Goal: Task Accomplishment & Management: Use online tool/utility

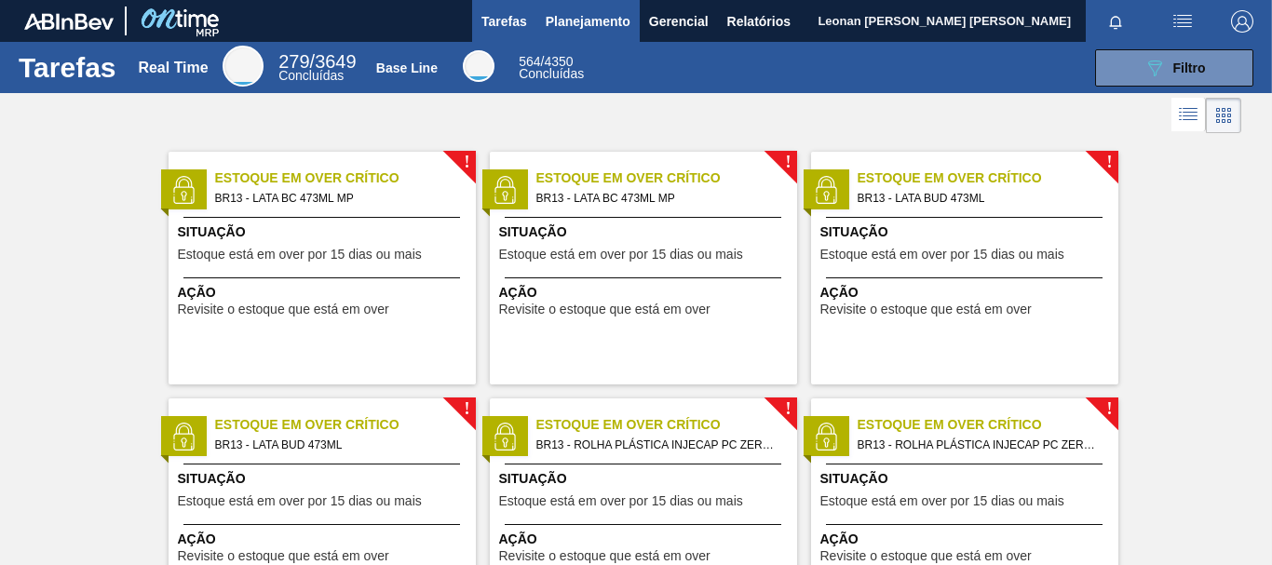
click at [555, 24] on span "Planejamento" at bounding box center [588, 21] width 85 height 22
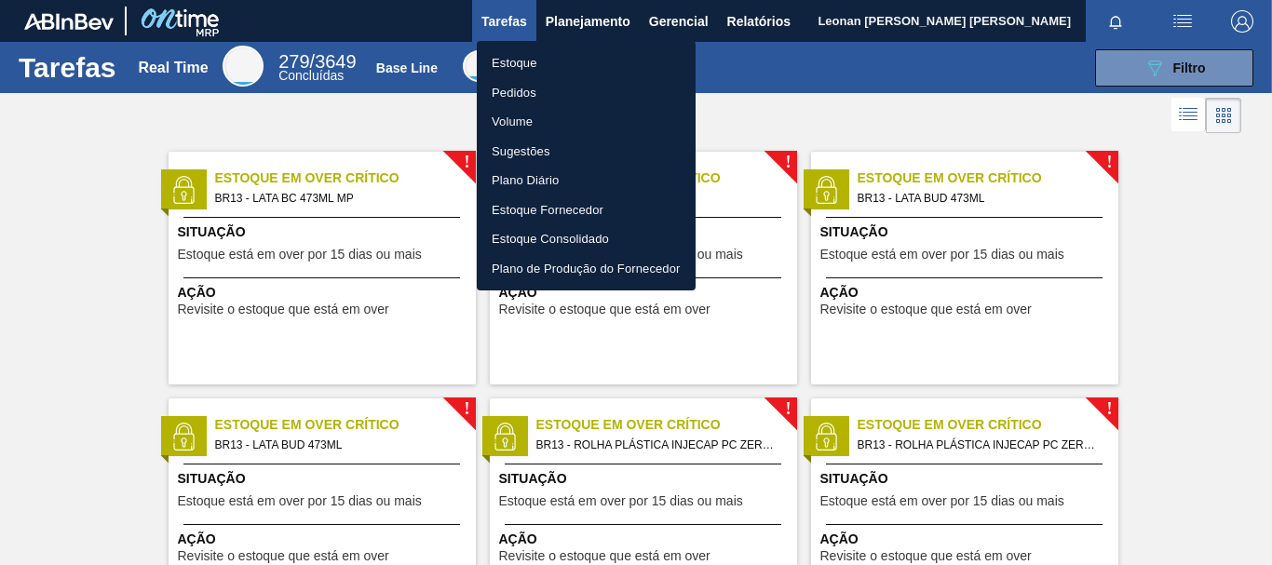
click at [531, 96] on li "Pedidos" at bounding box center [586, 93] width 219 height 30
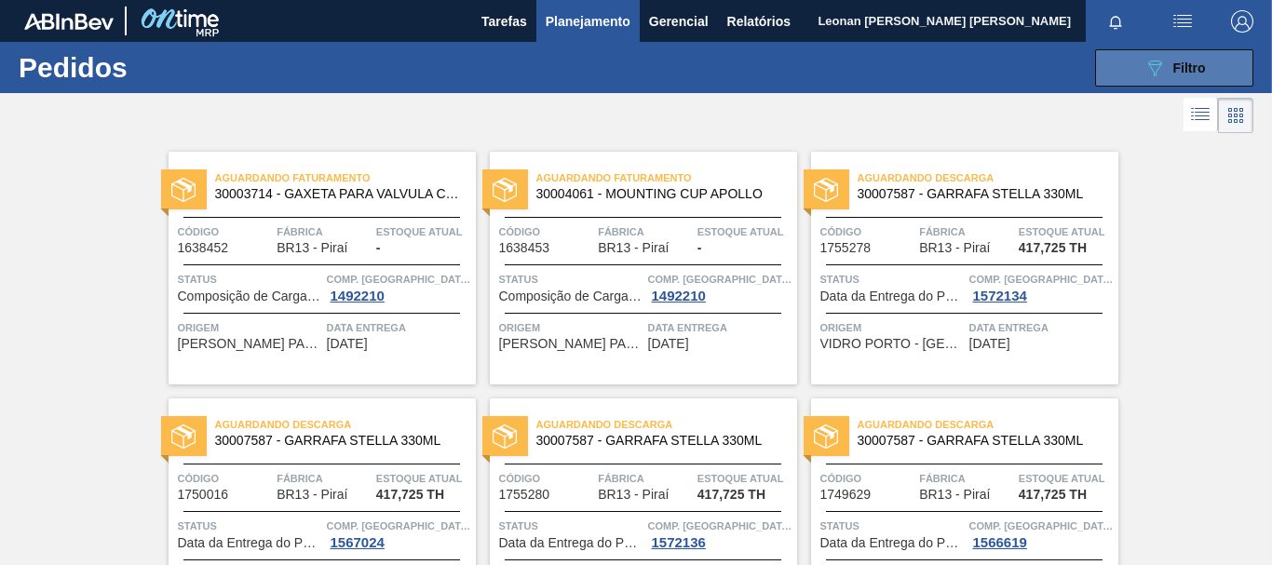
click at [1113, 78] on button "089F7B8B-B2A5-4AFE-B5C0-19BA573D28AC Filtro" at bounding box center [1174, 67] width 158 height 37
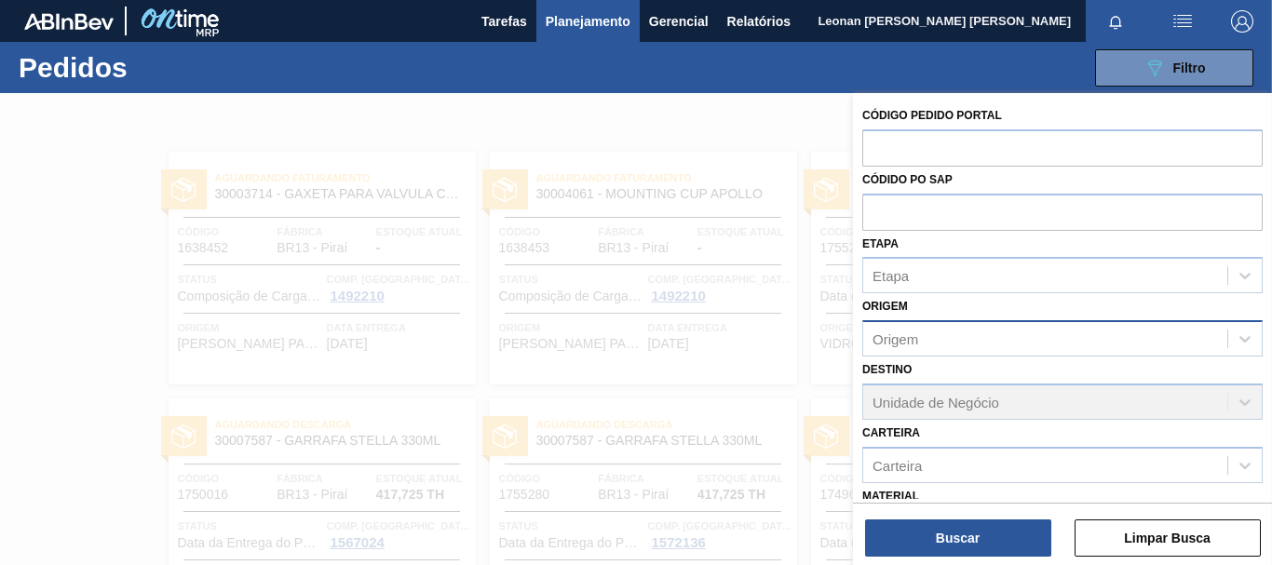
scroll to position [216, 0]
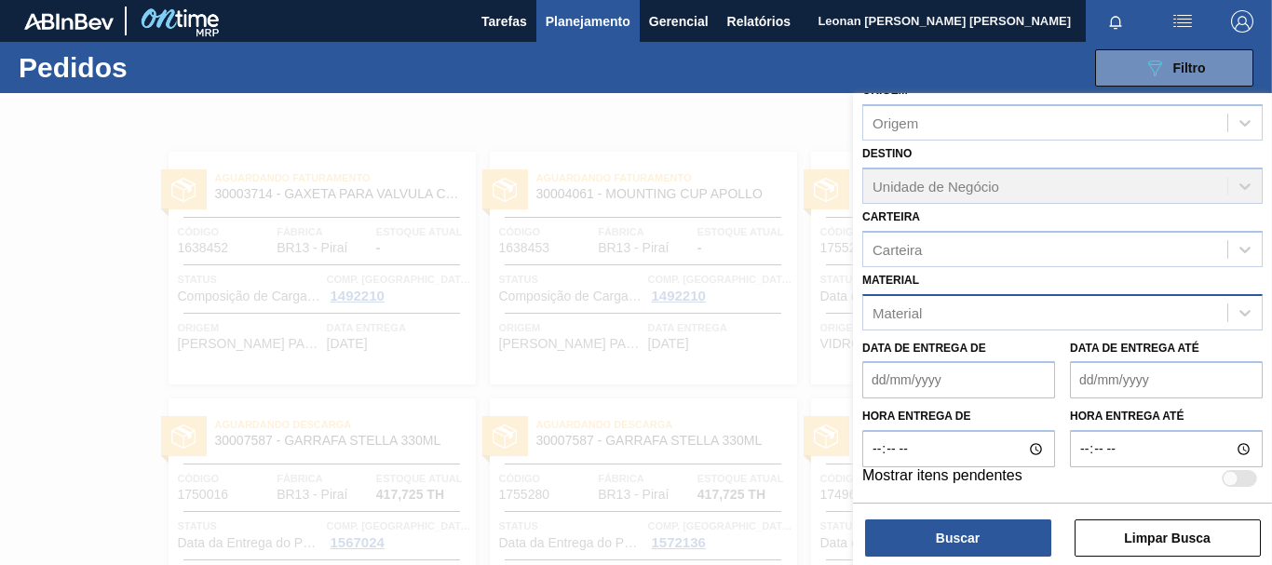
click at [1130, 309] on div "Material" at bounding box center [1045, 312] width 364 height 27
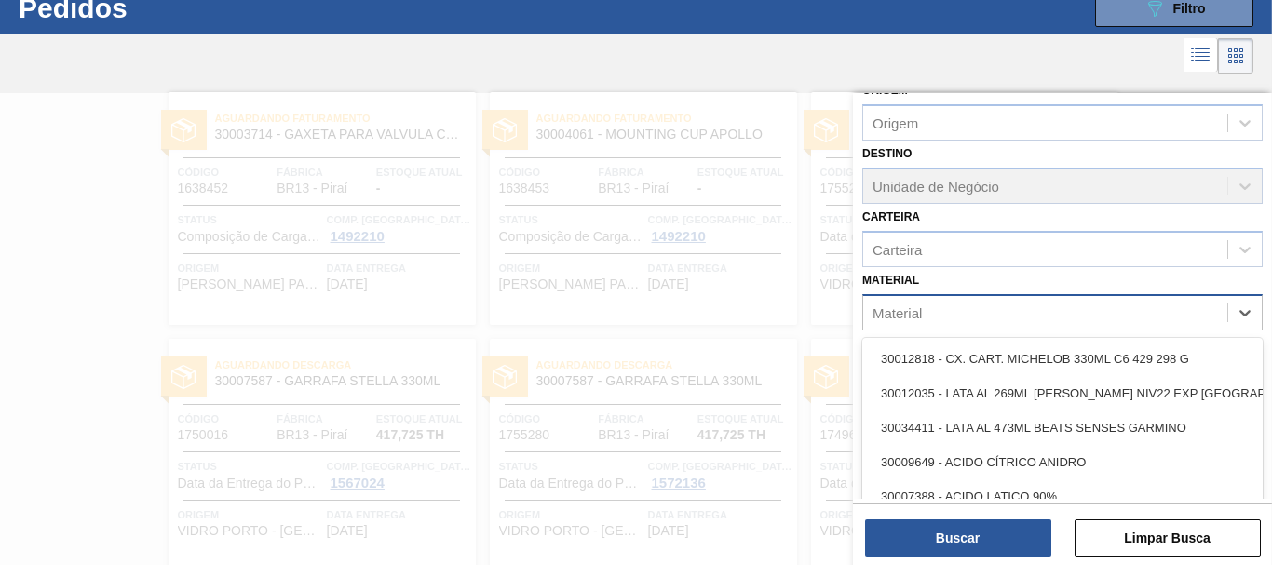
scroll to position [60, 0]
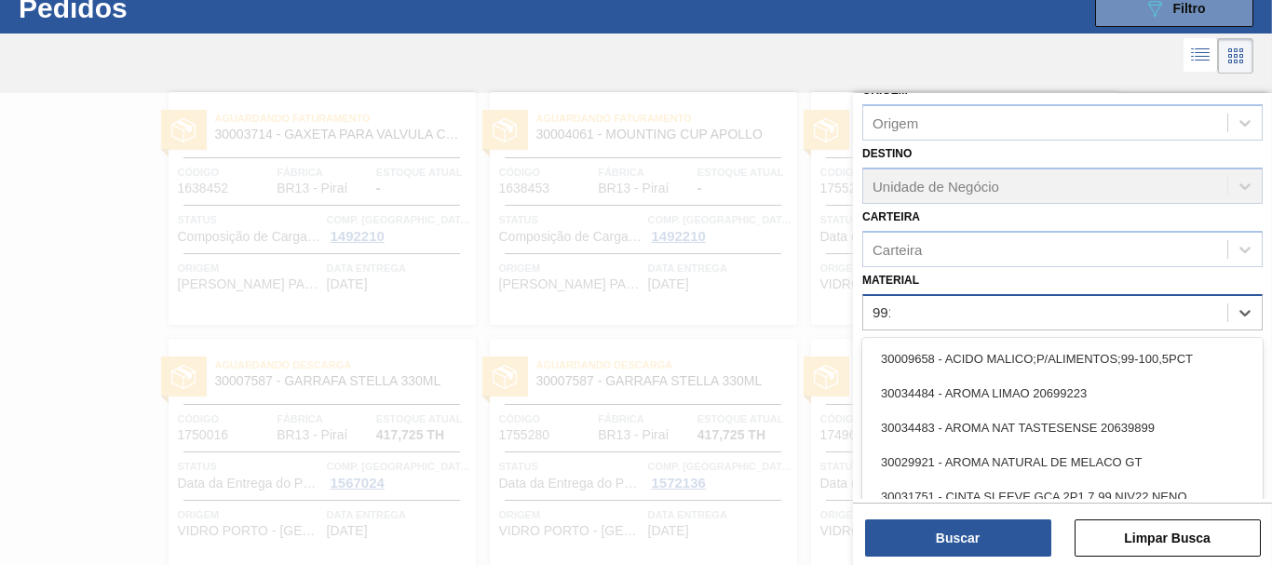
type input "9915"
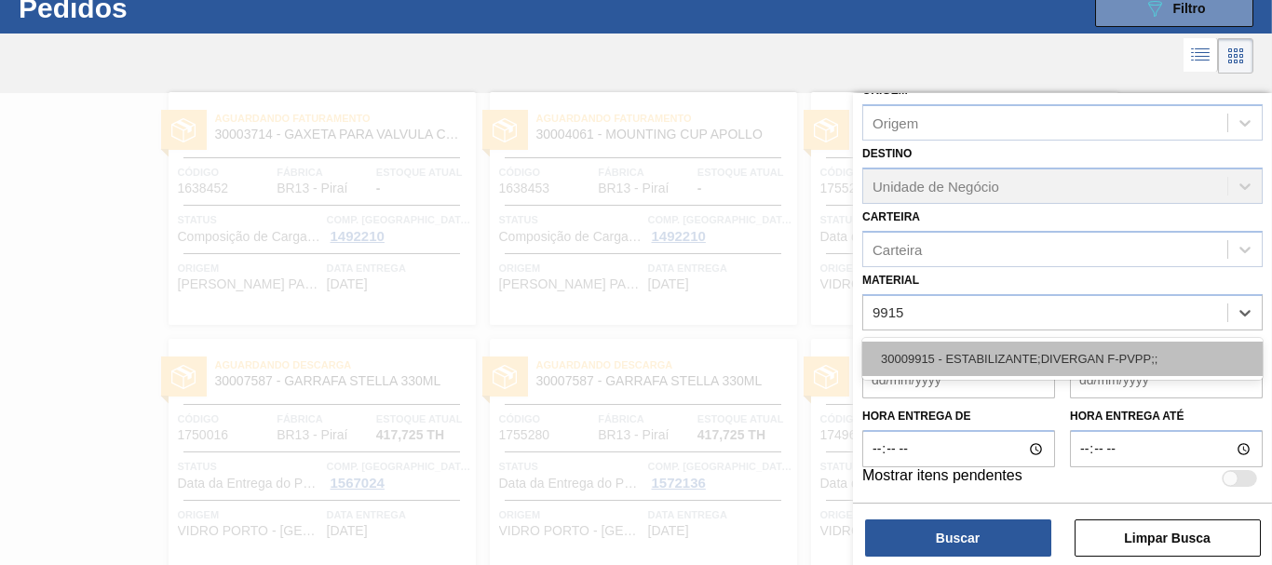
click at [1119, 351] on div "30009915 - ESTABILIZANTE;DIVERGAN F-PVPP;;" at bounding box center [1062, 359] width 400 height 34
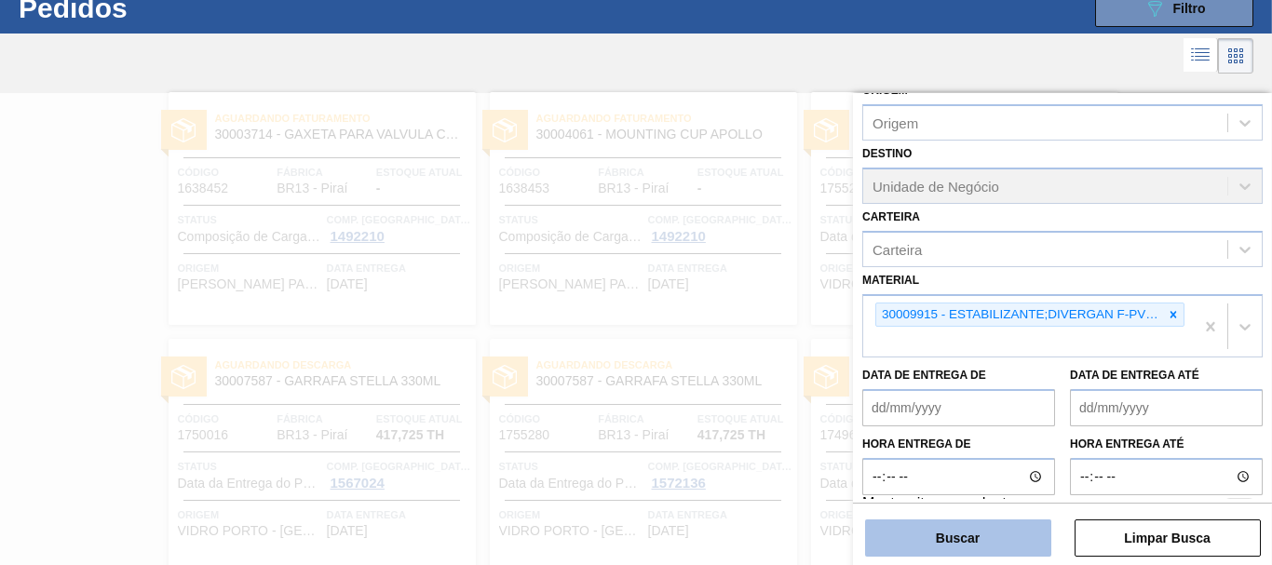
click at [1004, 527] on button "Buscar" at bounding box center [958, 537] width 186 height 37
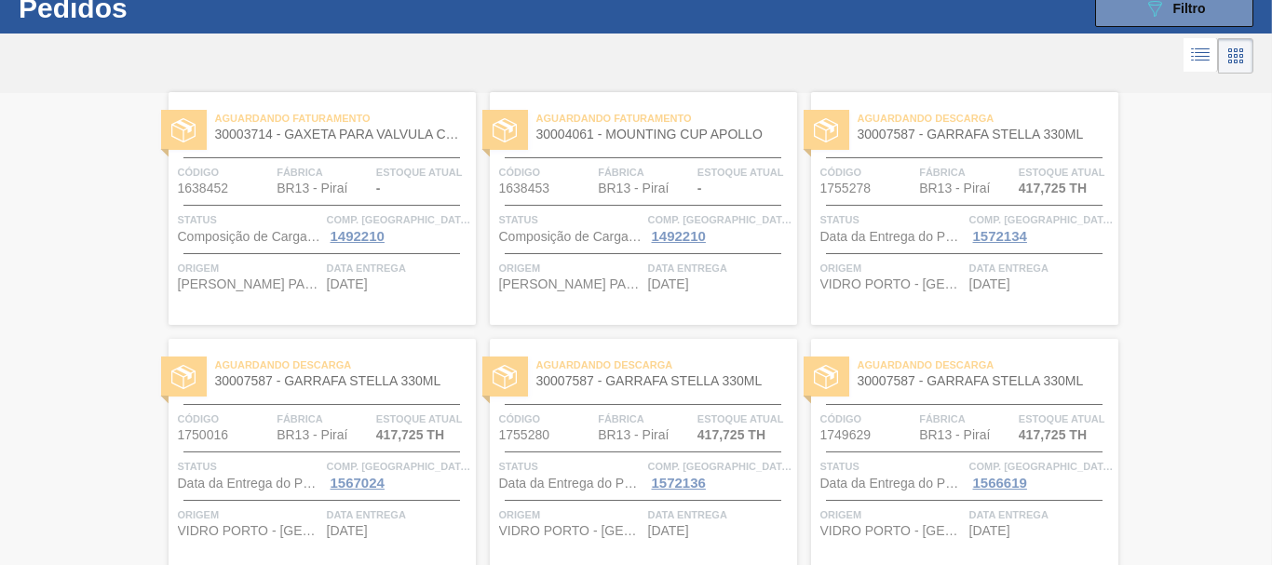
scroll to position [0, 0]
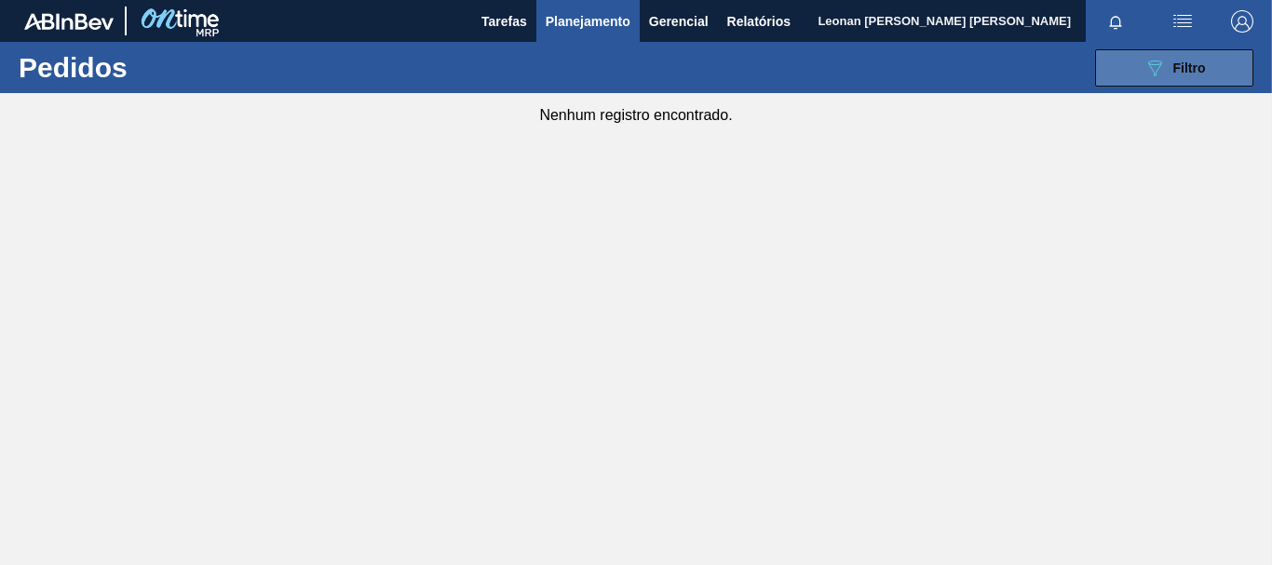
drag, startPoint x: 1191, startPoint y: 55, endPoint x: 1181, endPoint y: 69, distance: 16.8
click at [1192, 55] on button "089F7B8B-B2A5-4AFE-B5C0-19BA573D28AC Filtro" at bounding box center [1174, 67] width 158 height 37
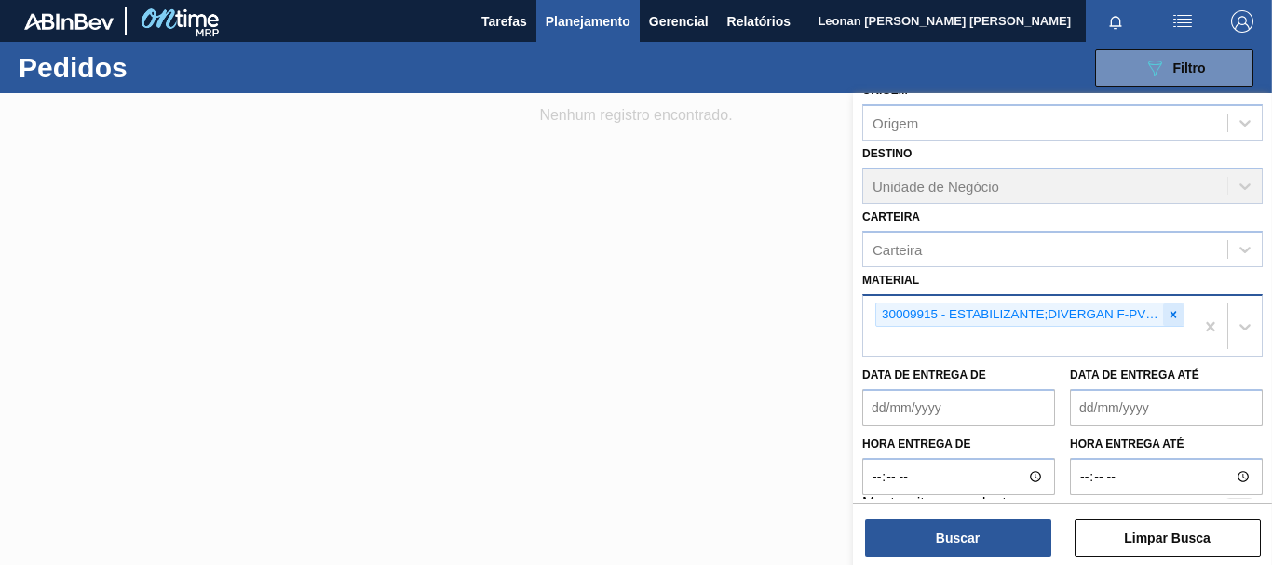
click at [1176, 309] on icon at bounding box center [1172, 314] width 13 height 13
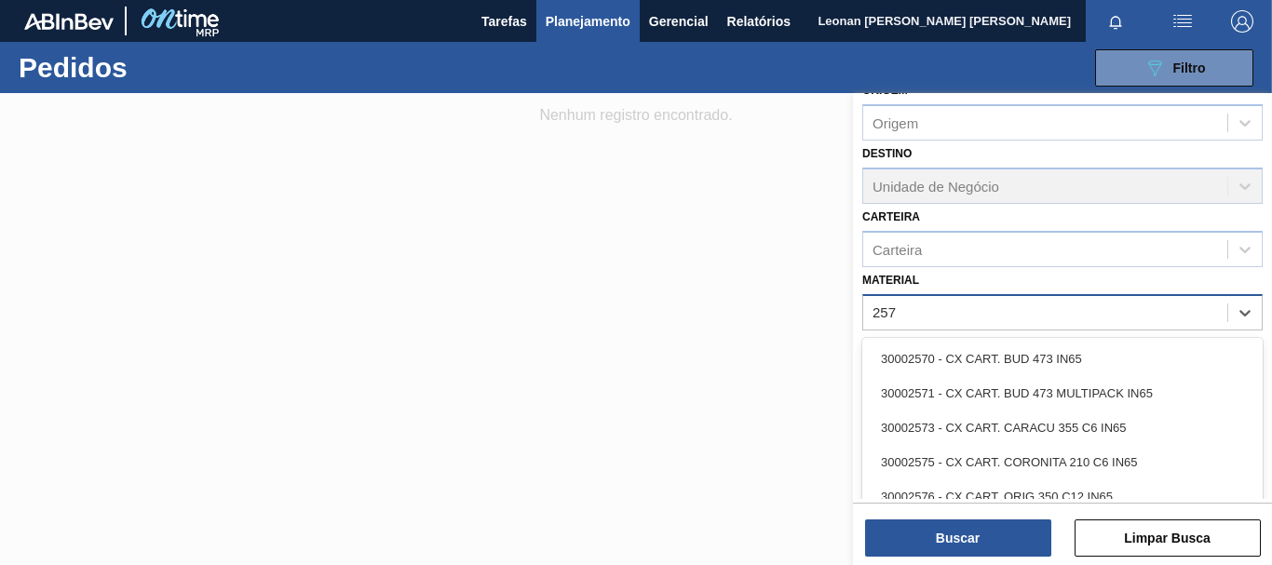
type input "2577"
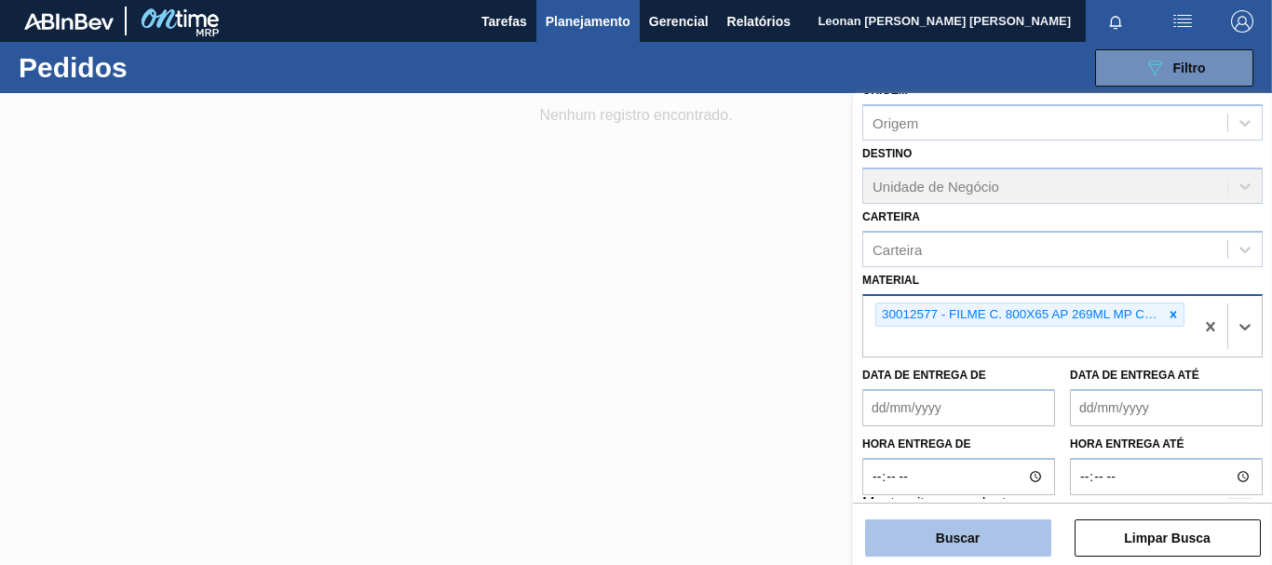
click at [1023, 534] on button "Buscar" at bounding box center [958, 537] width 186 height 37
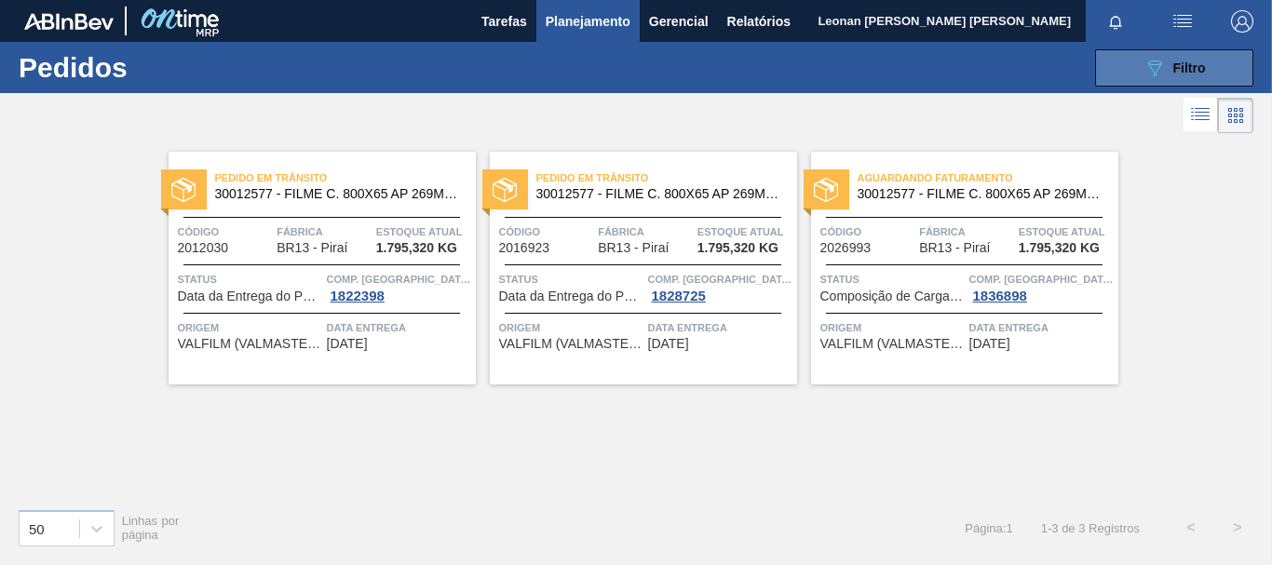
click at [1180, 68] on span "Filtro" at bounding box center [1189, 68] width 33 height 15
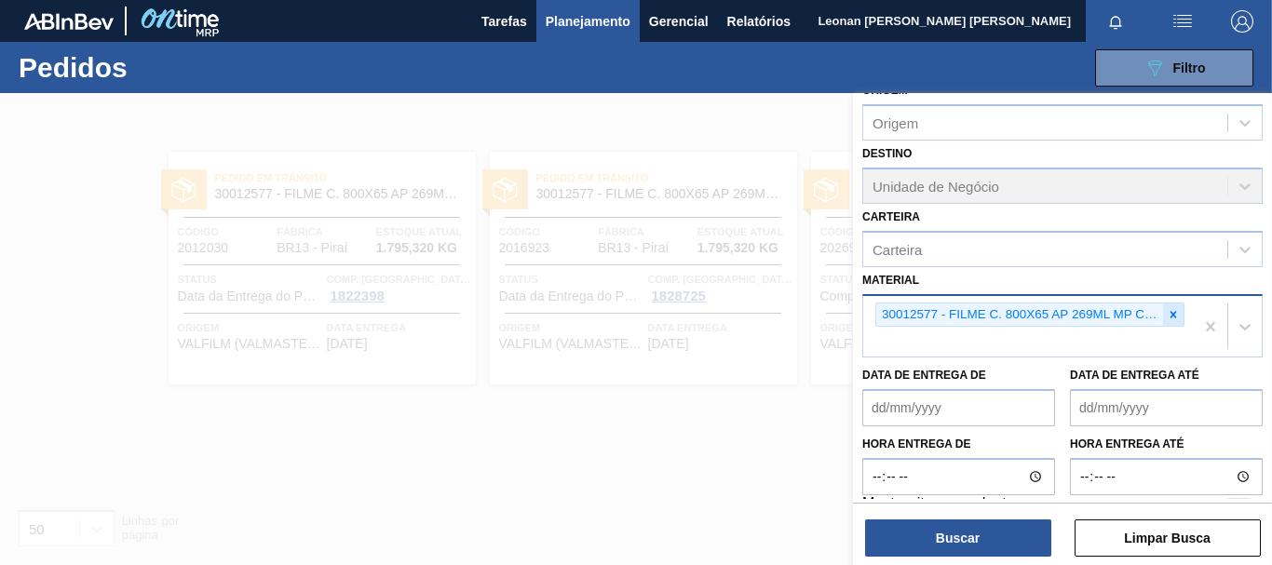
click at [1176, 315] on icon at bounding box center [1172, 314] width 13 height 13
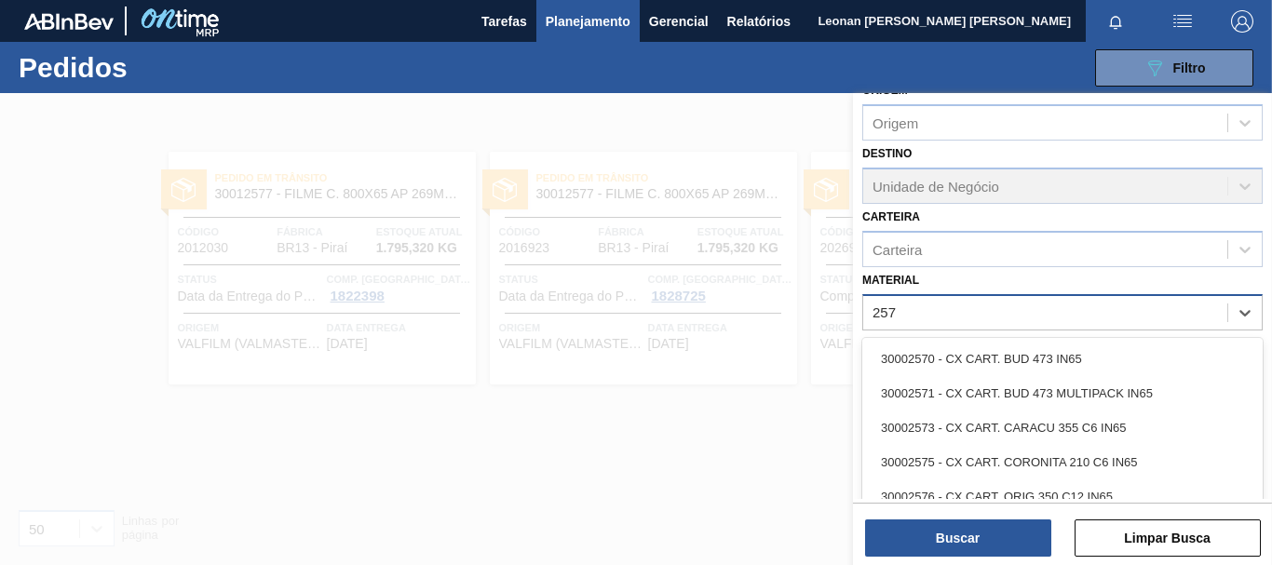
type input "2575"
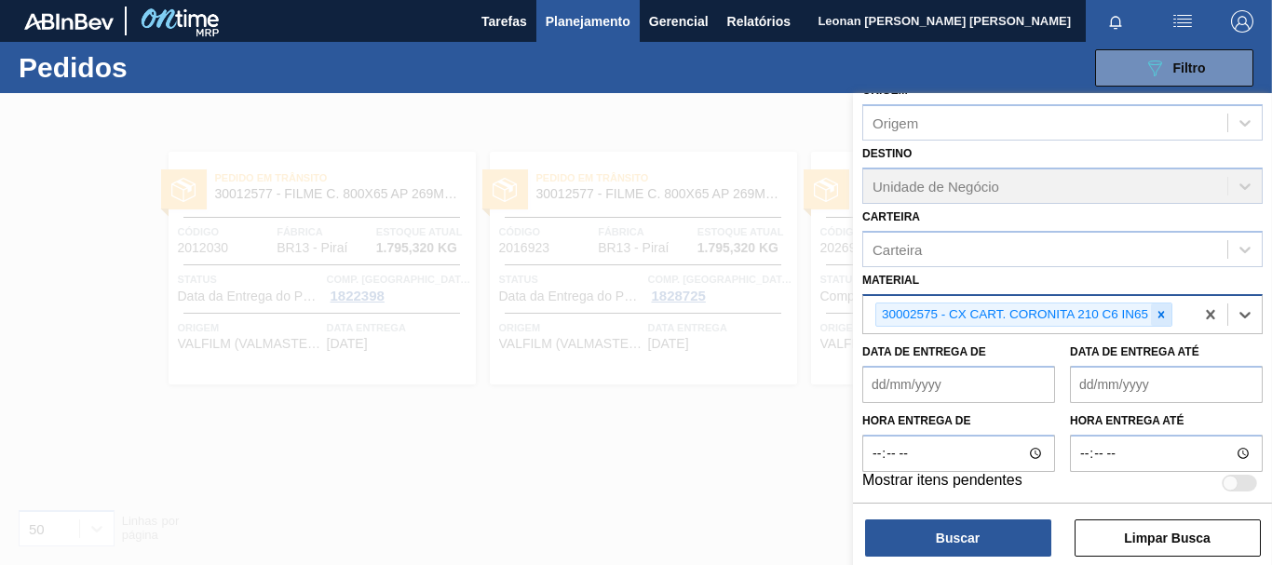
click at [1166, 306] on div at bounding box center [1161, 314] width 20 height 23
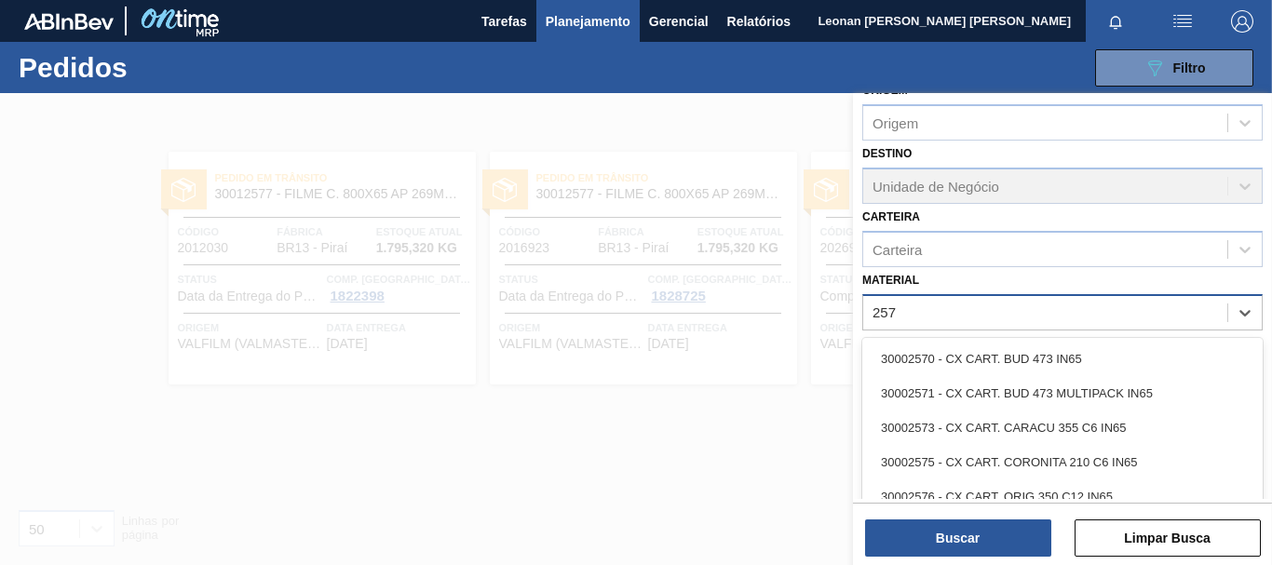
type input "2575"
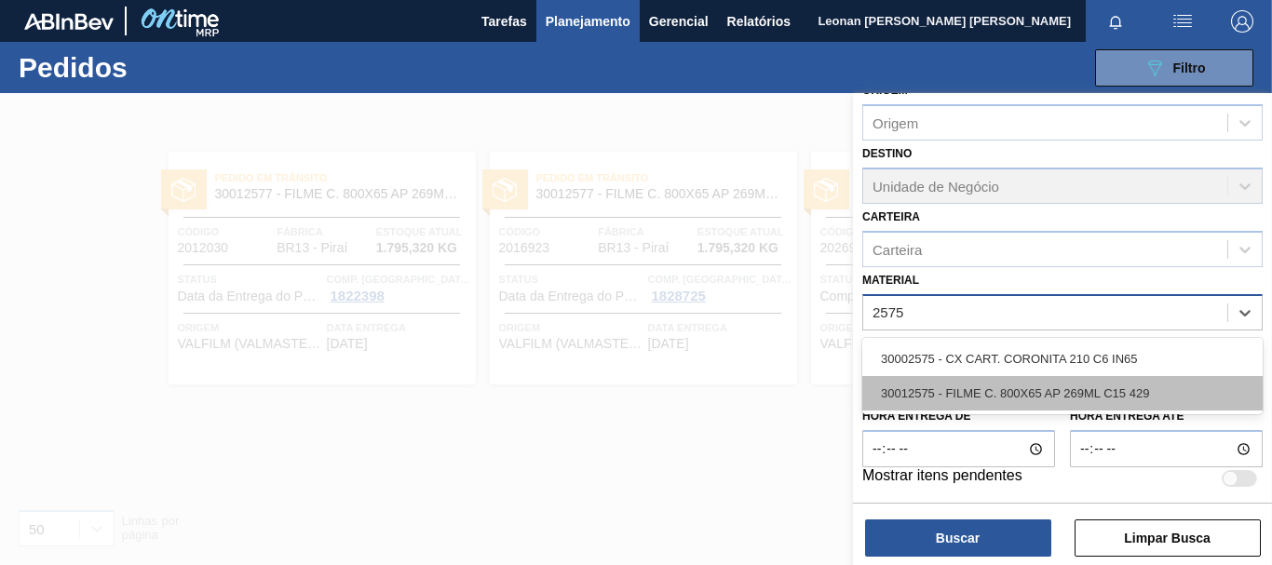
click at [1113, 384] on div "30012575 - FILME C. 800X65 AP 269ML C15 429" at bounding box center [1062, 393] width 400 height 34
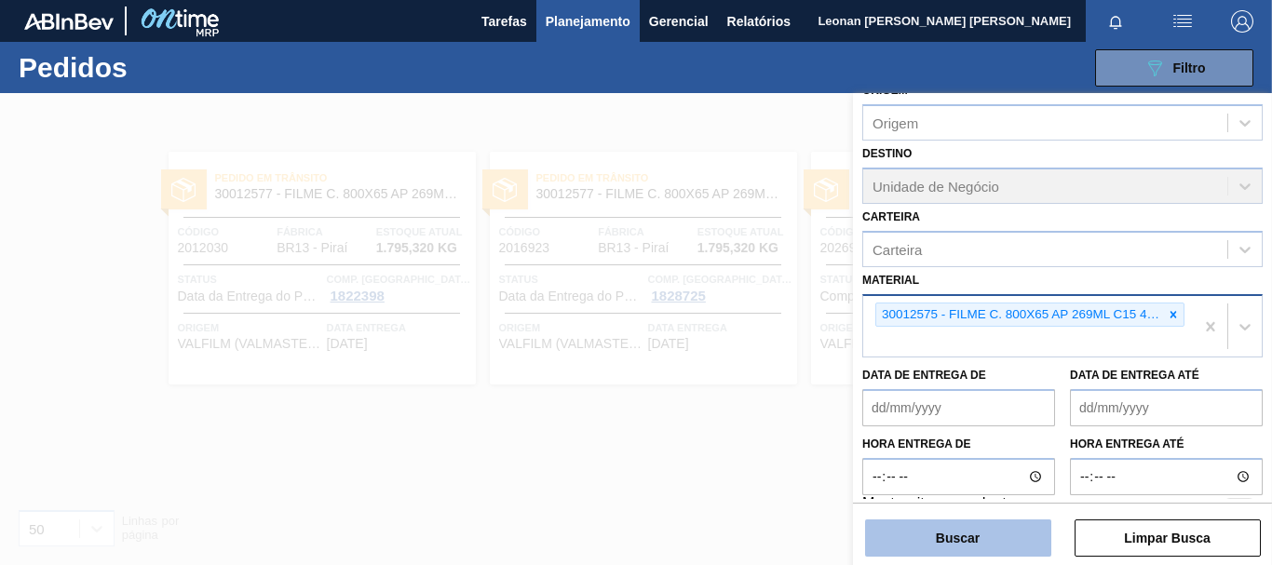
click at [1047, 523] on button "Buscar" at bounding box center [958, 537] width 186 height 37
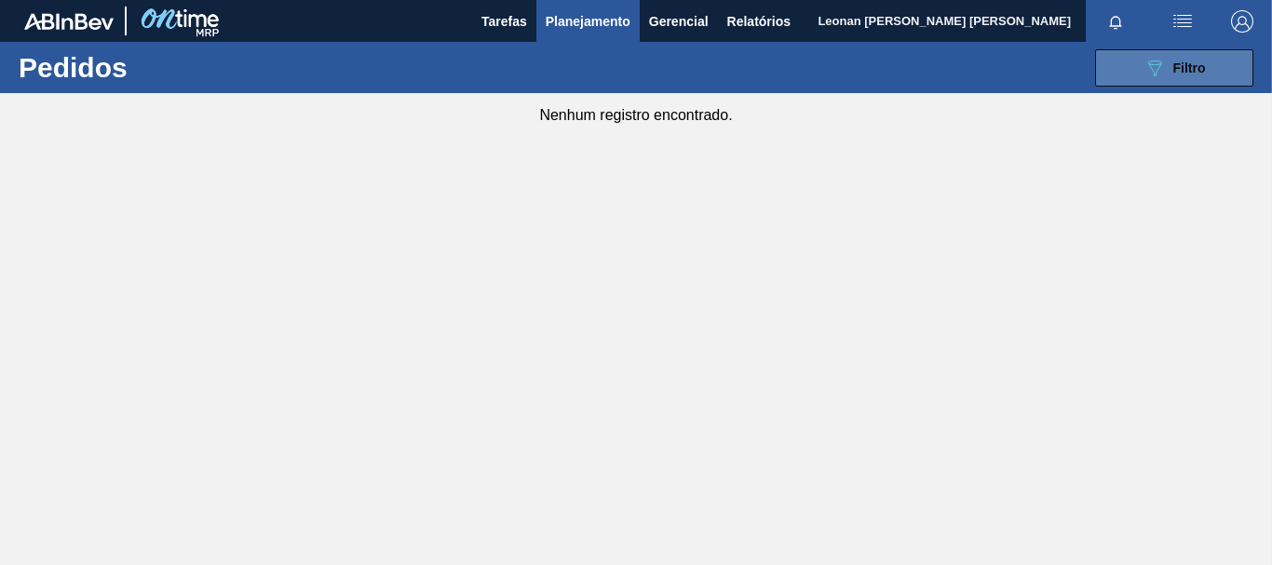
click at [1190, 64] on span "Filtro" at bounding box center [1189, 68] width 33 height 15
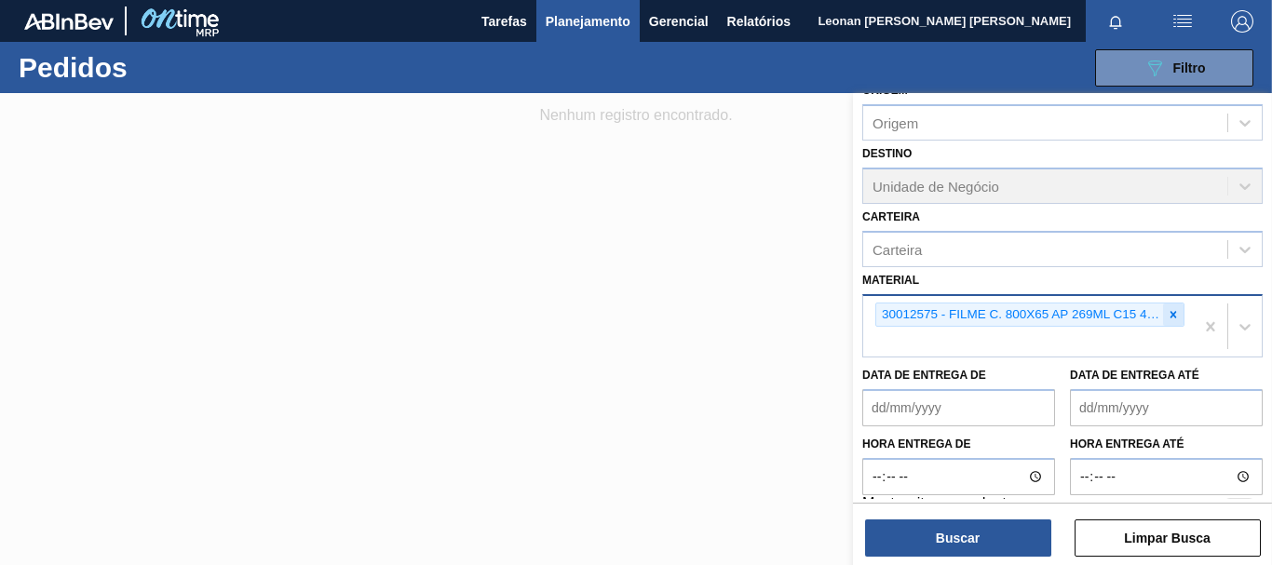
click at [1170, 317] on icon at bounding box center [1173, 314] width 7 height 7
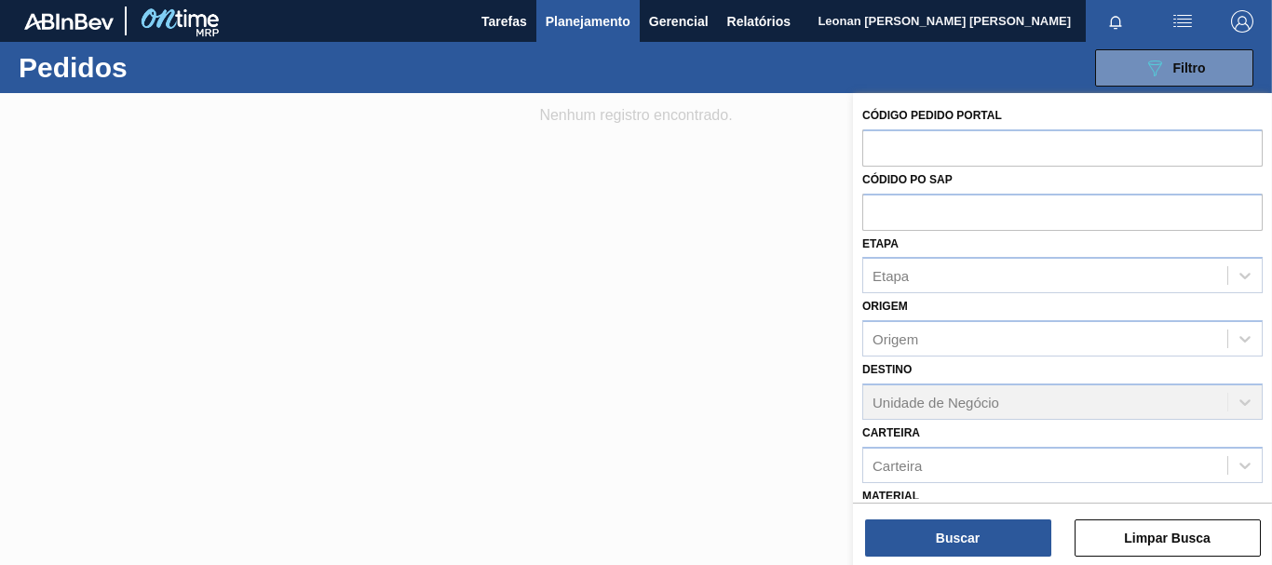
scroll to position [216, 0]
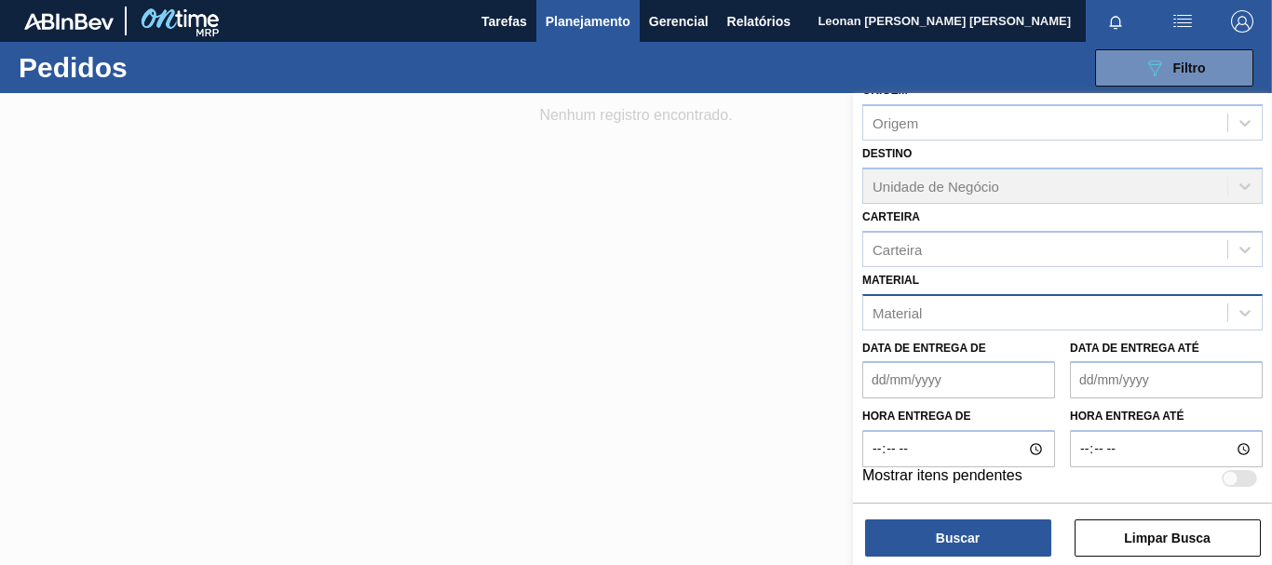
click at [553, 355] on div at bounding box center [636, 375] width 1272 height 565
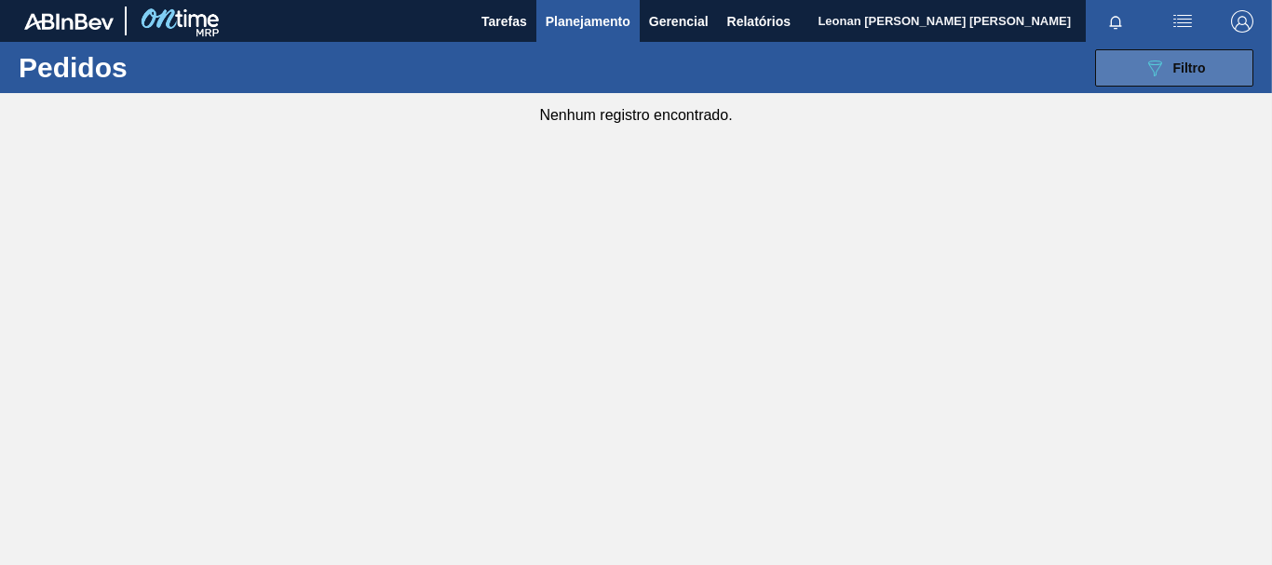
click at [1192, 62] on span "Filtro" at bounding box center [1189, 68] width 33 height 15
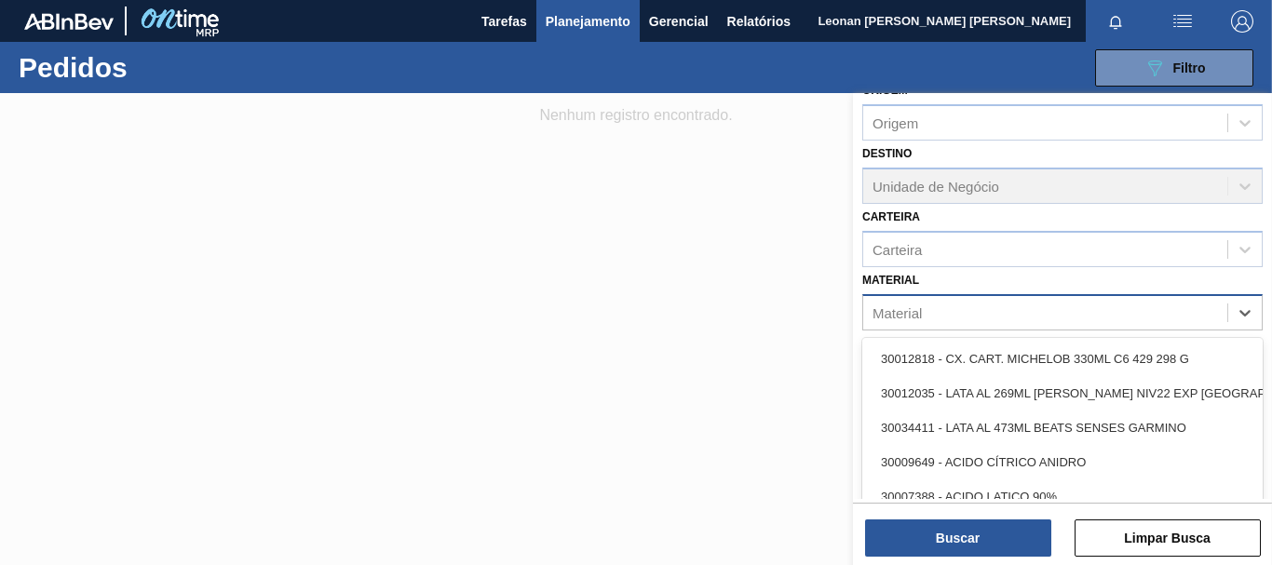
click at [1156, 319] on div "Material" at bounding box center [1045, 312] width 364 height 27
type input "2583"
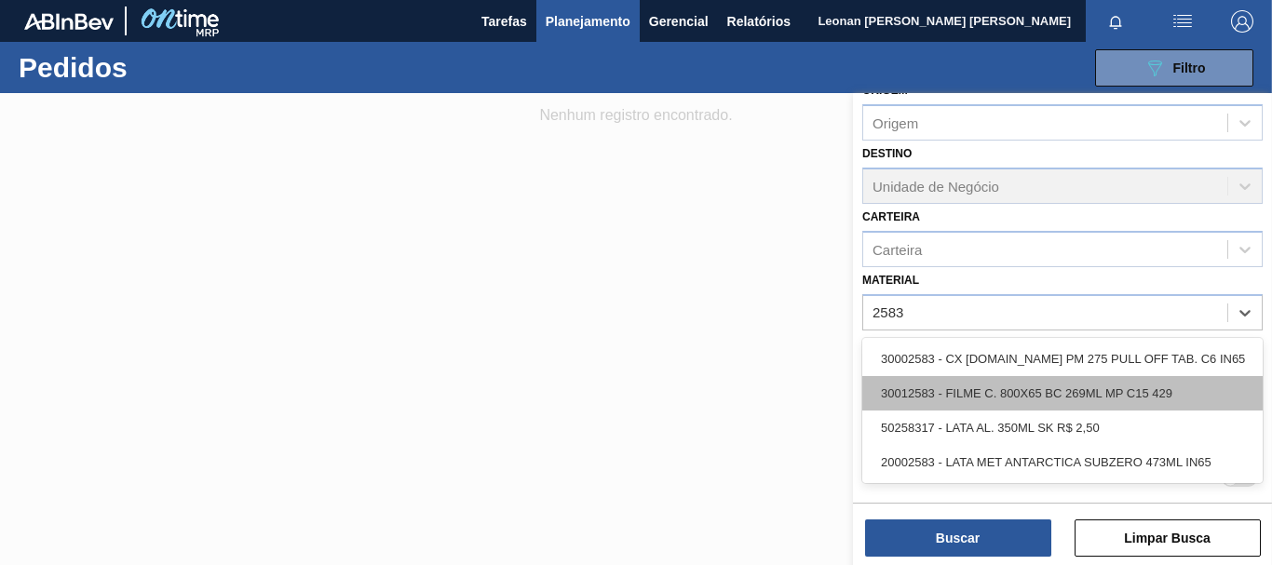
click at [1068, 399] on div "30012583 - FILME C. 800X65 BC 269ML MP C15 429" at bounding box center [1062, 393] width 400 height 34
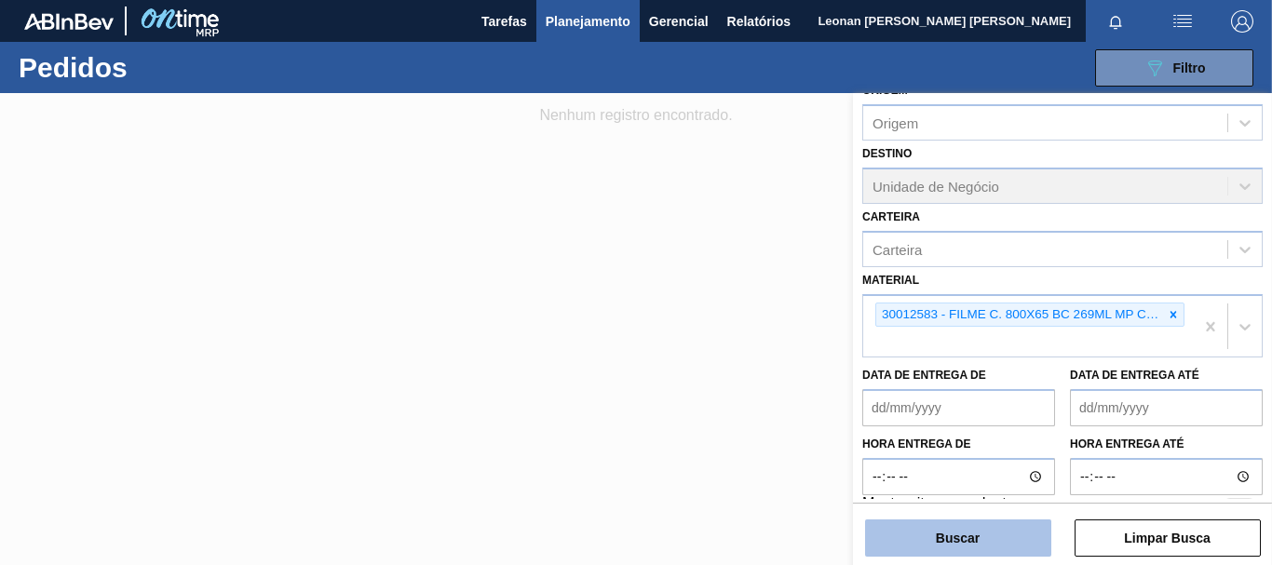
click at [983, 535] on button "Buscar" at bounding box center [958, 537] width 186 height 37
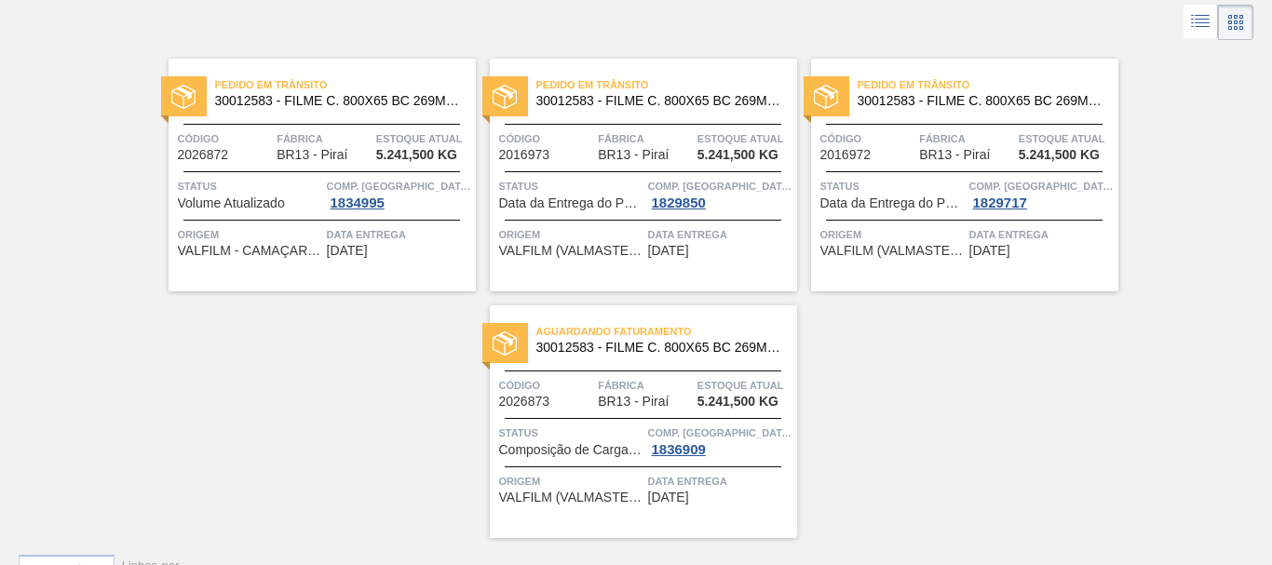
scroll to position [0, 0]
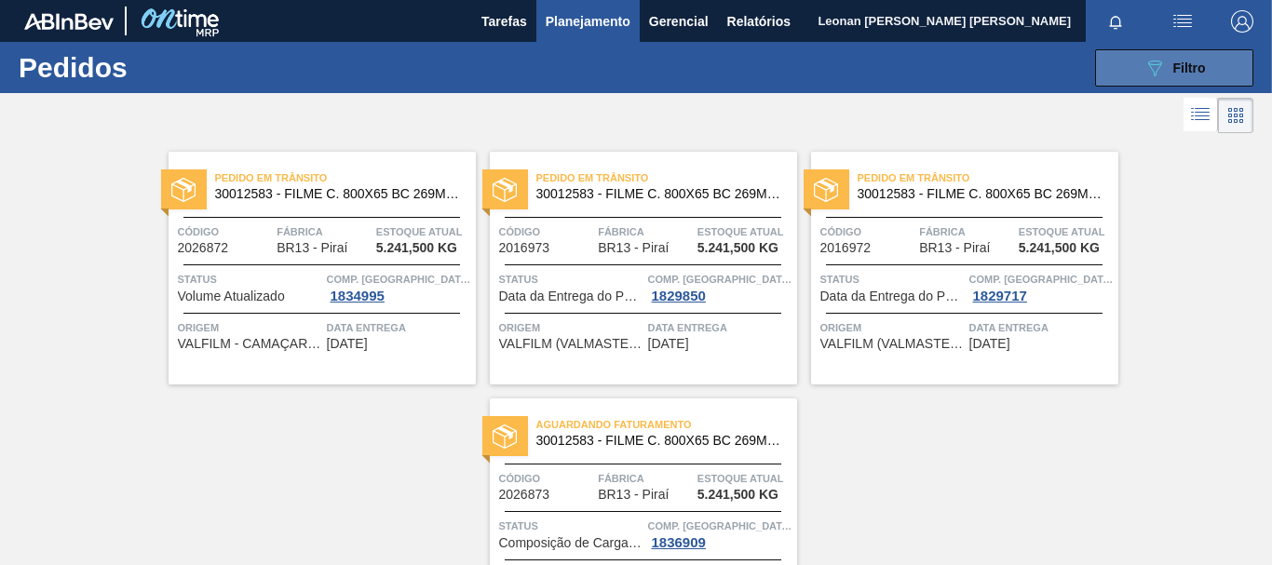
click at [1160, 60] on icon "089F7B8B-B2A5-4AFE-B5C0-19BA573D28AC" at bounding box center [1154, 68] width 22 height 22
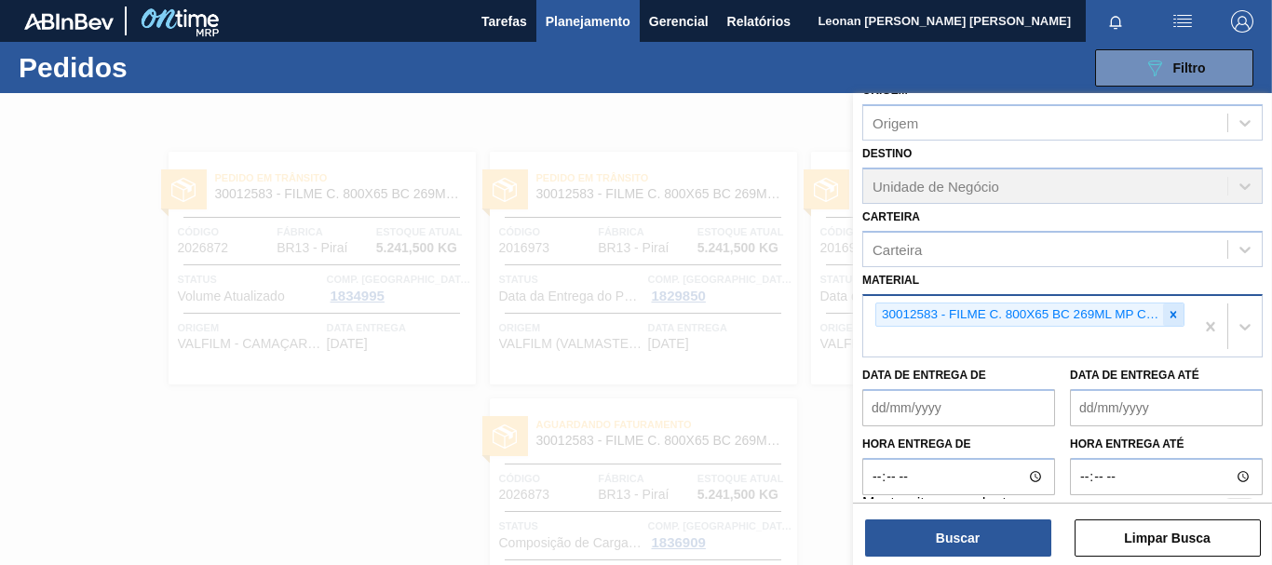
click at [1167, 318] on icon at bounding box center [1172, 314] width 13 height 13
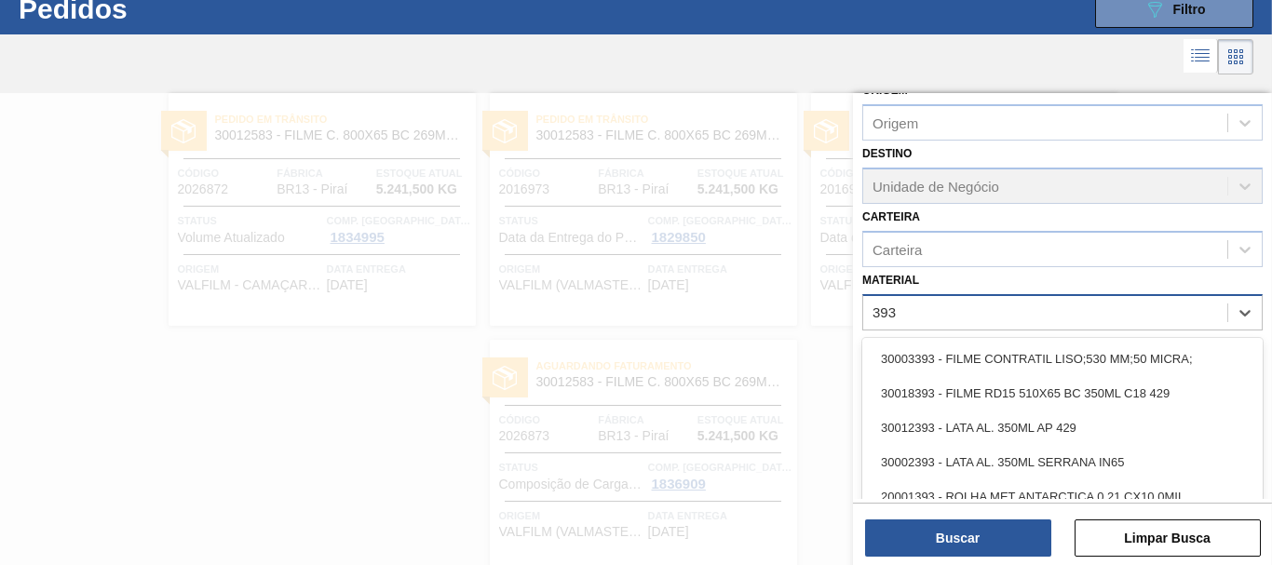
scroll to position [60, 0]
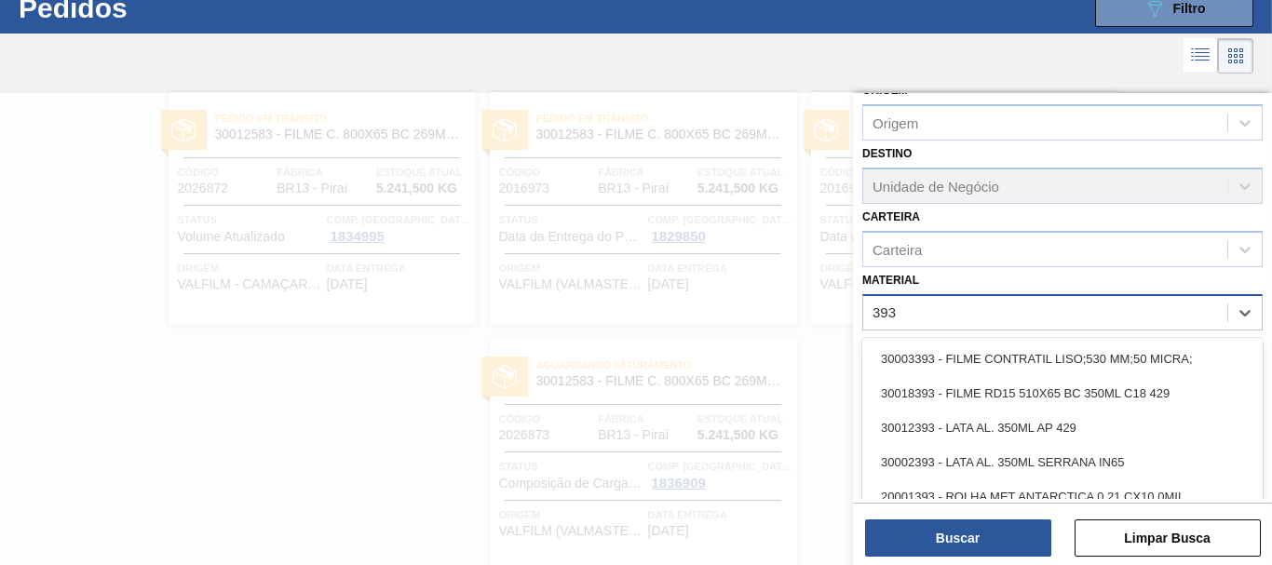
type input "3934"
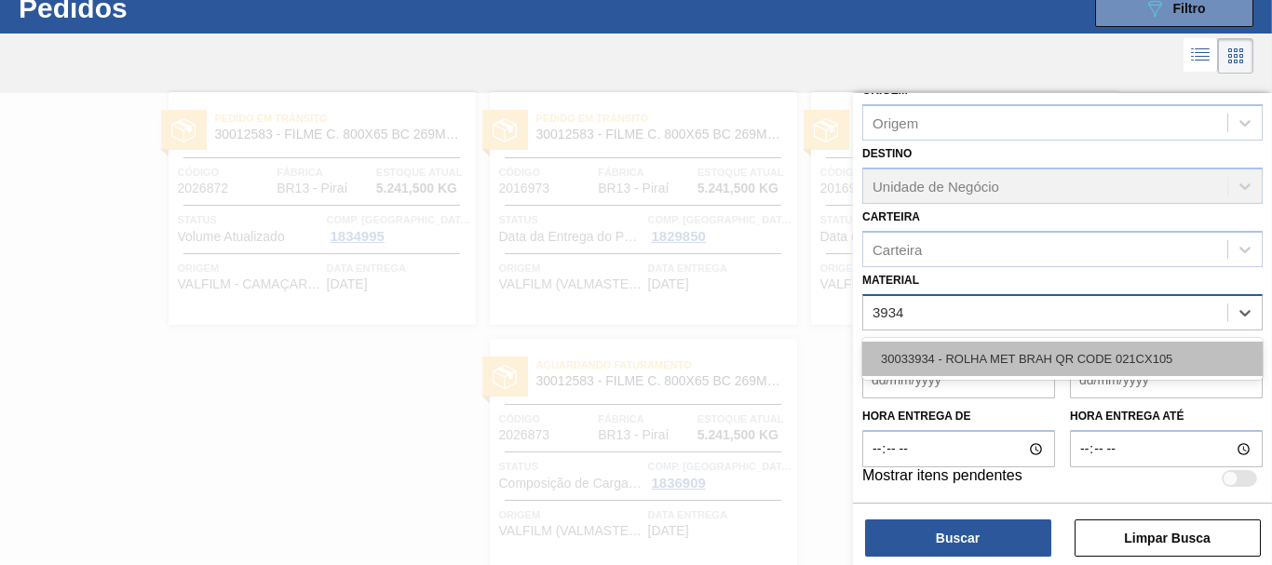
click at [1136, 359] on div "30033934 - ROLHA MET BRAH QR CODE 021CX105" at bounding box center [1062, 359] width 400 height 34
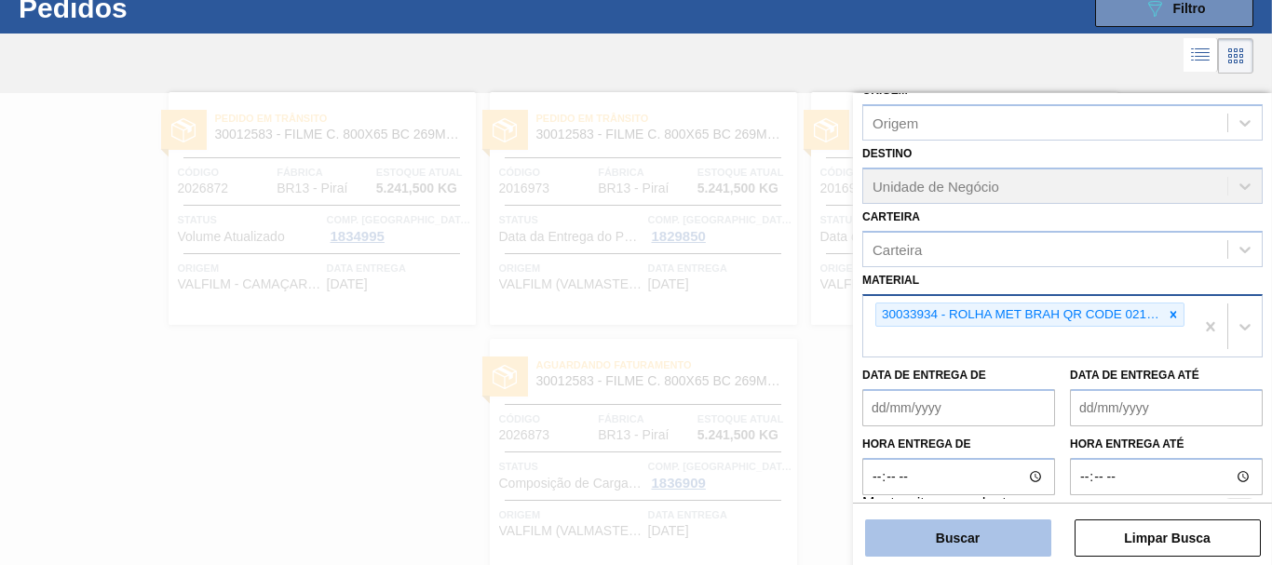
click at [1004, 544] on button "Buscar" at bounding box center [958, 537] width 186 height 37
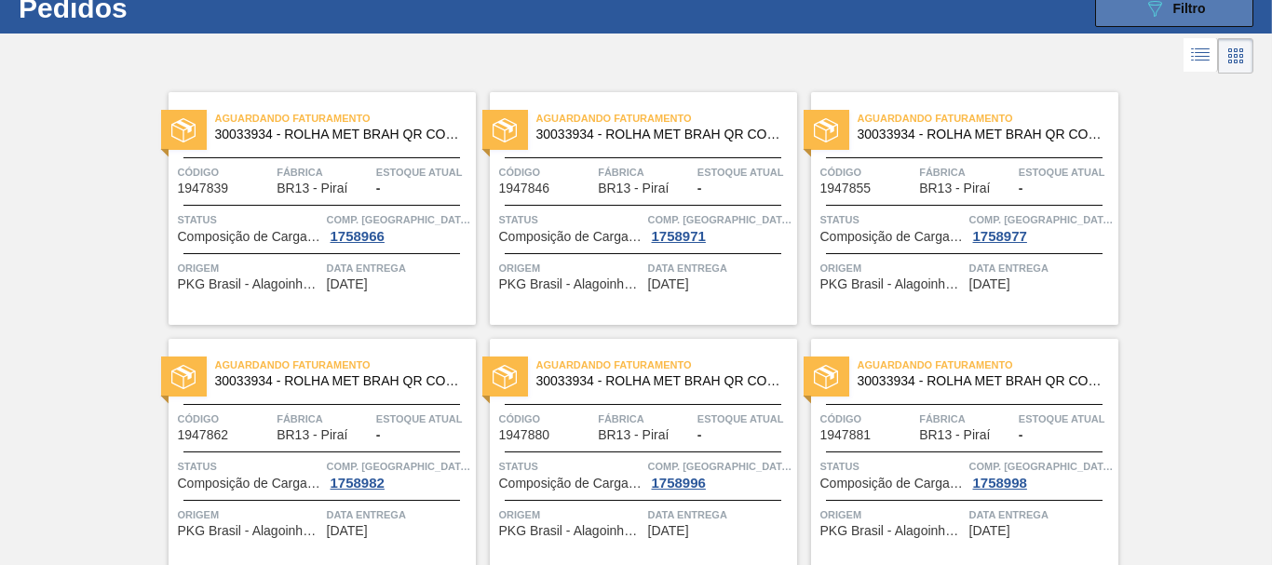
click at [1173, 9] on span "Filtro" at bounding box center [1189, 8] width 33 height 15
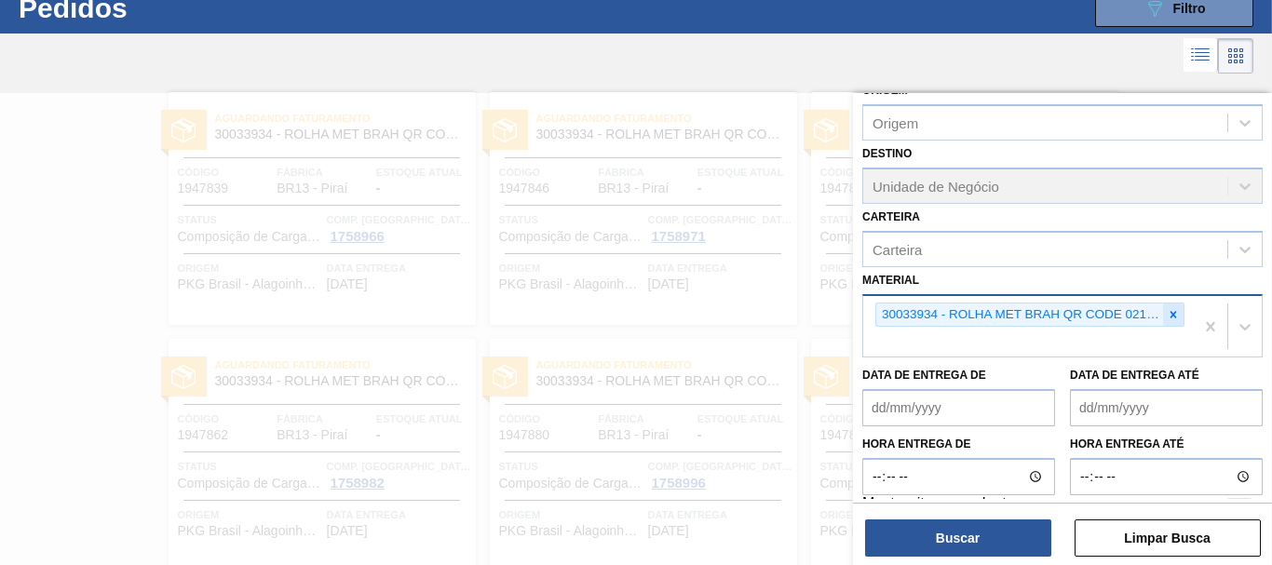
click at [1172, 312] on icon at bounding box center [1173, 314] width 7 height 7
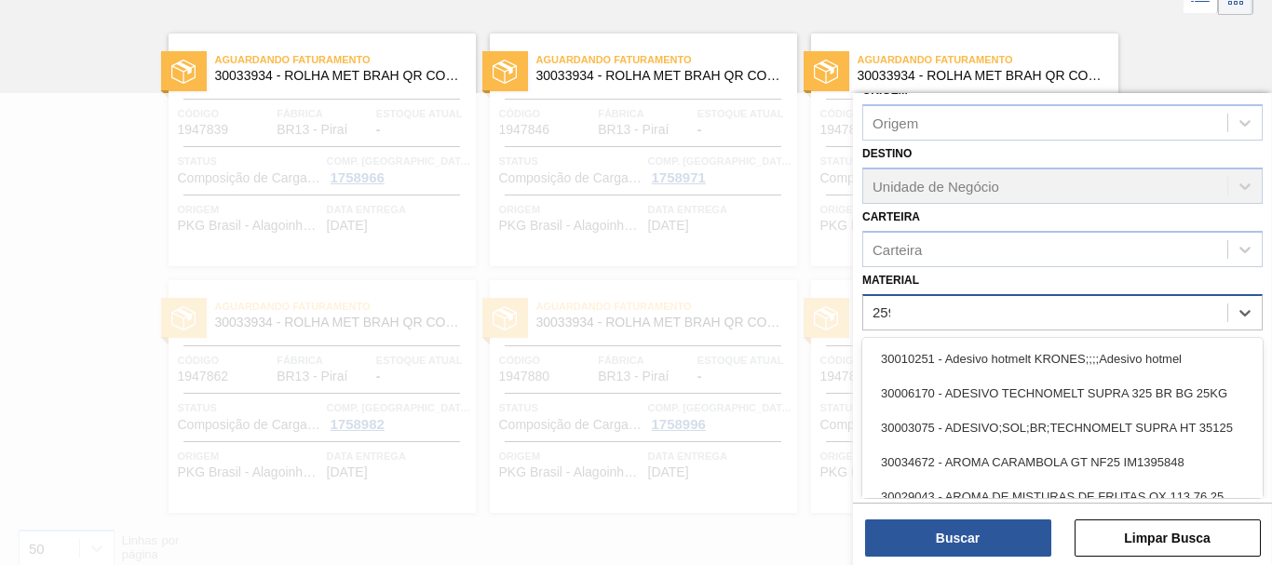
scroll to position [119, 0]
type input "2598"
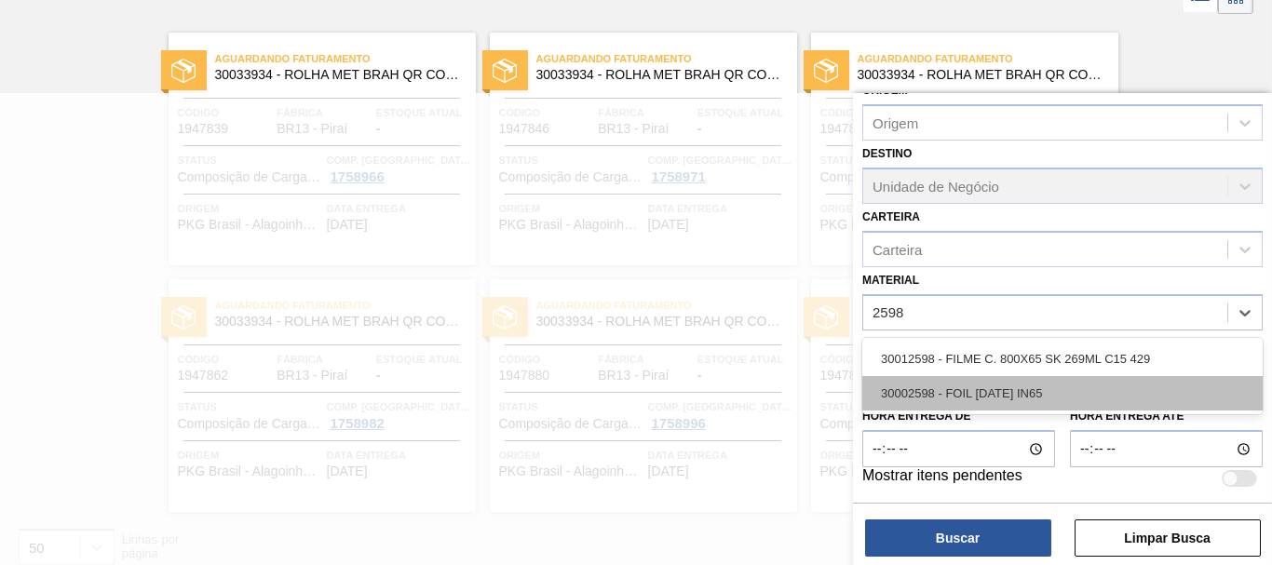
click at [989, 391] on div "30002598 - FOIL [DATE] IN65" at bounding box center [1062, 393] width 400 height 34
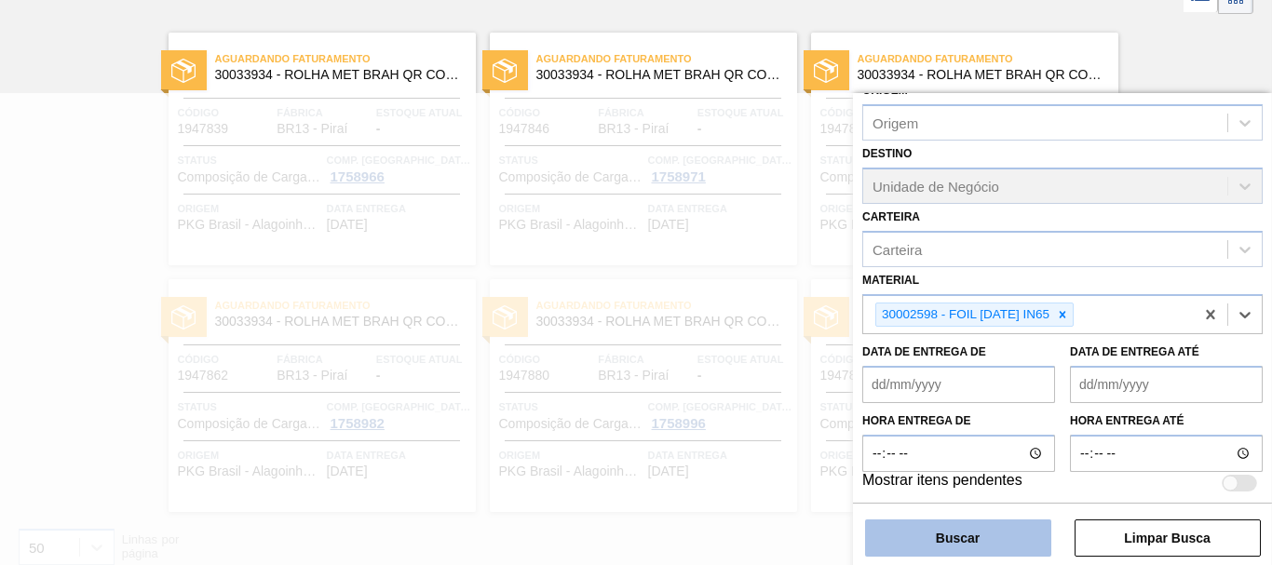
click at [999, 537] on button "Buscar" at bounding box center [958, 537] width 186 height 37
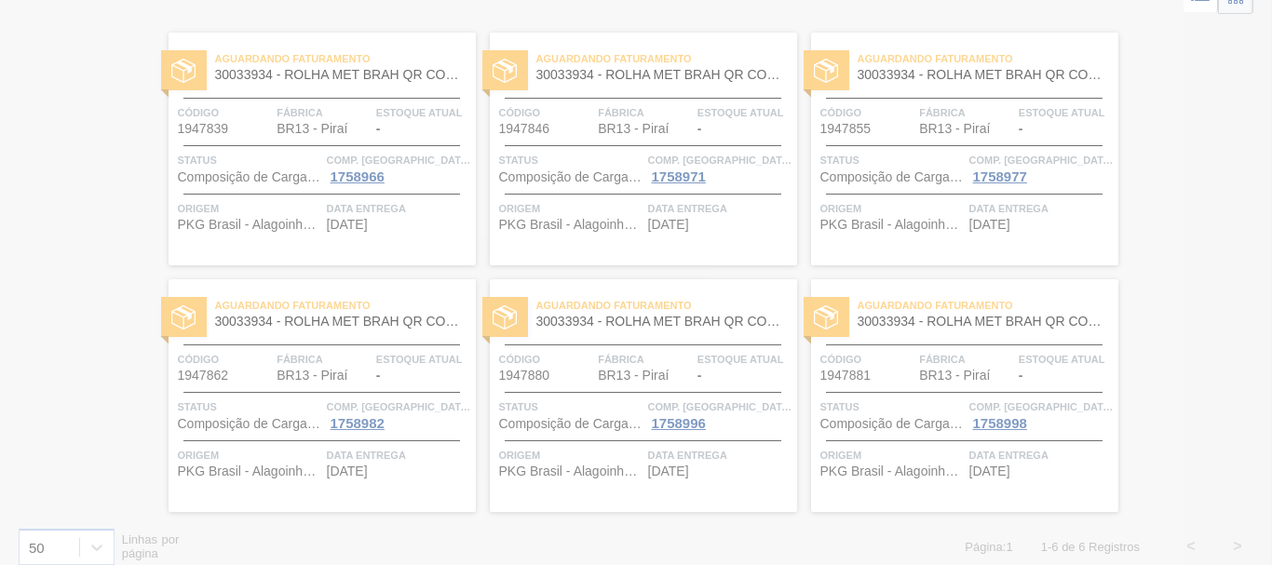
scroll to position [0, 0]
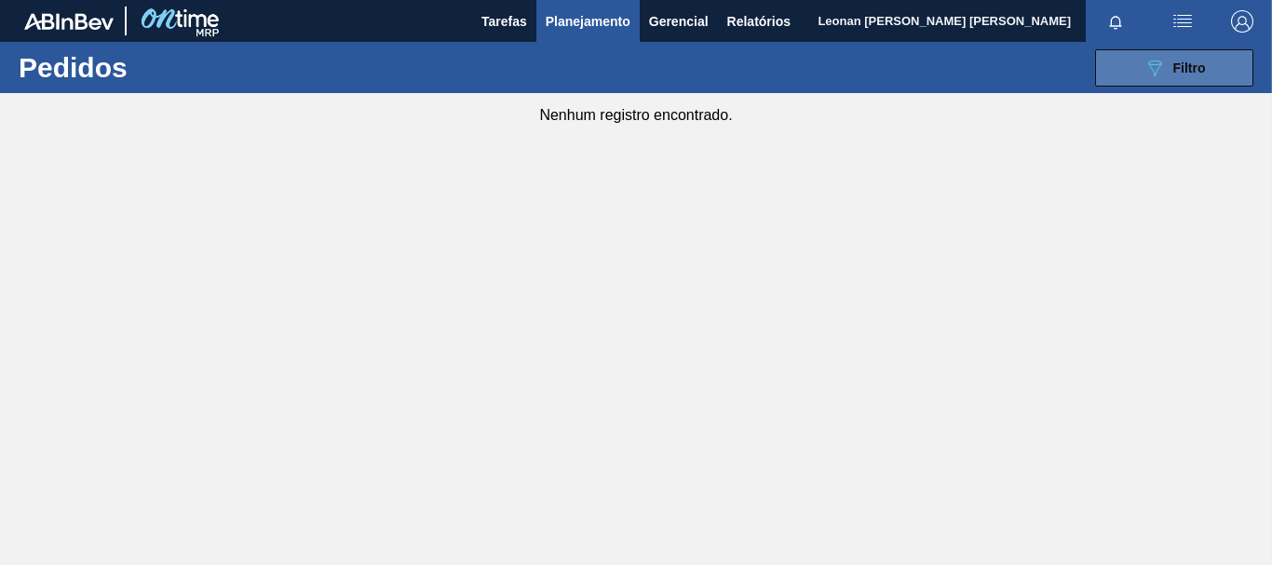
click at [1176, 68] on span "Filtro" at bounding box center [1189, 68] width 33 height 15
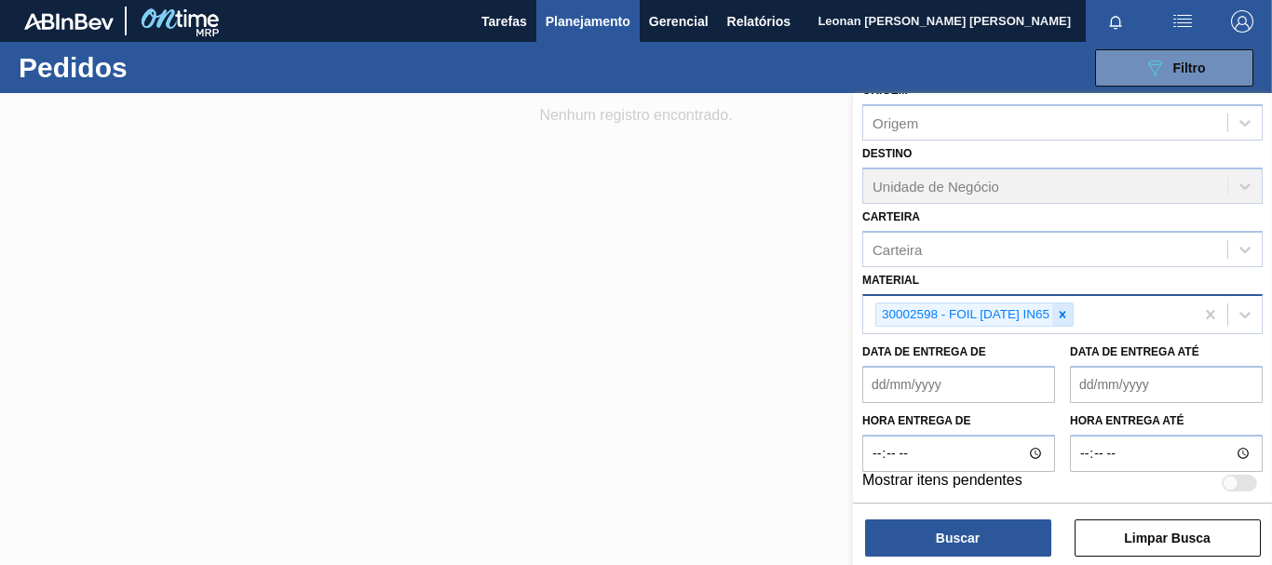
click at [1067, 314] on icon at bounding box center [1062, 314] width 13 height 13
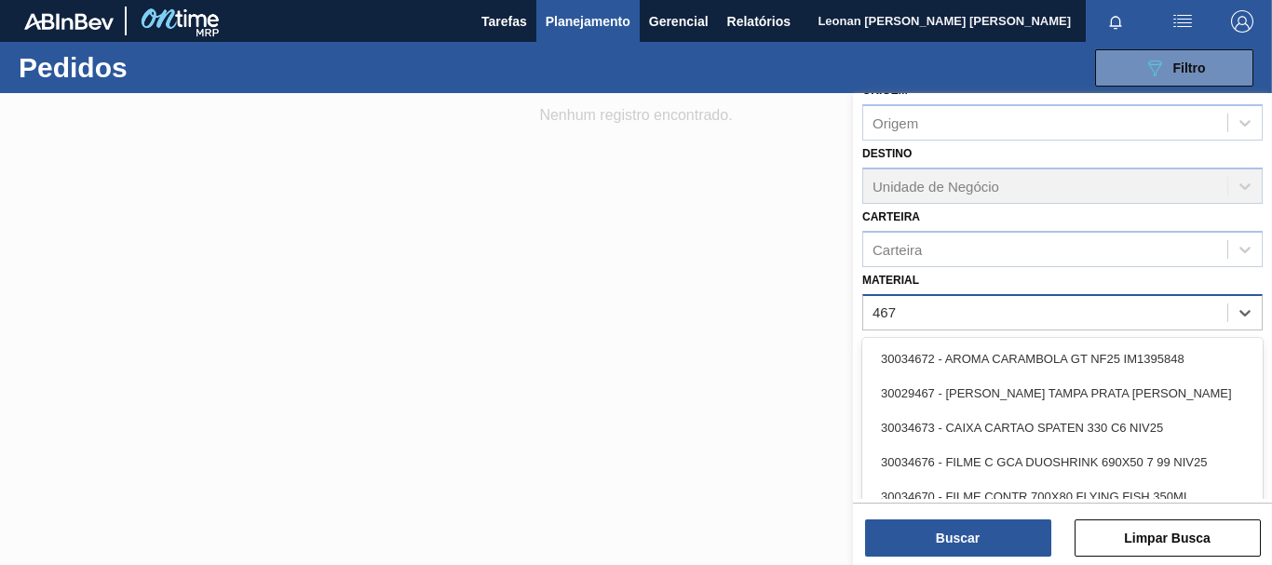
type input "4670"
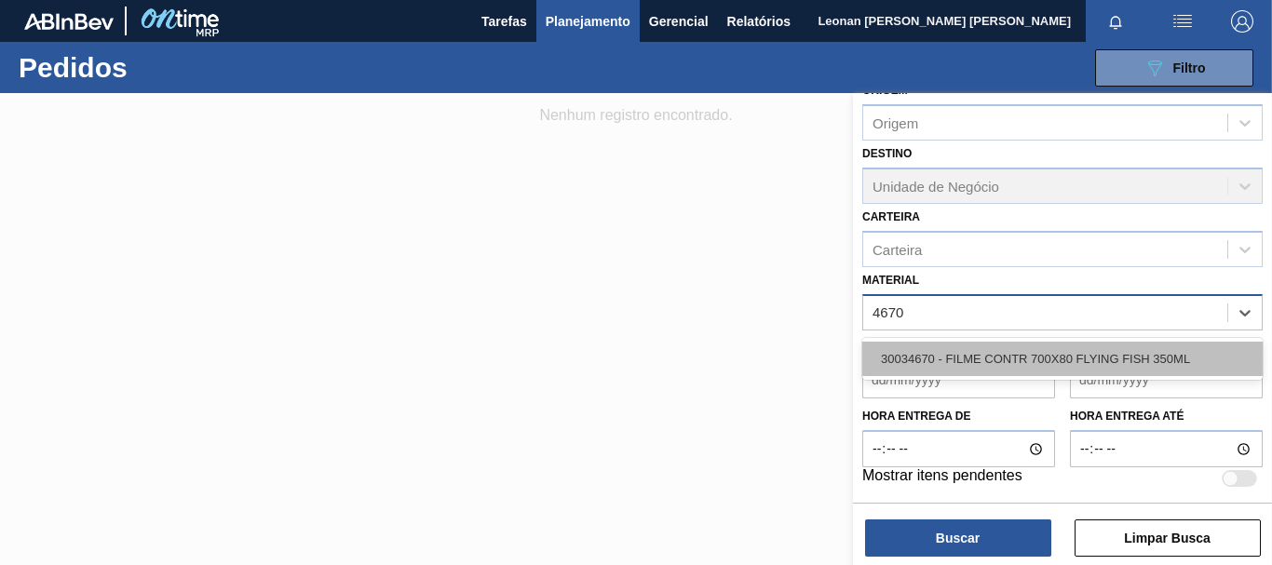
click at [1077, 362] on div "30034670 - FILME CONTR 700X80 FLYING FISH 350ML" at bounding box center [1062, 359] width 400 height 34
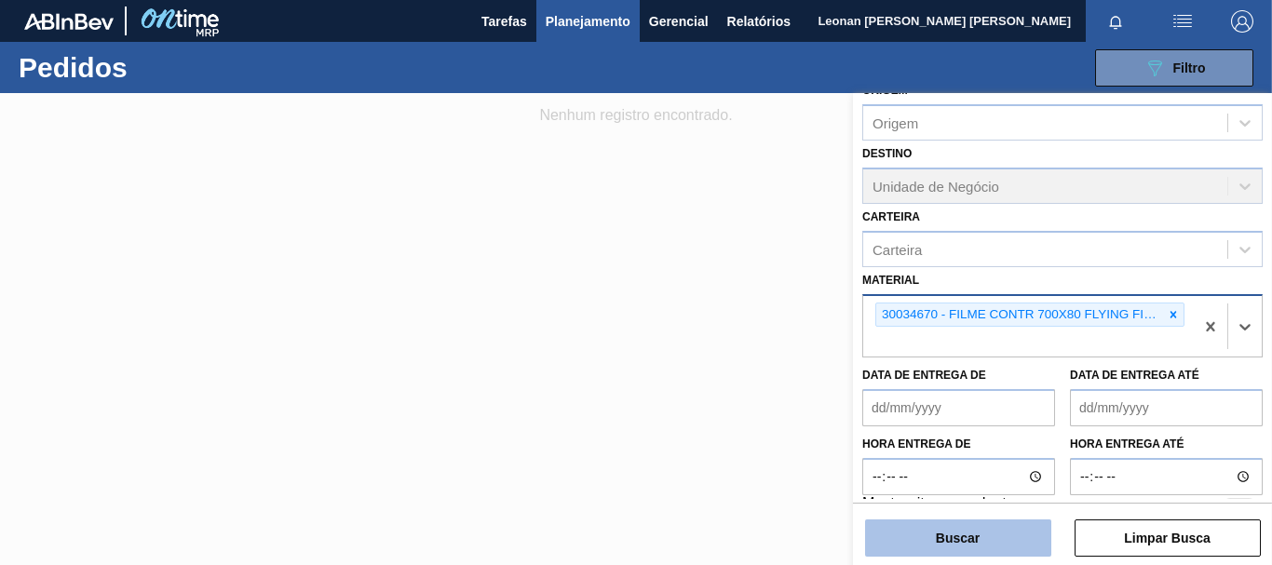
click at [1002, 540] on button "Buscar" at bounding box center [958, 537] width 186 height 37
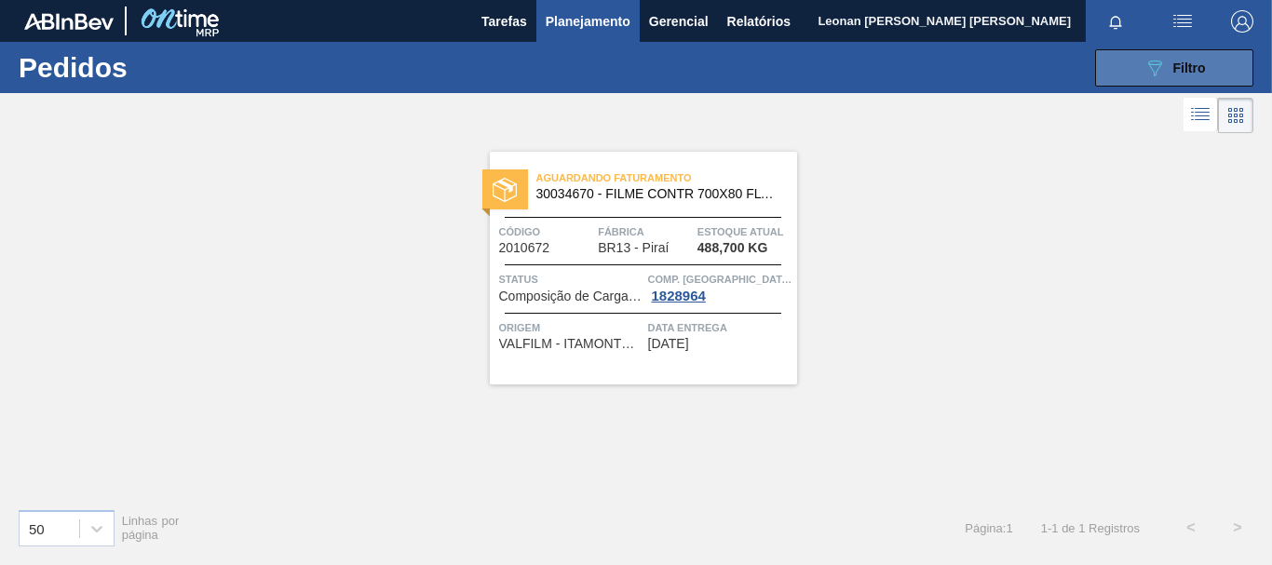
click at [1219, 66] on button "089F7B8B-B2A5-4AFE-B5C0-19BA573D28AC Filtro" at bounding box center [1174, 67] width 158 height 37
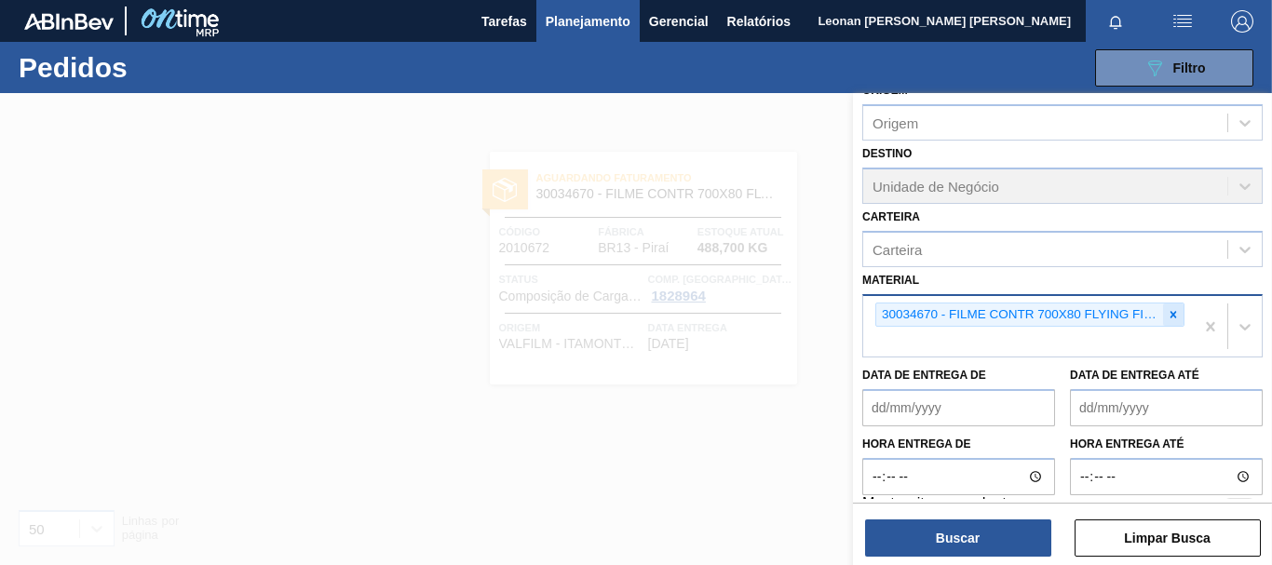
click at [1171, 316] on icon at bounding box center [1173, 314] width 7 height 7
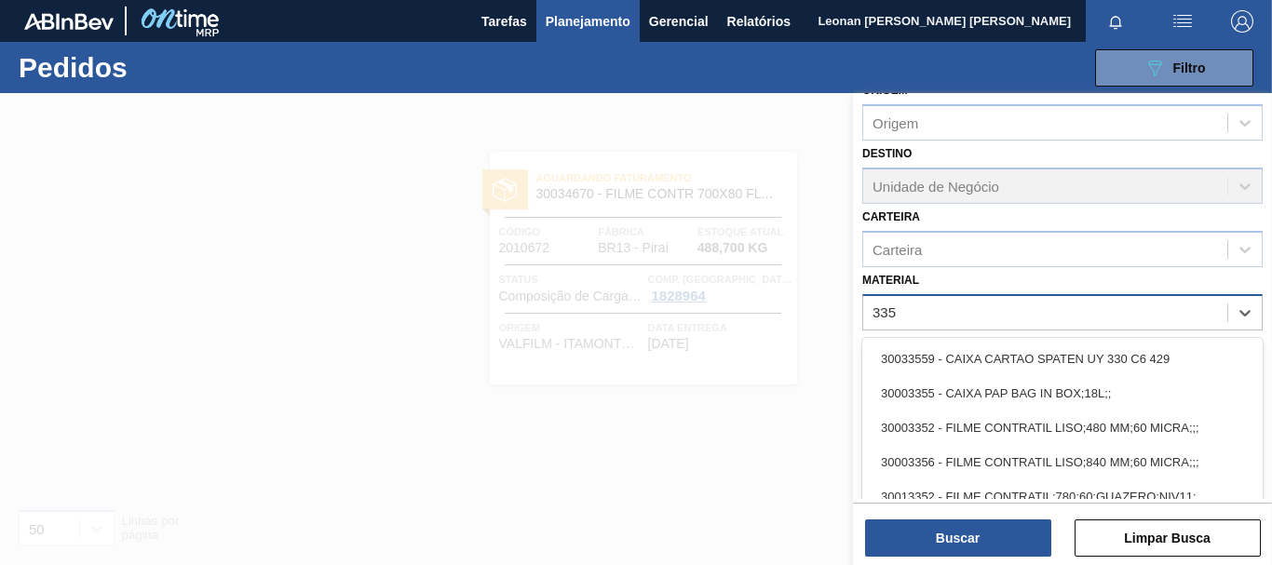
type input "3359"
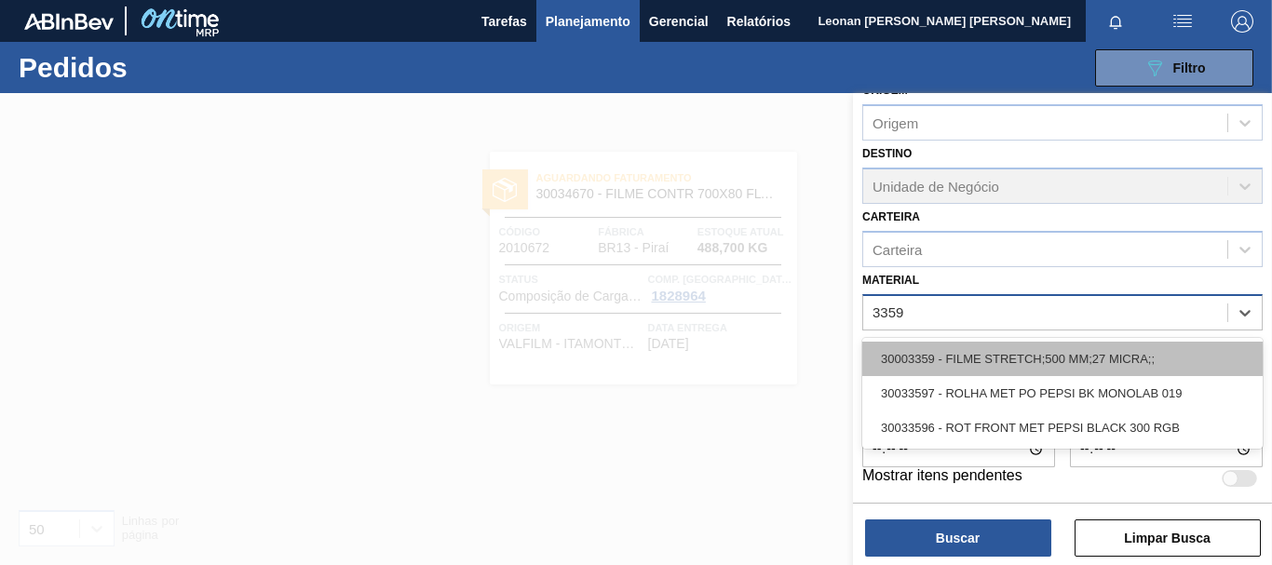
click at [1052, 363] on div "30003359 - FILME STRETCH;500 MM;27 MICRA;;" at bounding box center [1062, 359] width 400 height 34
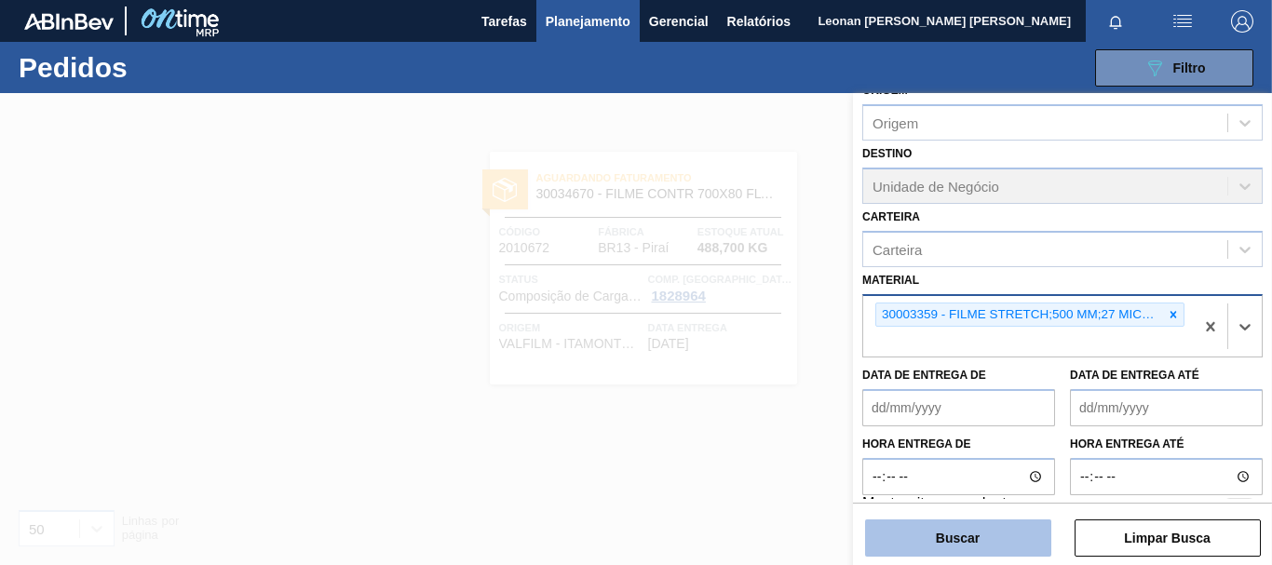
click at [985, 531] on button "Buscar" at bounding box center [958, 537] width 186 height 37
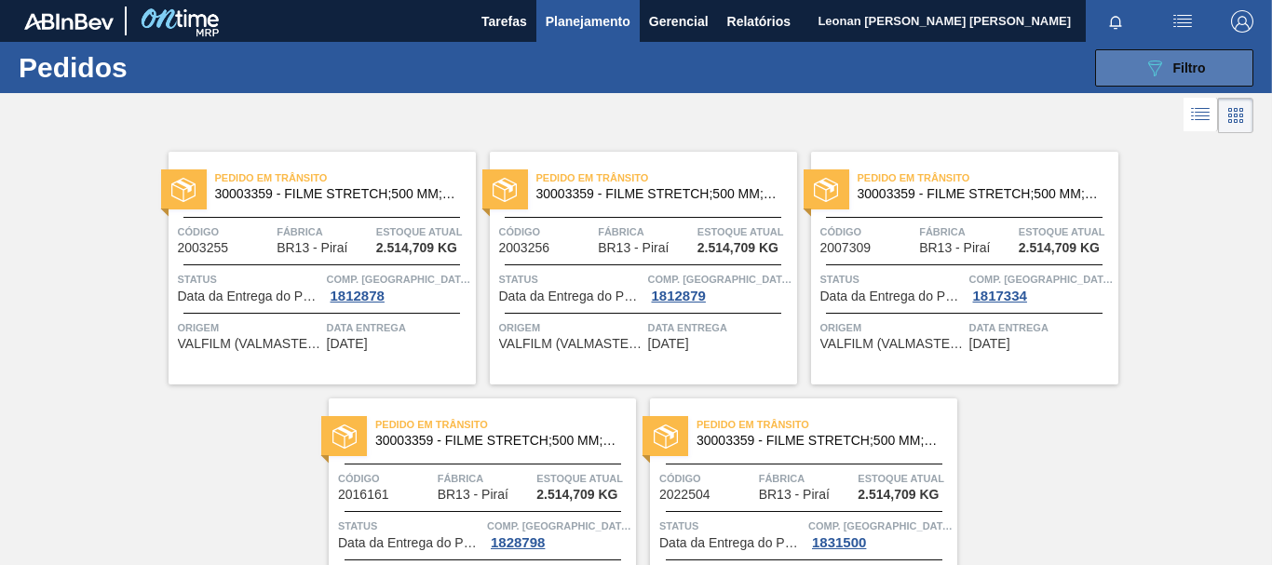
click at [1116, 67] on button "089F7B8B-B2A5-4AFE-B5C0-19BA573D28AC Filtro" at bounding box center [1174, 67] width 158 height 37
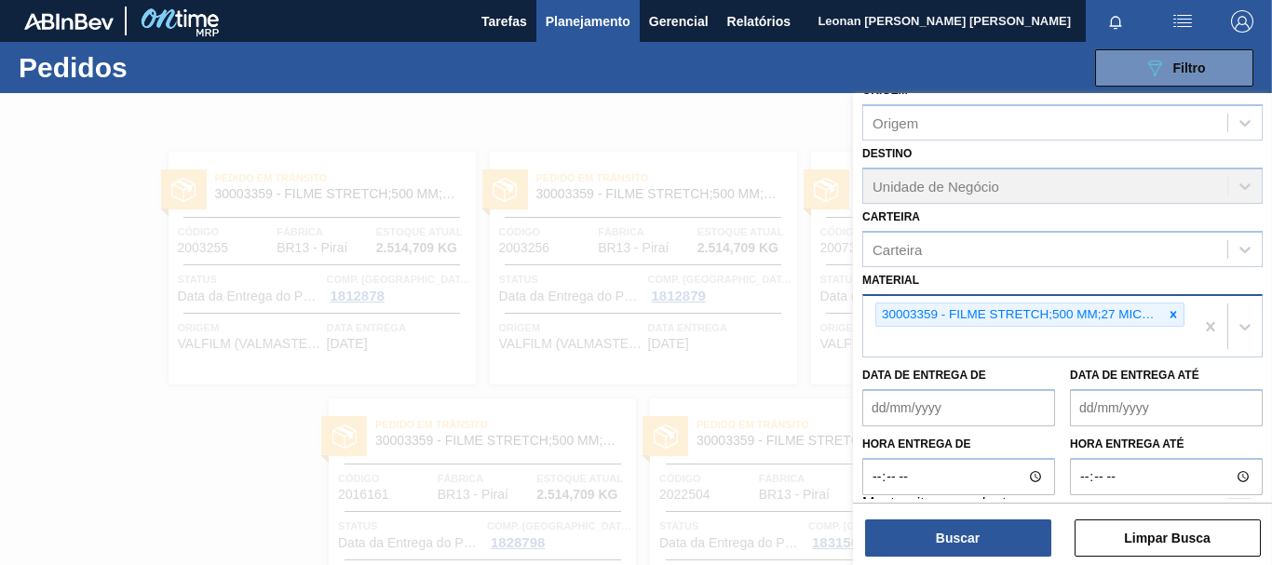
click at [1166, 314] on icon at bounding box center [1172, 314] width 13 height 13
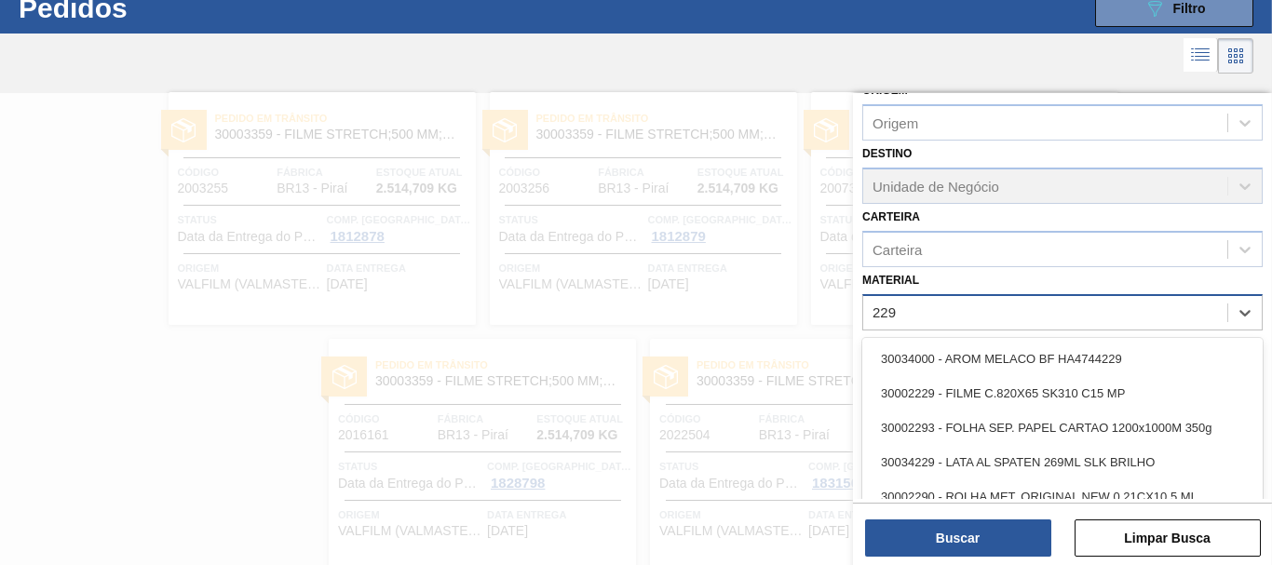
scroll to position [60, 0]
type input "2293"
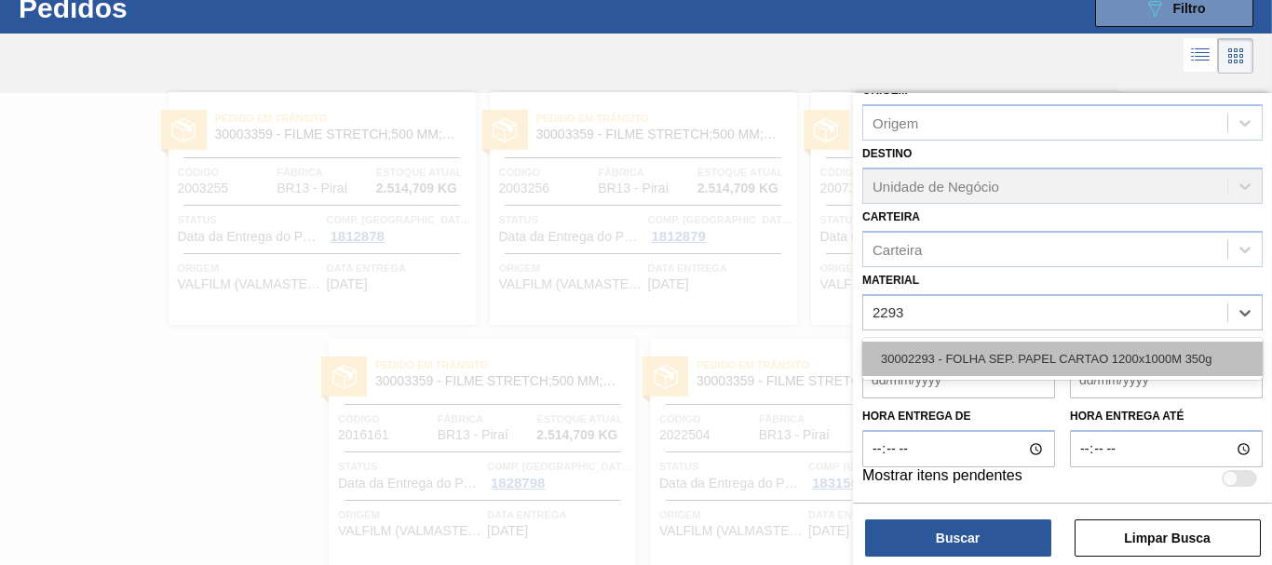
click at [1166, 363] on div "30002293 - FOLHA SEP. PAPEL CARTAO 1200x1000M 350g" at bounding box center [1062, 359] width 400 height 34
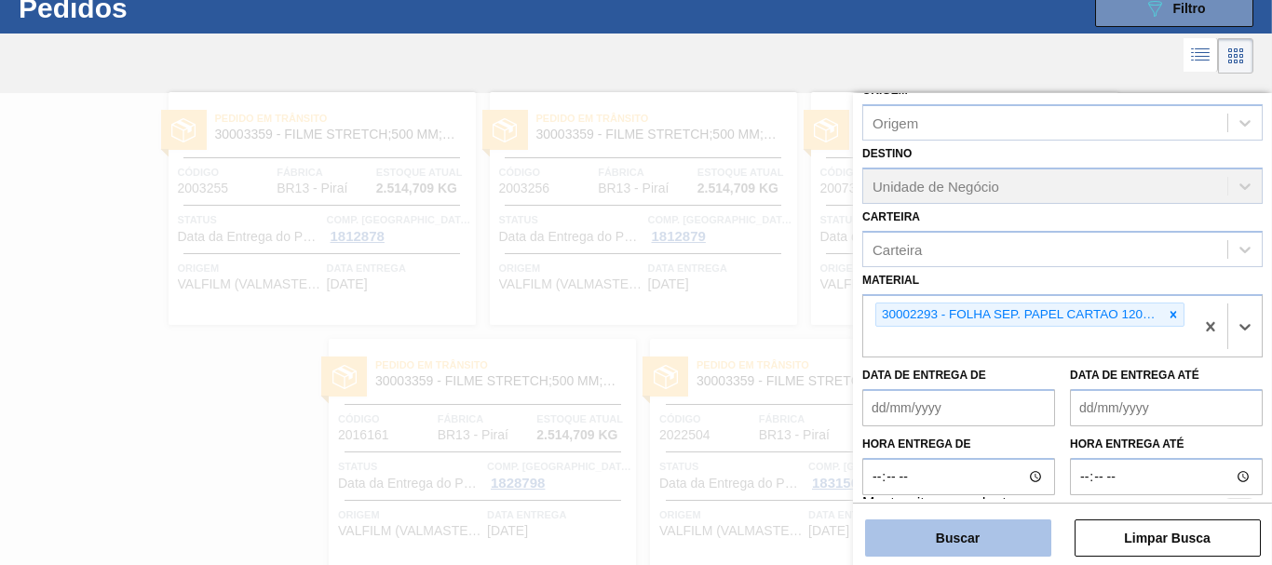
click at [1020, 534] on button "Buscar" at bounding box center [958, 537] width 186 height 37
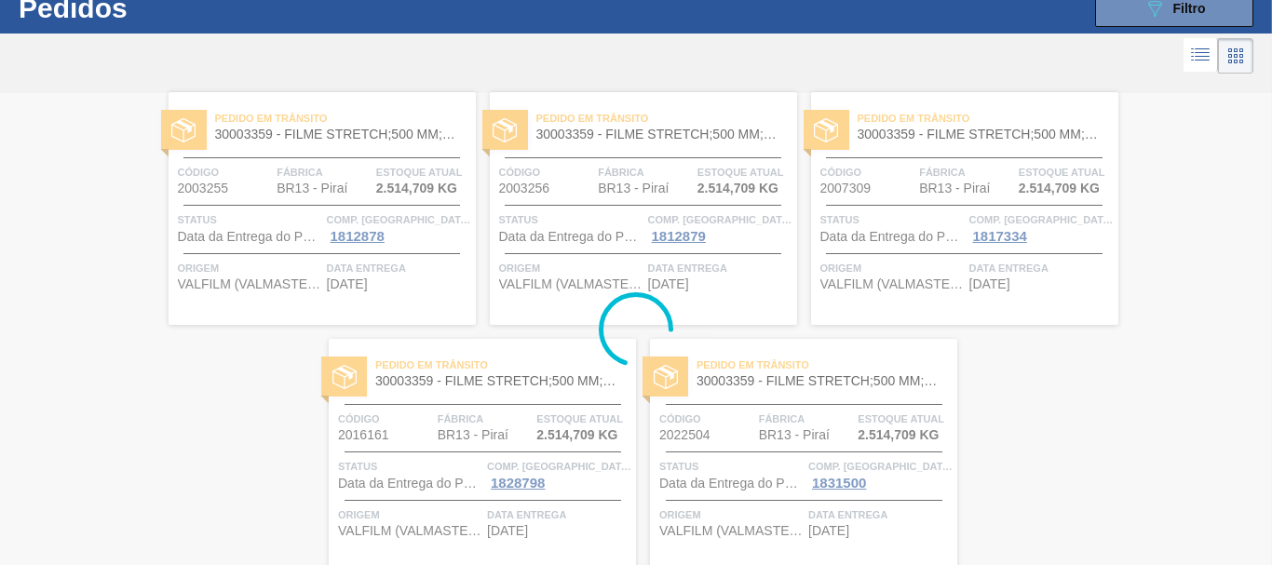
scroll to position [0, 0]
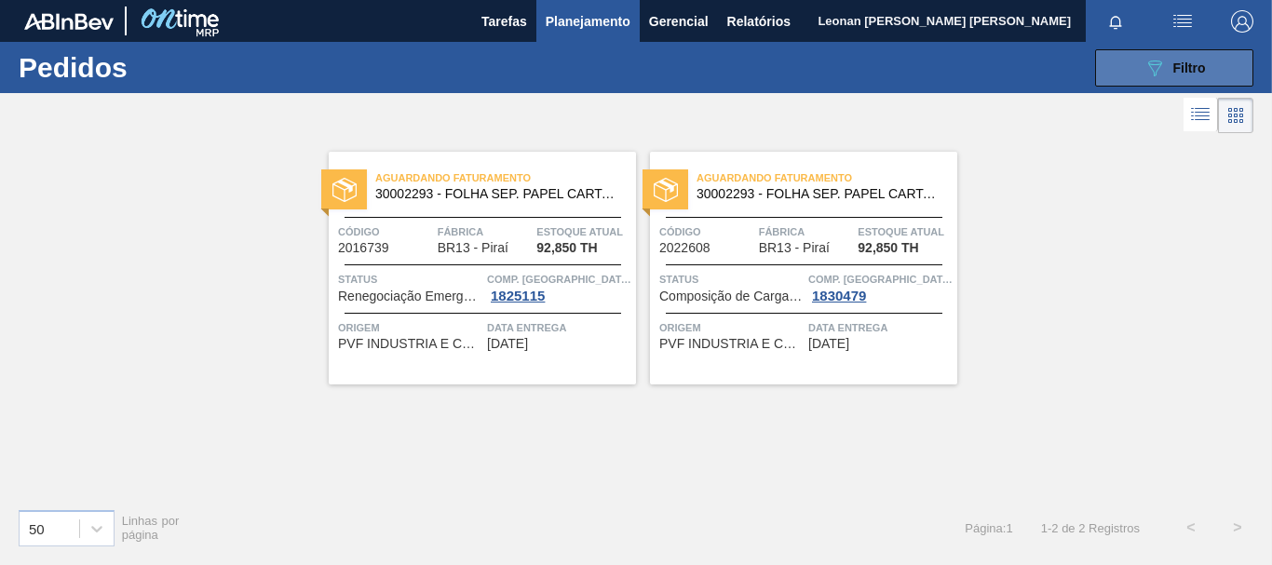
click at [1131, 76] on button "089F7B8B-B2A5-4AFE-B5C0-19BA573D28AC Filtro" at bounding box center [1174, 67] width 158 height 37
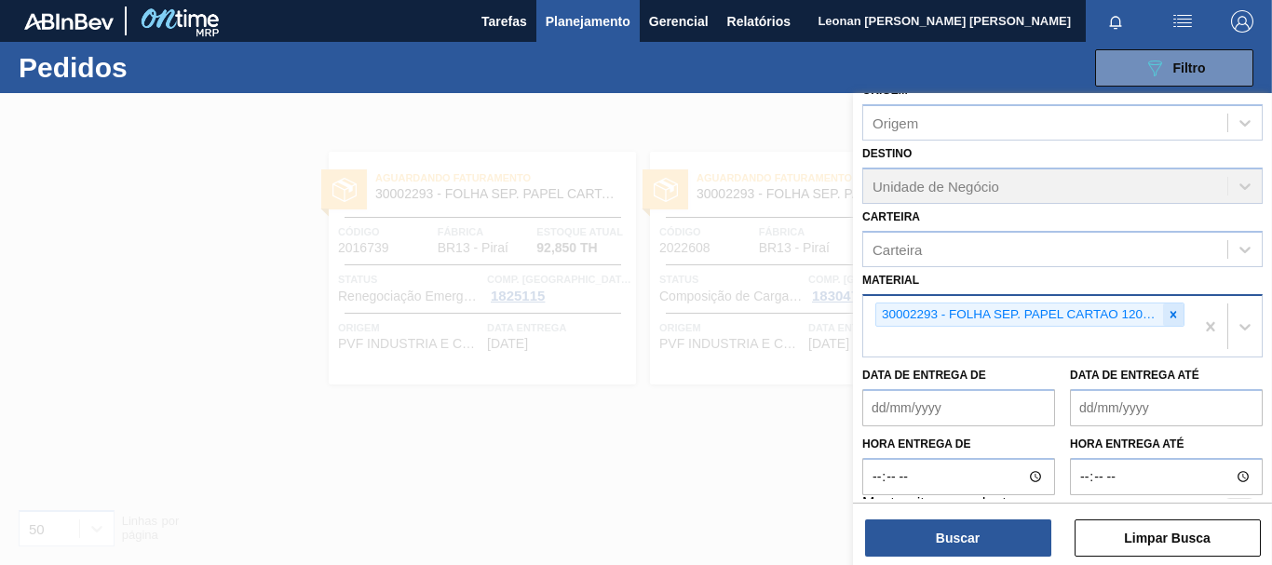
click at [1174, 317] on icon at bounding box center [1172, 314] width 13 height 13
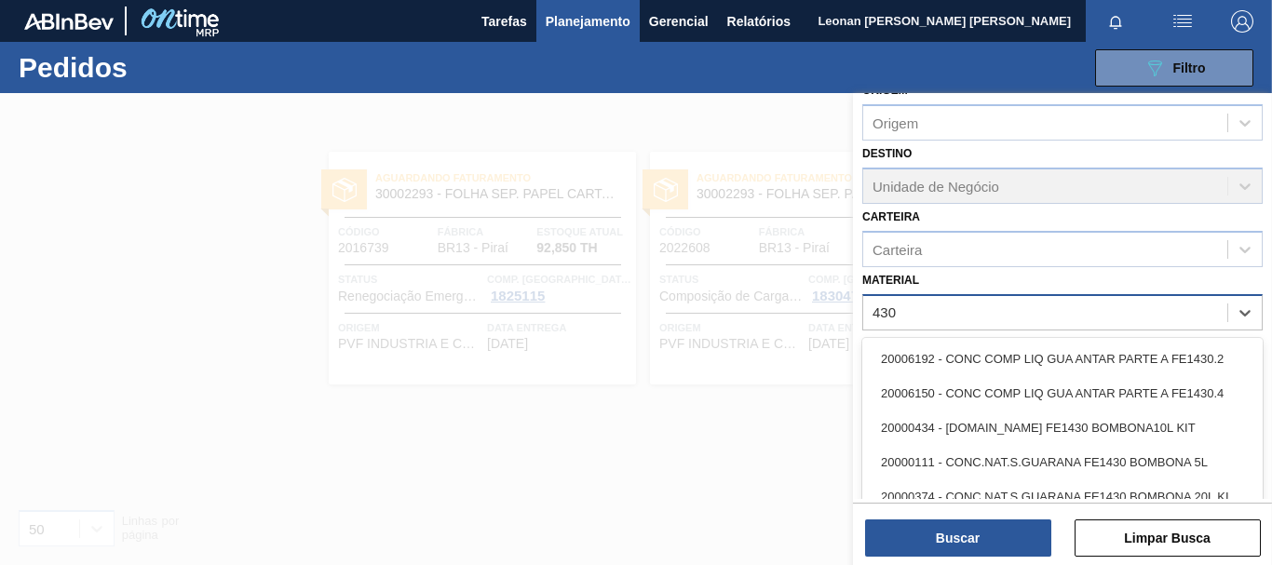
type input "4308"
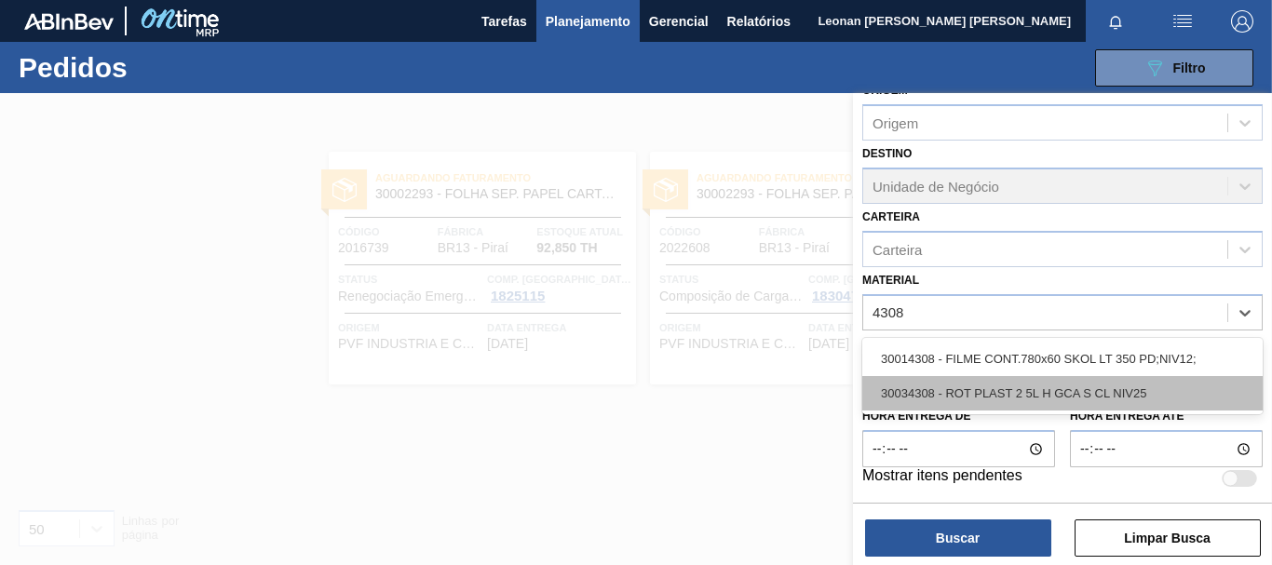
click at [1095, 388] on div "30034308 - ROT PLAST 2 5L H GCA S CL NIV25" at bounding box center [1062, 393] width 400 height 34
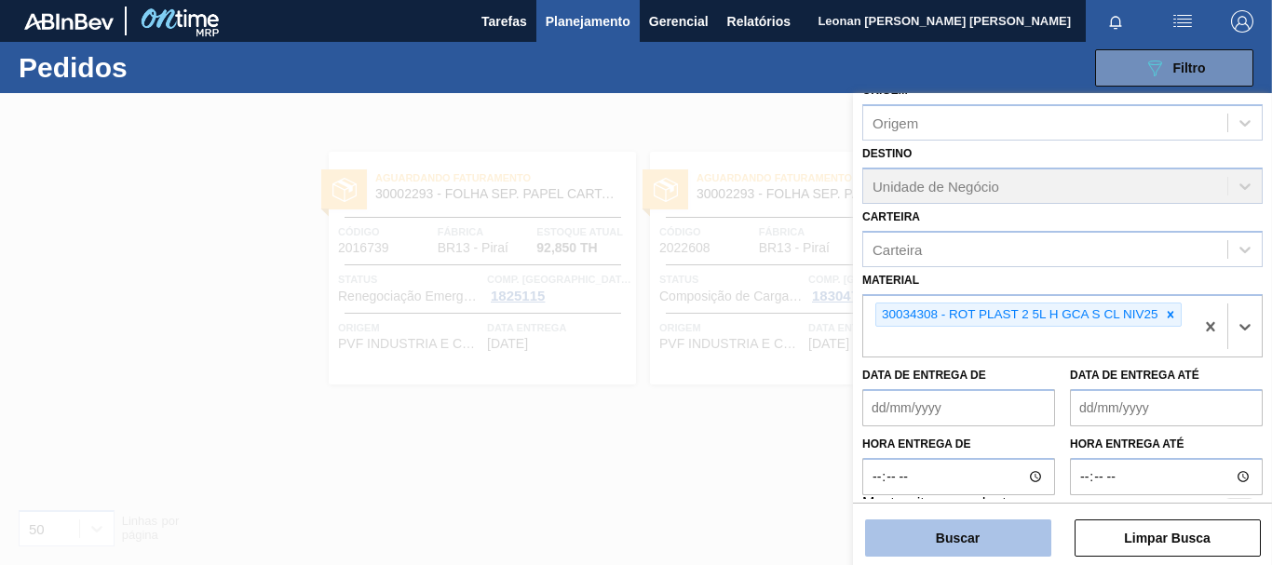
click at [1028, 522] on button "Buscar" at bounding box center [958, 537] width 186 height 37
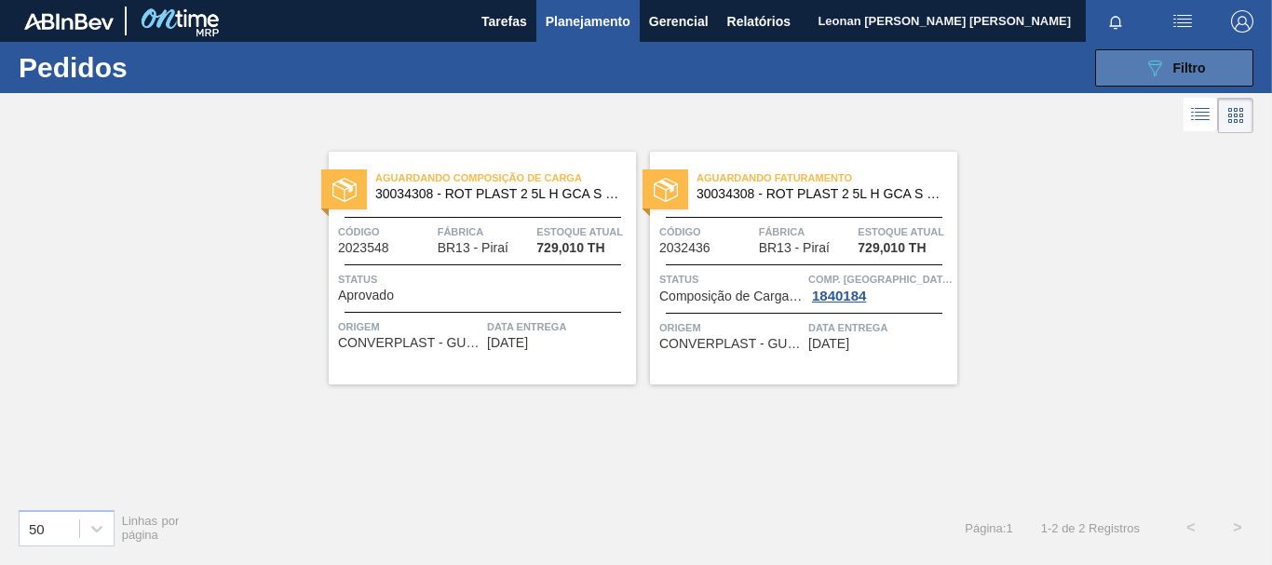
click at [1154, 77] on icon "089F7B8B-B2A5-4AFE-B5C0-19BA573D28AC" at bounding box center [1154, 68] width 22 height 22
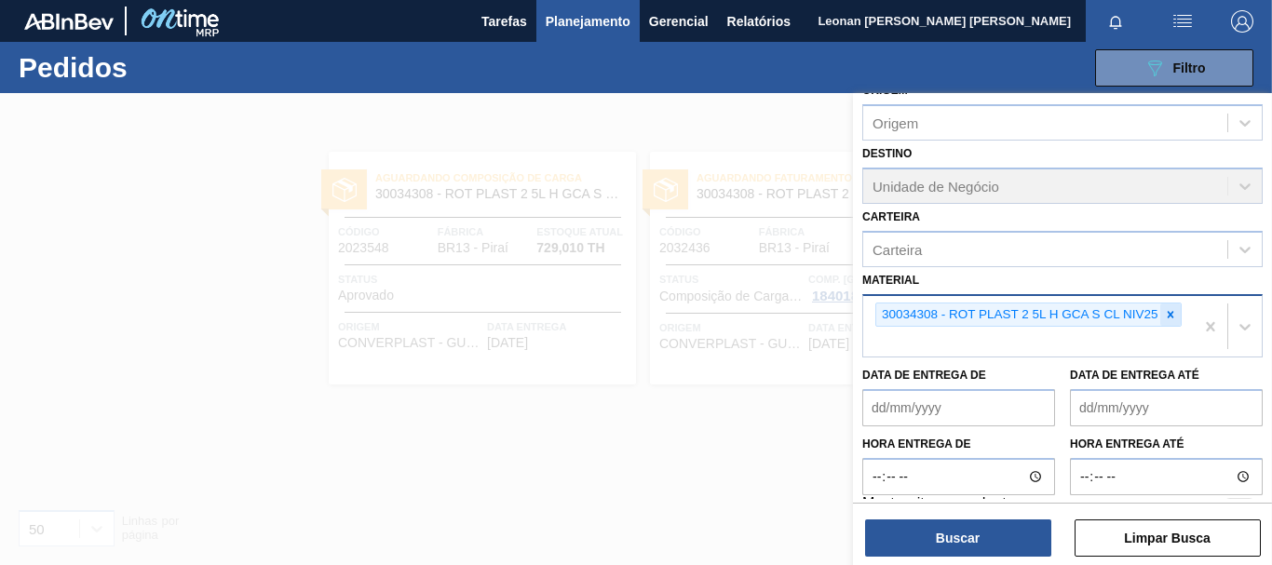
click at [1177, 312] on div at bounding box center [1170, 314] width 20 height 23
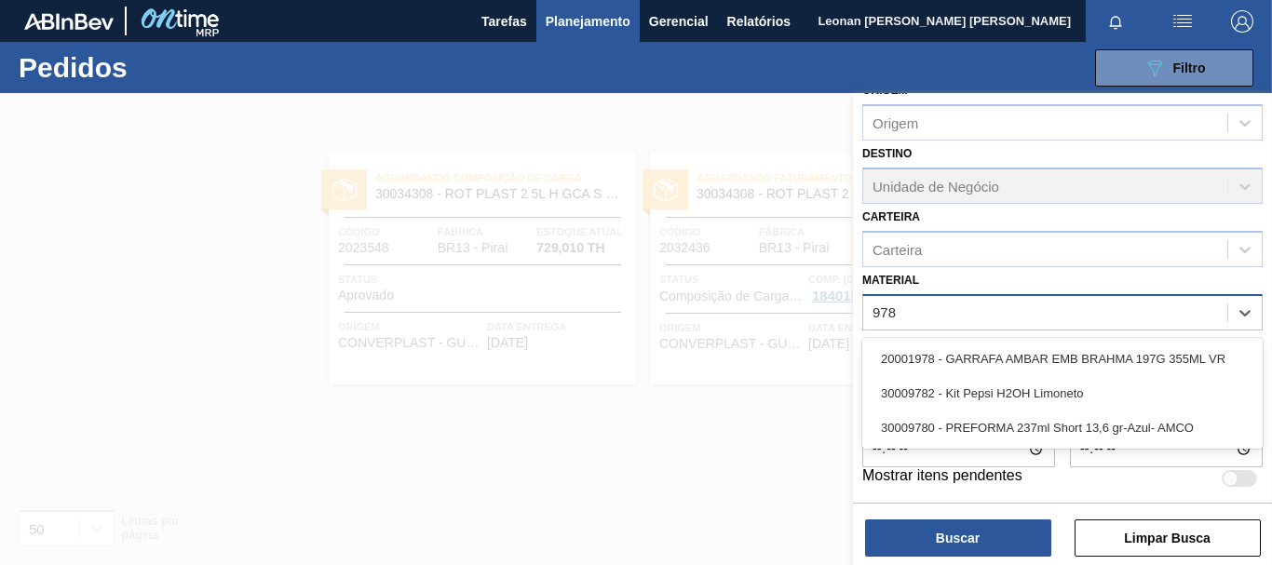
type input "9782"
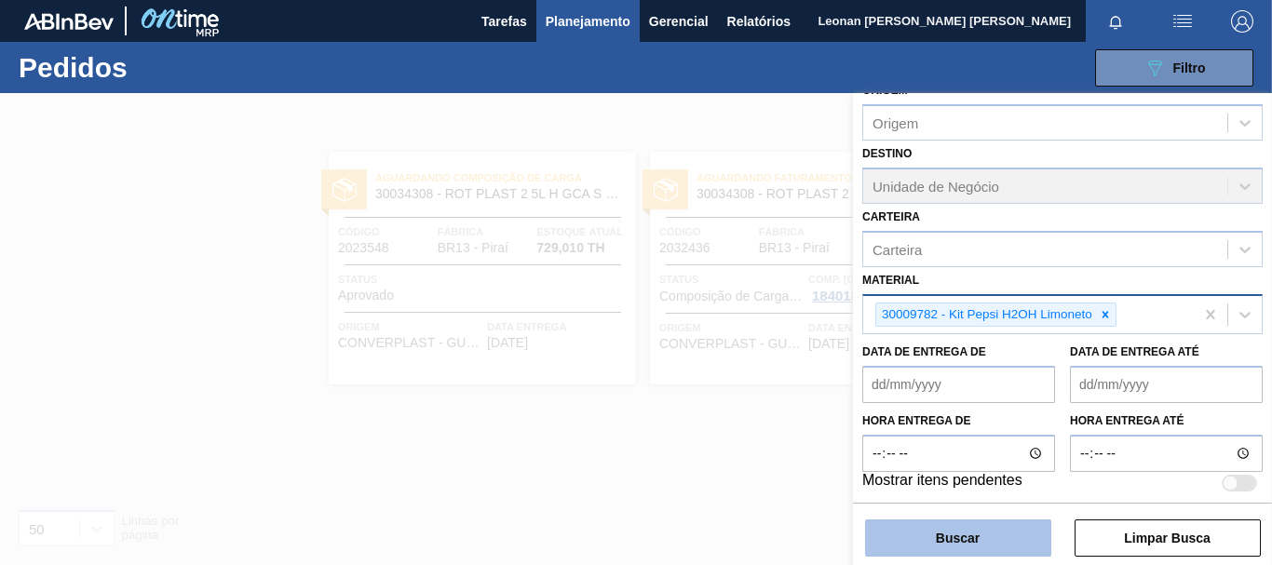
click at [960, 532] on button "Buscar" at bounding box center [958, 537] width 186 height 37
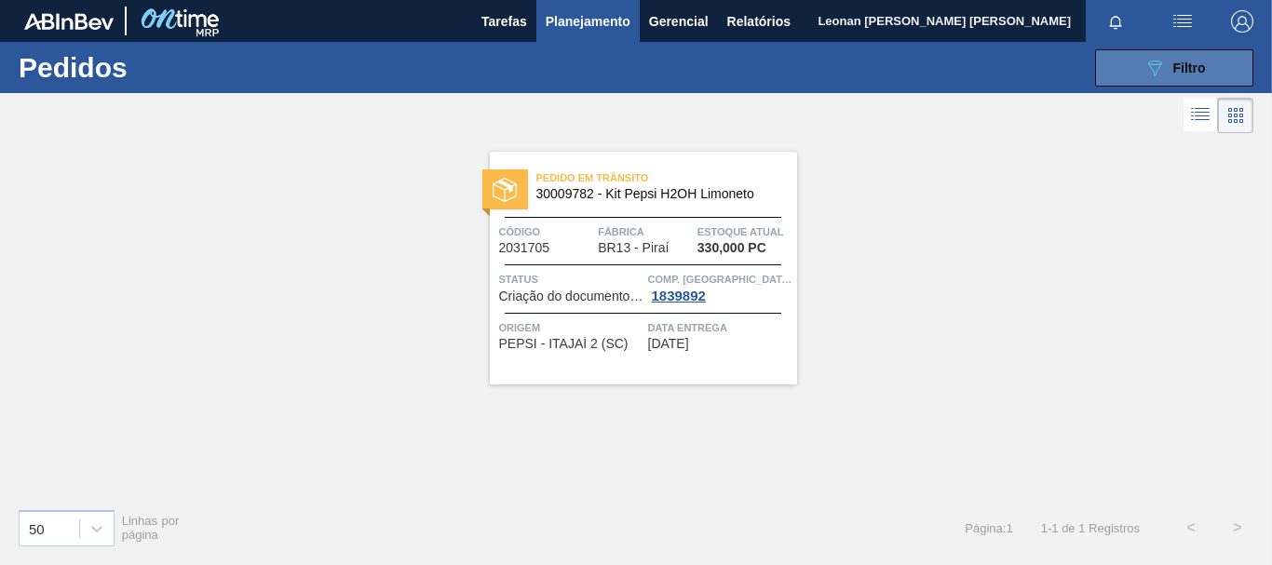
click at [1234, 76] on button "089F7B8B-B2A5-4AFE-B5C0-19BA573D28AC Filtro" at bounding box center [1174, 67] width 158 height 37
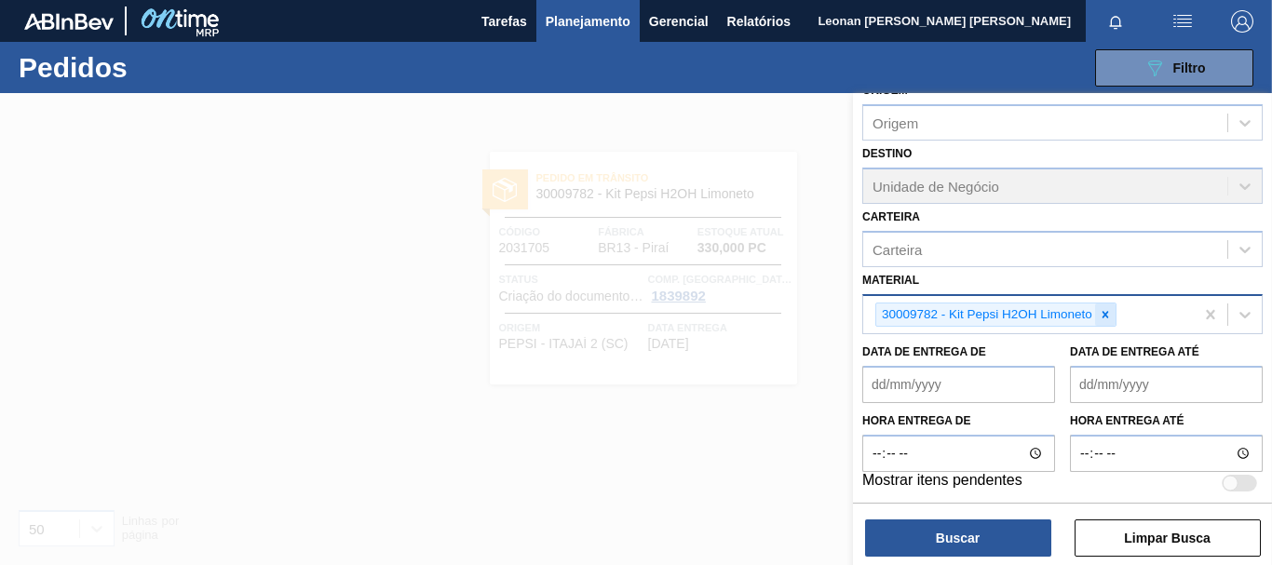
click at [1107, 316] on icon at bounding box center [1104, 314] width 13 height 13
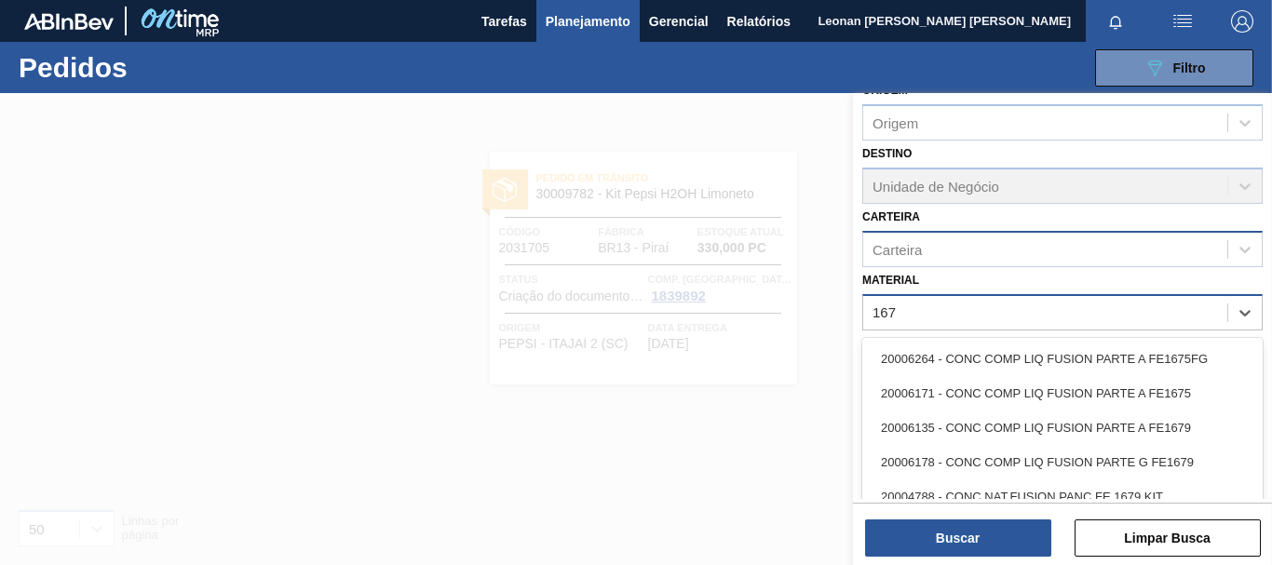
type input "1670"
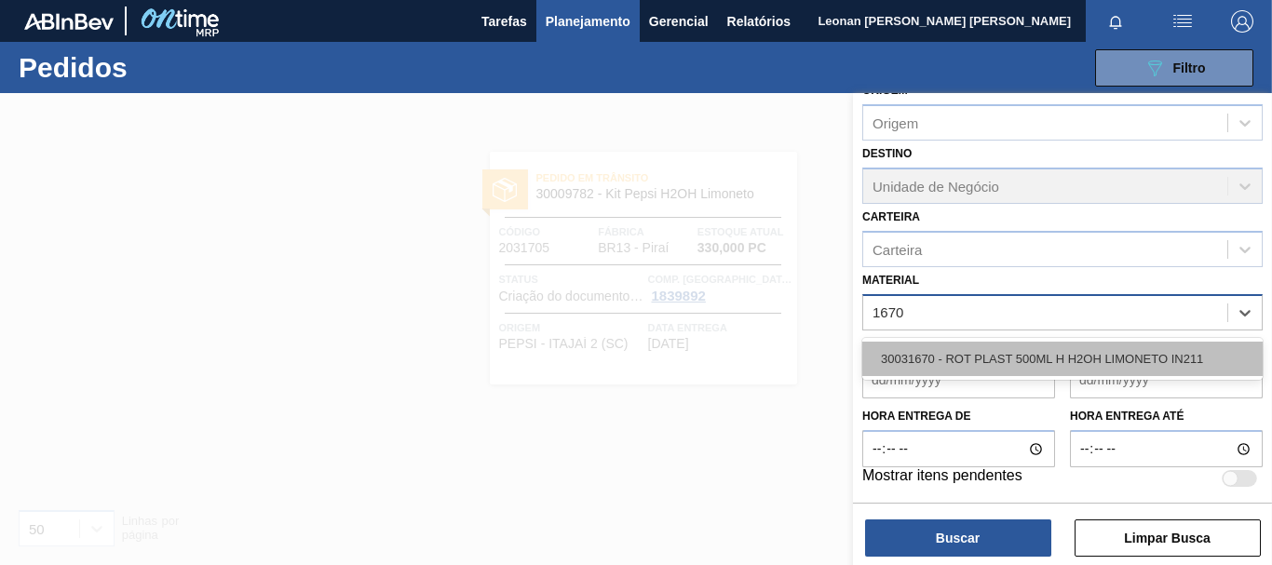
click at [1085, 350] on div "30031670 - ROT PLAST 500ML H H2OH LIMONETO IN211" at bounding box center [1062, 359] width 400 height 34
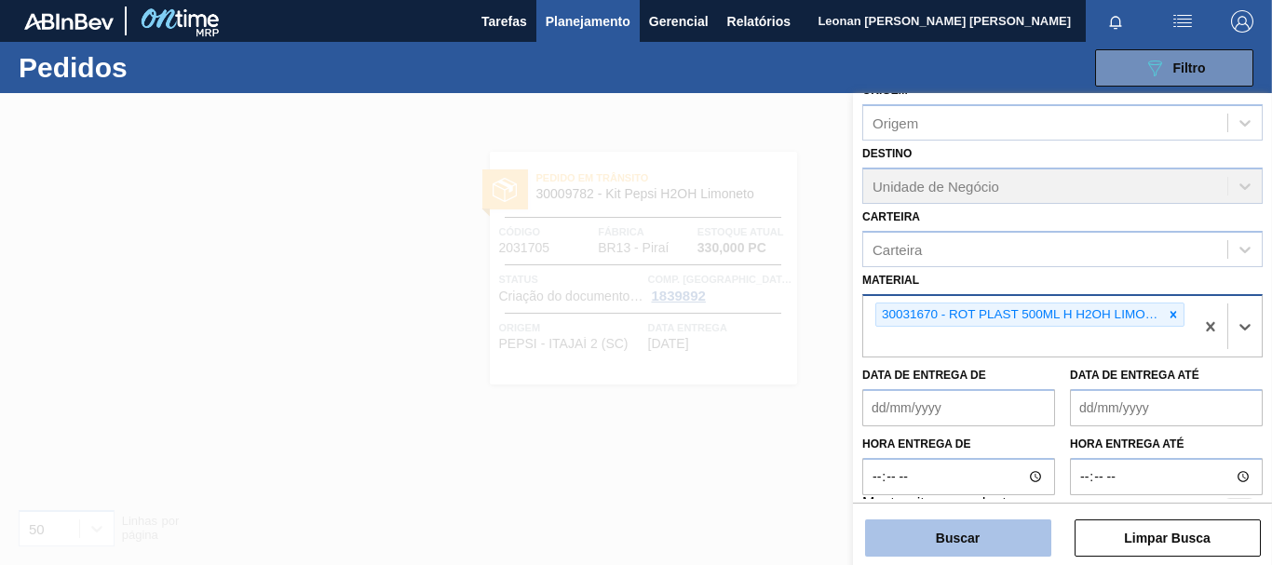
click at [994, 544] on button "Buscar" at bounding box center [958, 537] width 186 height 37
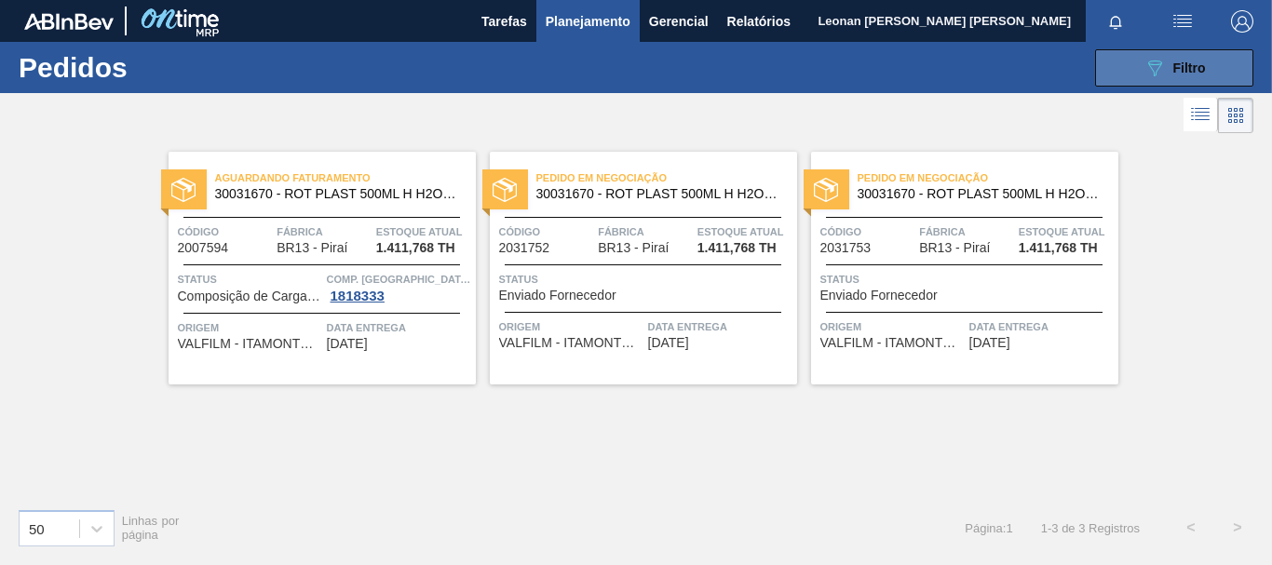
click at [1207, 77] on button "089F7B8B-B2A5-4AFE-B5C0-19BA573D28AC Filtro" at bounding box center [1174, 67] width 158 height 37
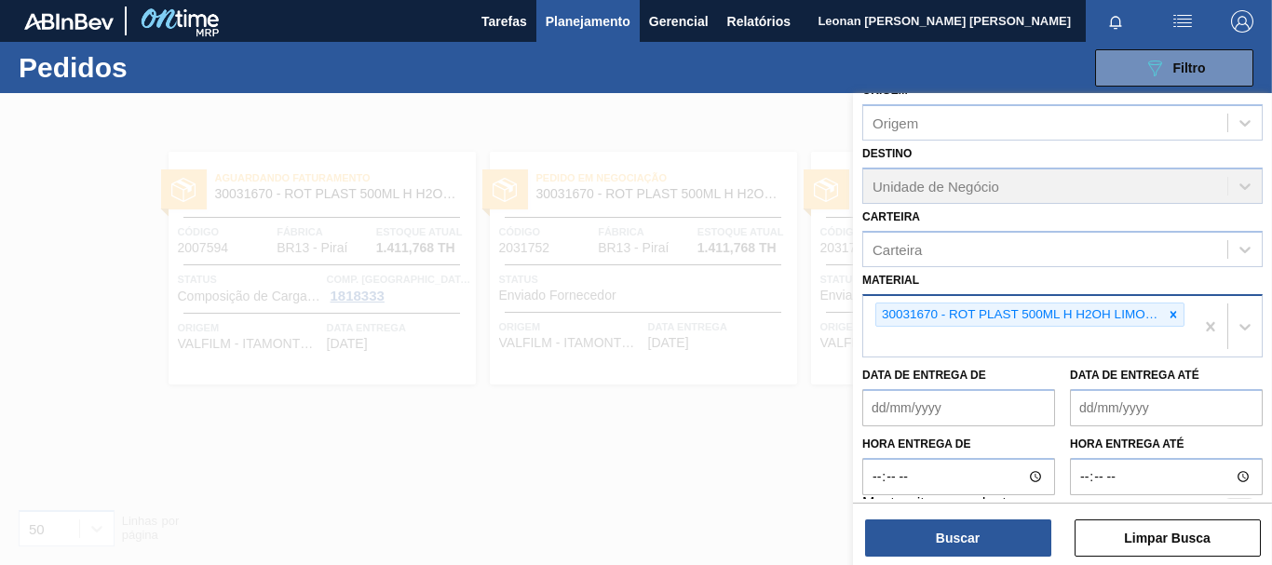
click at [1180, 315] on div "30031670 - ROT PLAST 500ML H H2OH LIMONETO IN211" at bounding box center [1029, 315] width 309 height 25
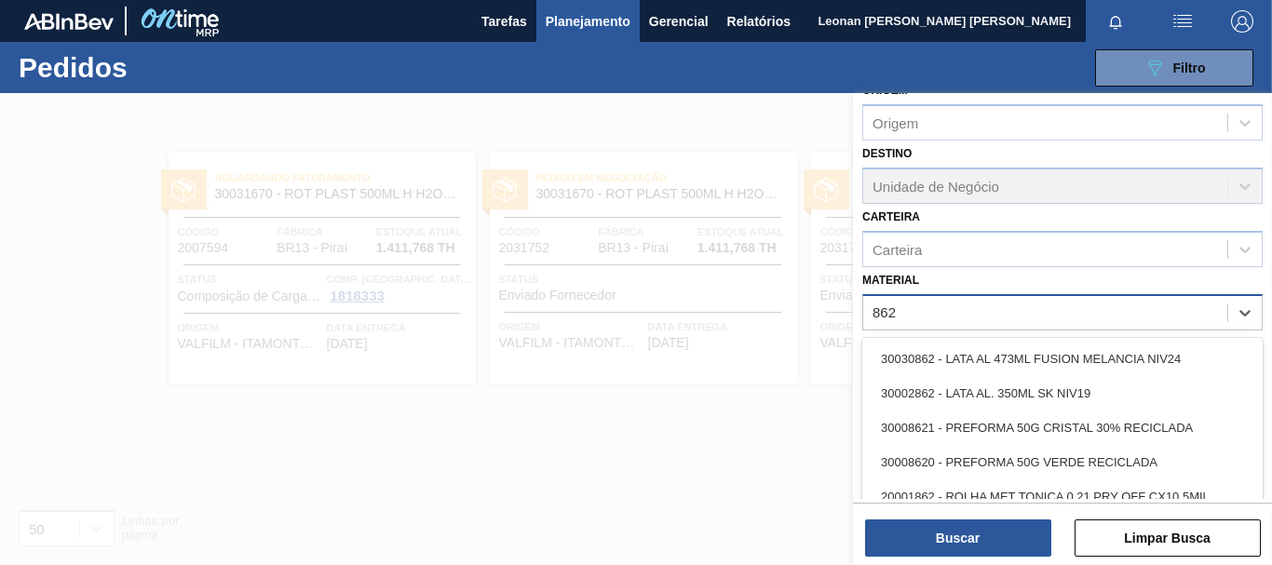
type input "8620"
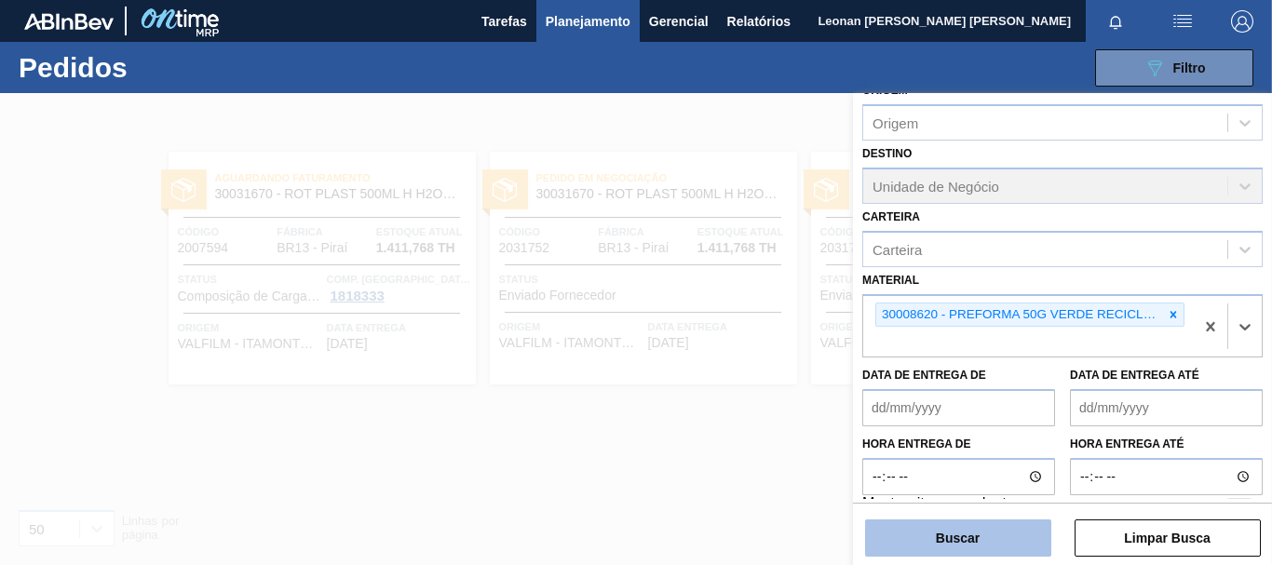
click at [1001, 543] on button "Buscar" at bounding box center [958, 537] width 186 height 37
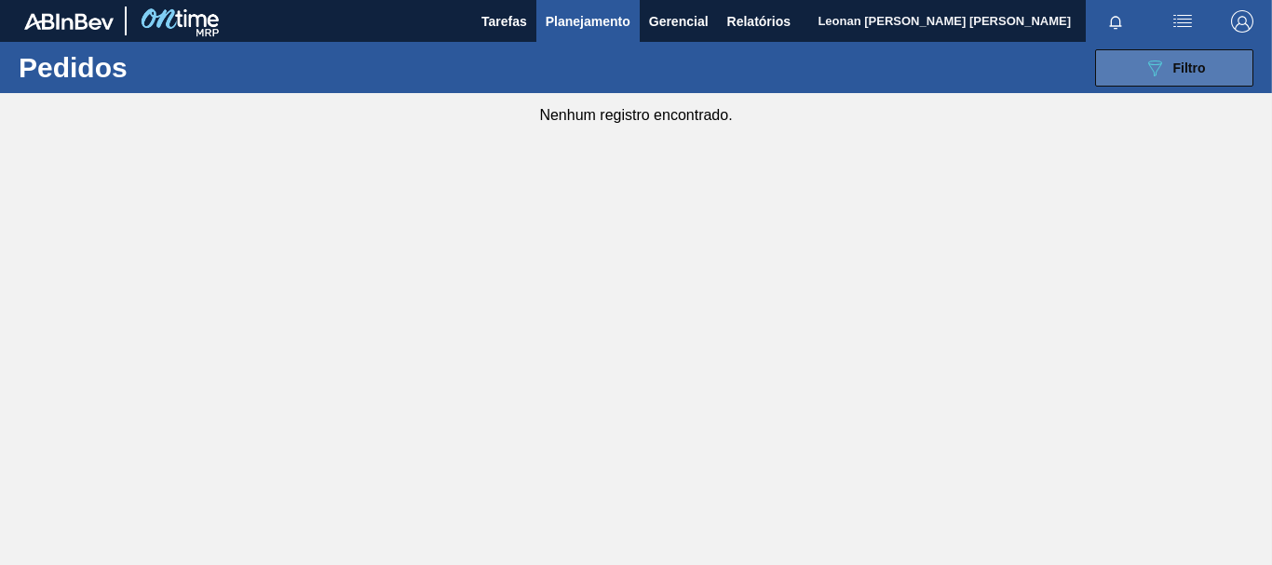
click at [1159, 60] on icon "089F7B8B-B2A5-4AFE-B5C0-19BA573D28AC" at bounding box center [1154, 68] width 22 height 22
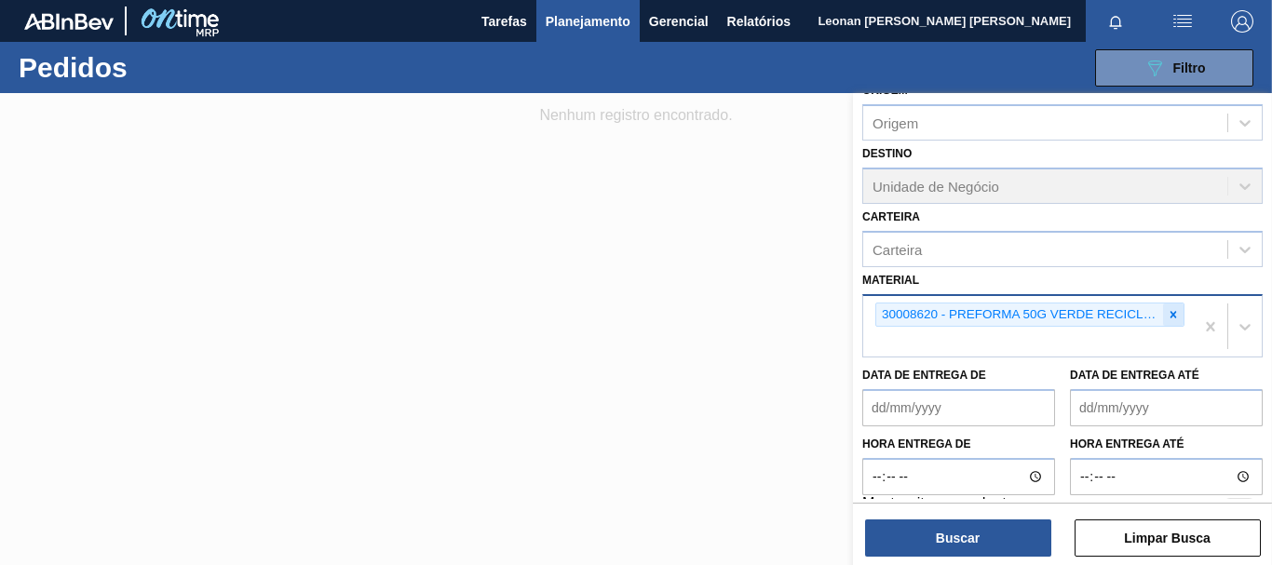
click at [1172, 315] on icon at bounding box center [1172, 314] width 13 height 13
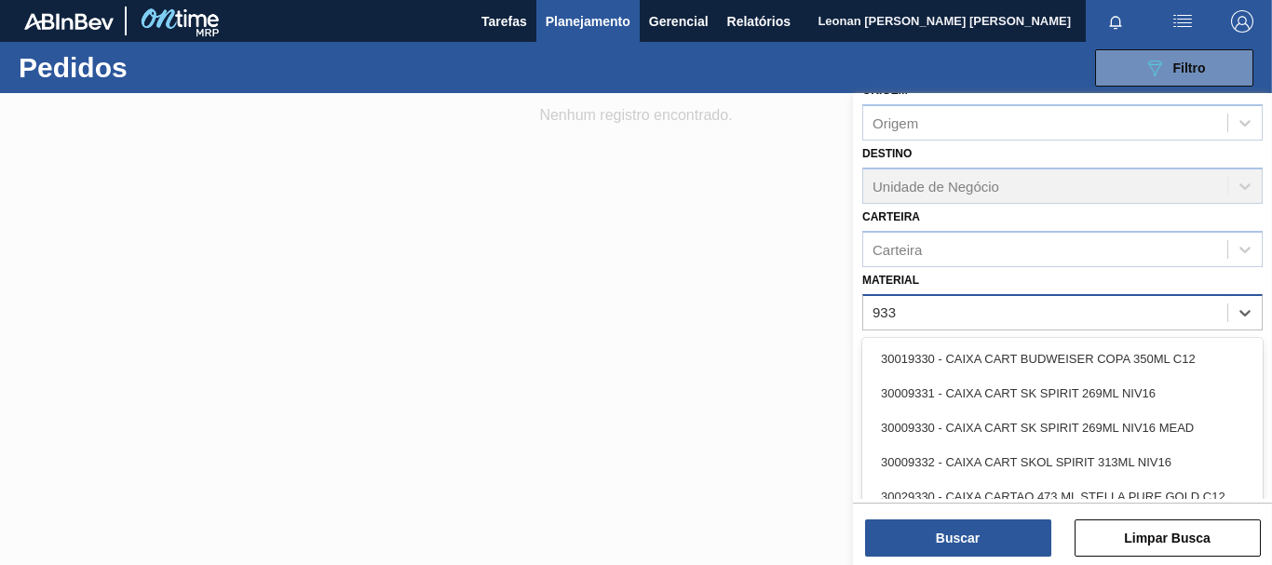
type input "9330"
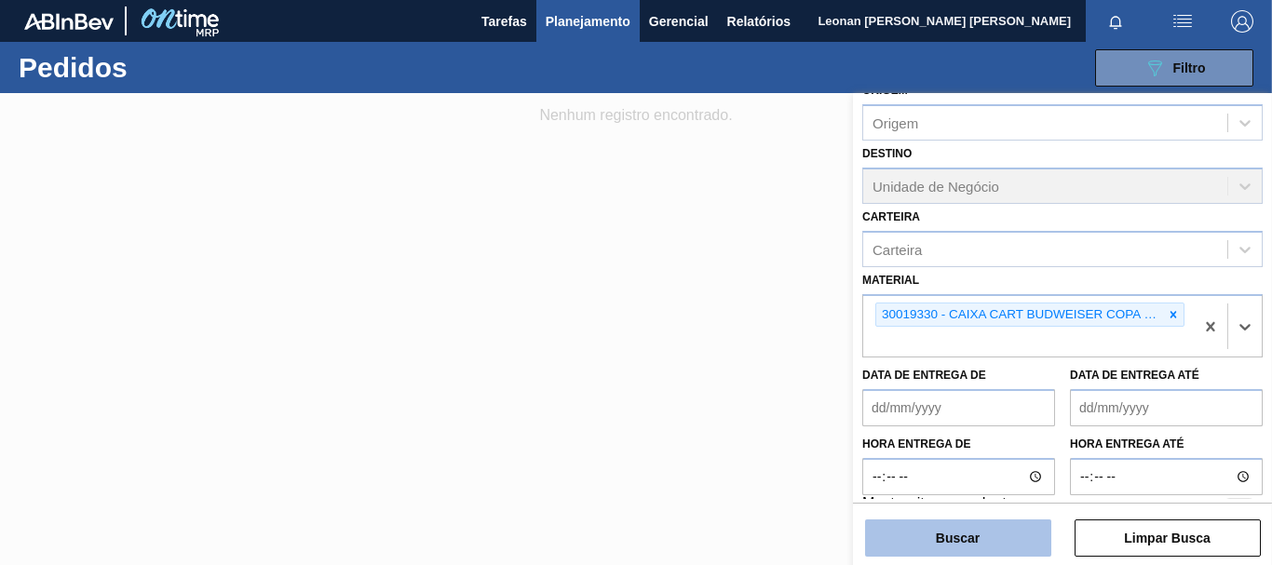
click at [936, 542] on button "Buscar" at bounding box center [958, 537] width 186 height 37
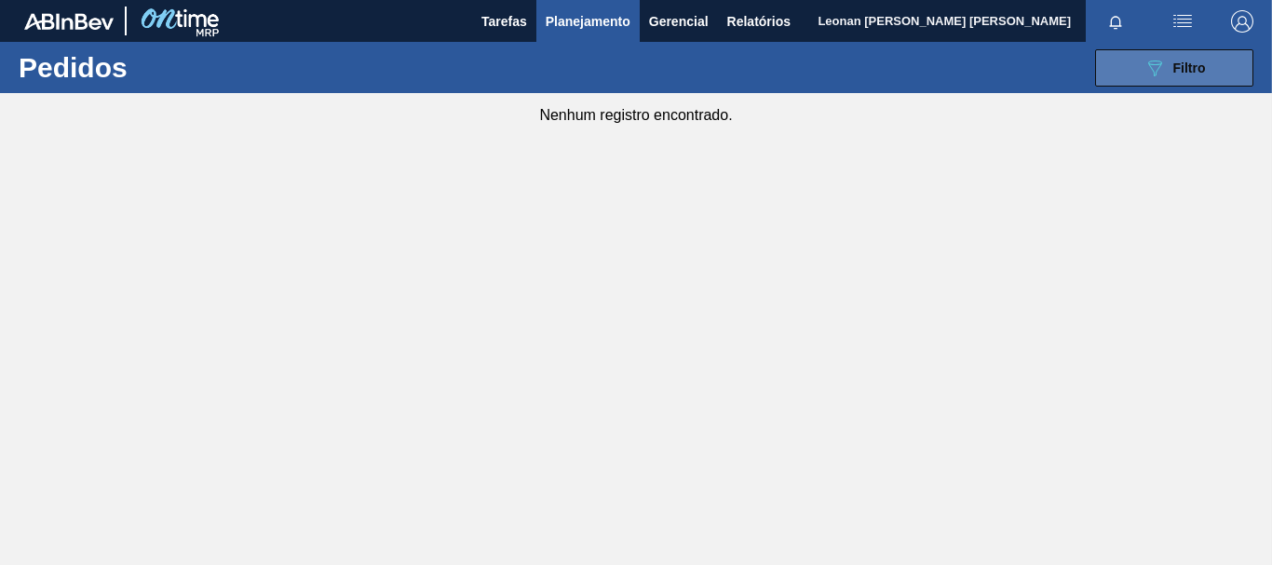
click at [1173, 53] on button "089F7B8B-B2A5-4AFE-B5C0-19BA573D28AC Filtro" at bounding box center [1174, 67] width 158 height 37
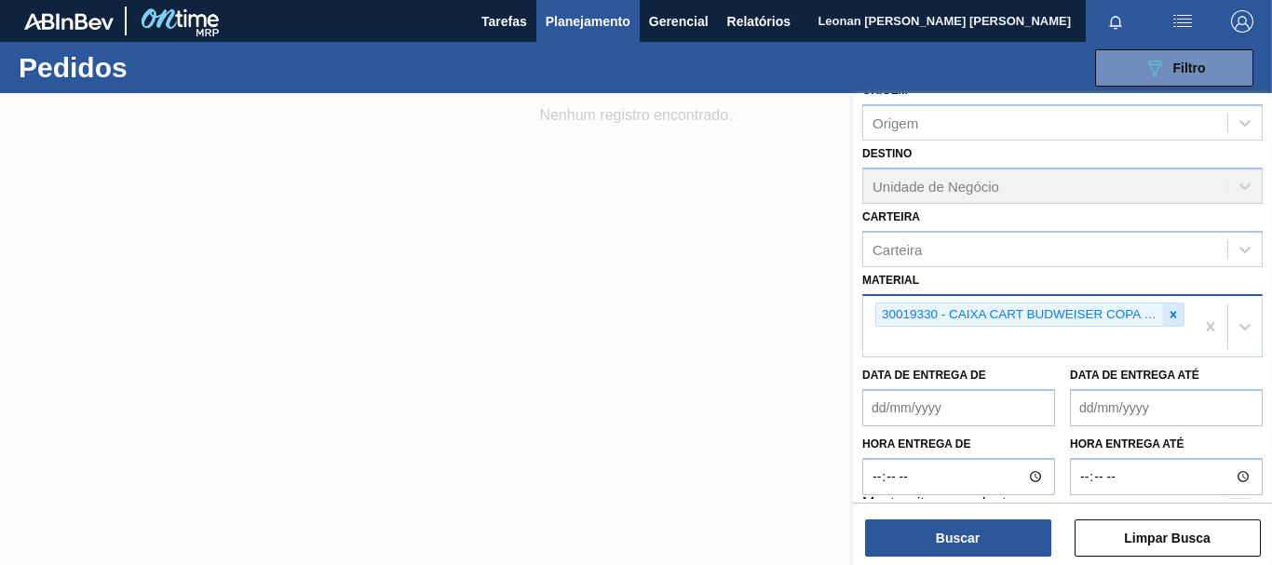
click at [1175, 317] on icon at bounding box center [1172, 314] width 13 height 13
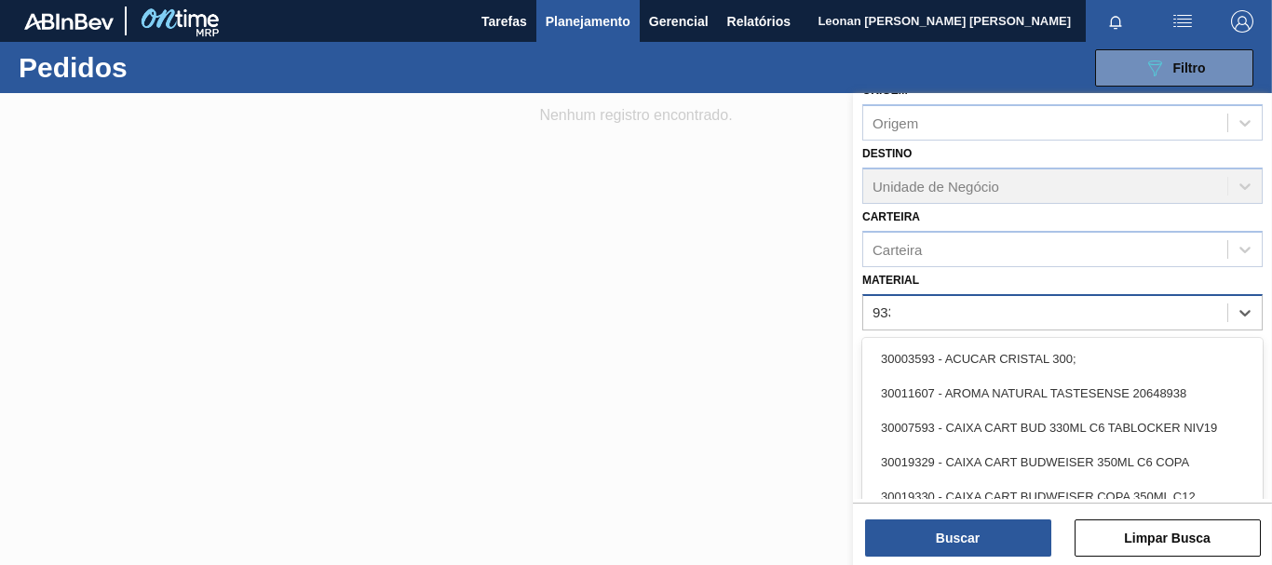
type input "9330"
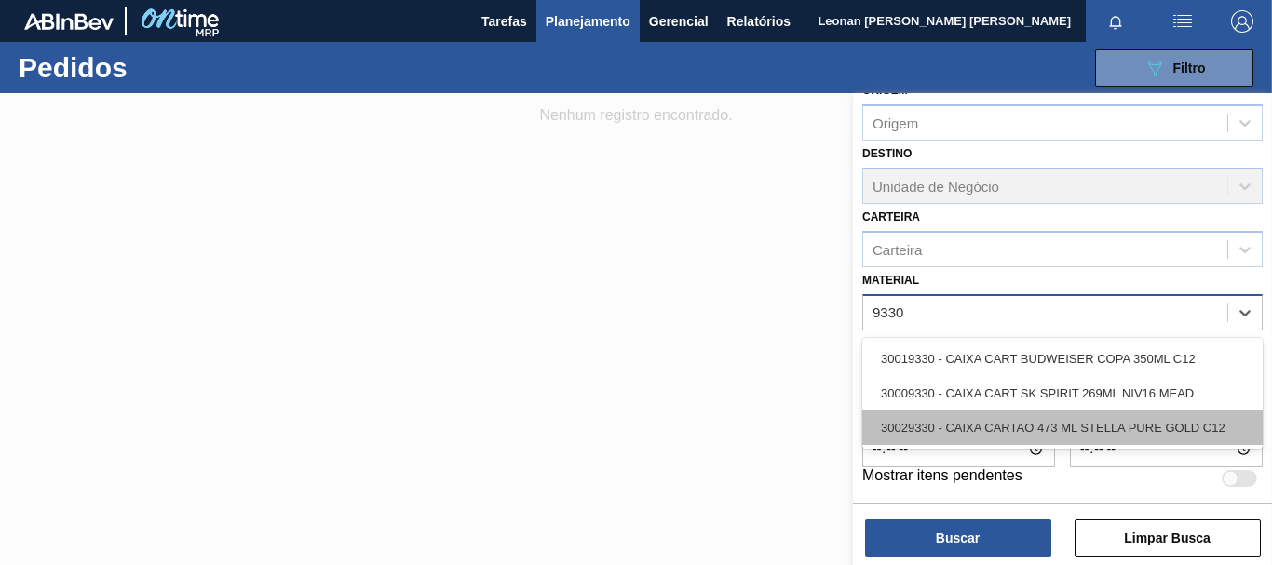
click at [1084, 423] on div "30029330 - CAIXA CARTAO 473 ML STELLA PURE GOLD C12" at bounding box center [1062, 428] width 400 height 34
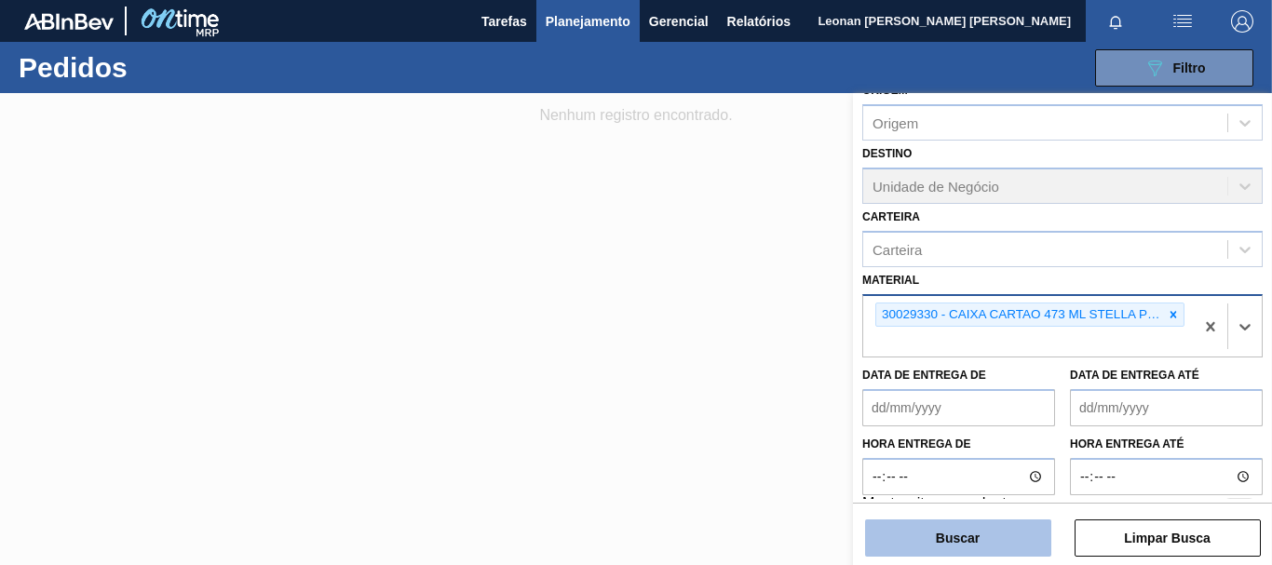
click at [1035, 531] on button "Buscar" at bounding box center [958, 537] width 186 height 37
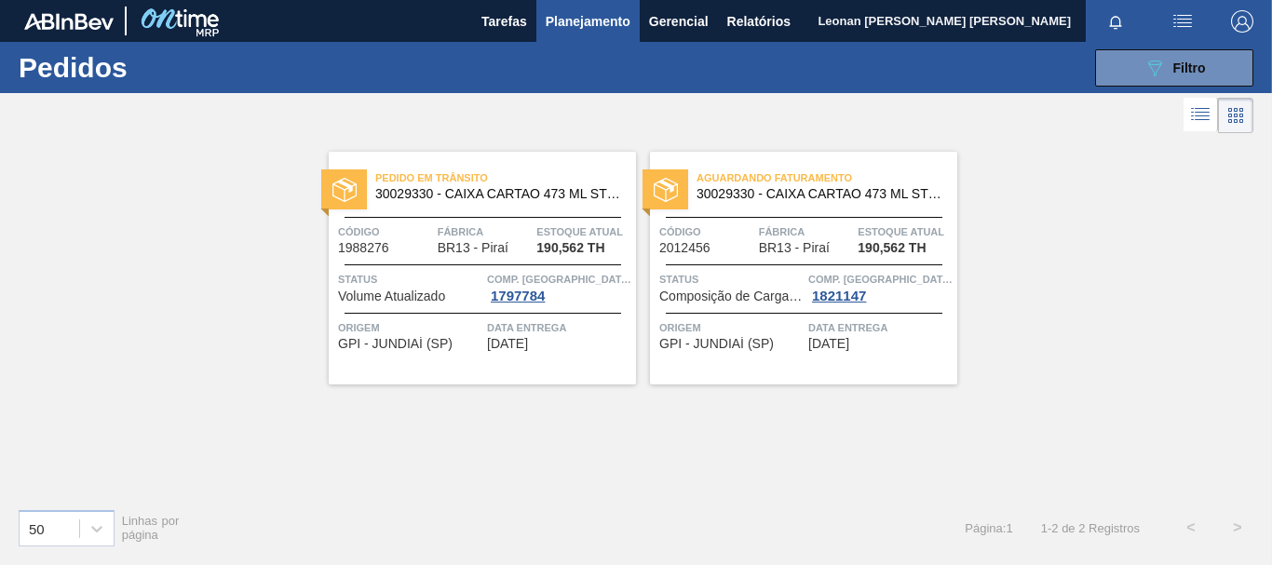
click at [505, 351] on span "[DATE]" at bounding box center [507, 344] width 41 height 14
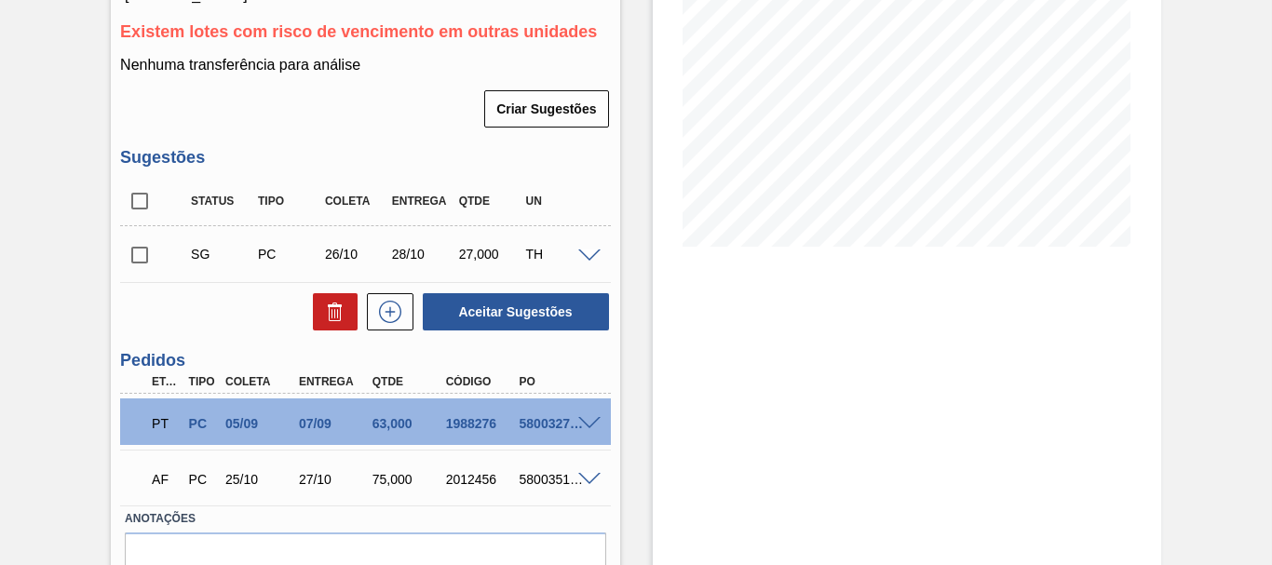
scroll to position [391, 0]
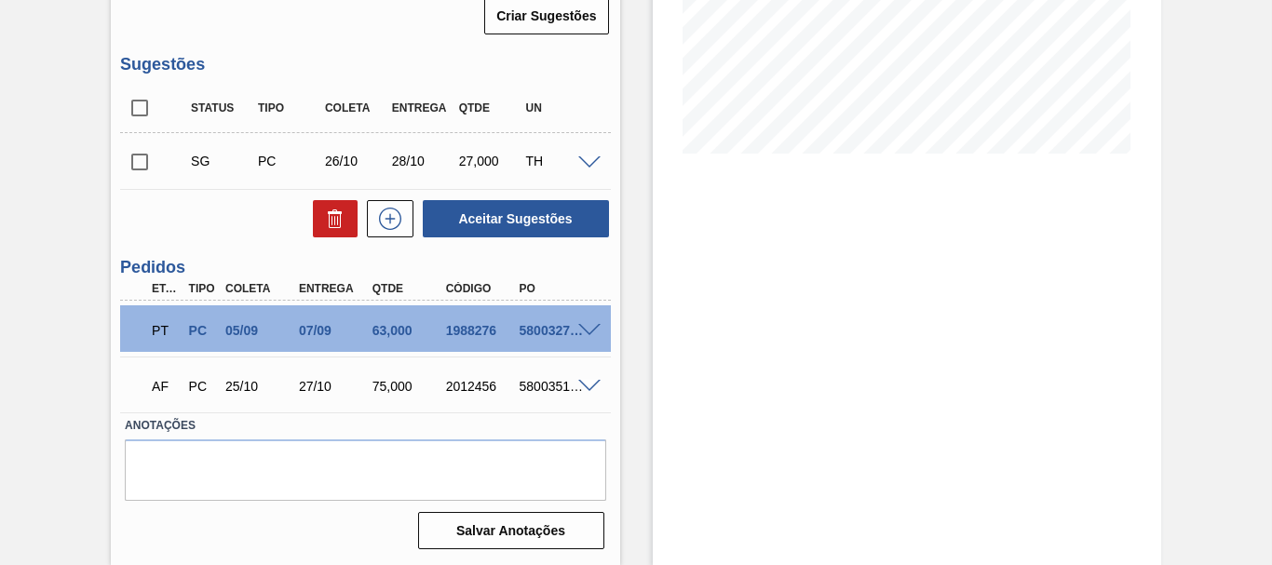
click at [590, 327] on span at bounding box center [589, 331] width 22 height 14
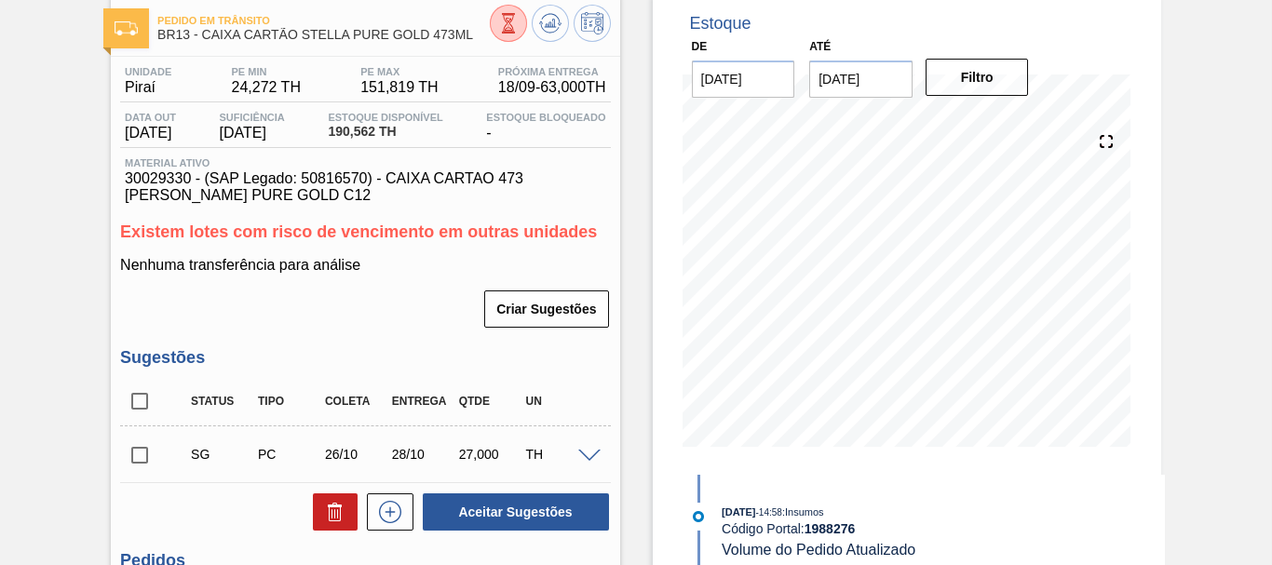
scroll to position [0, 0]
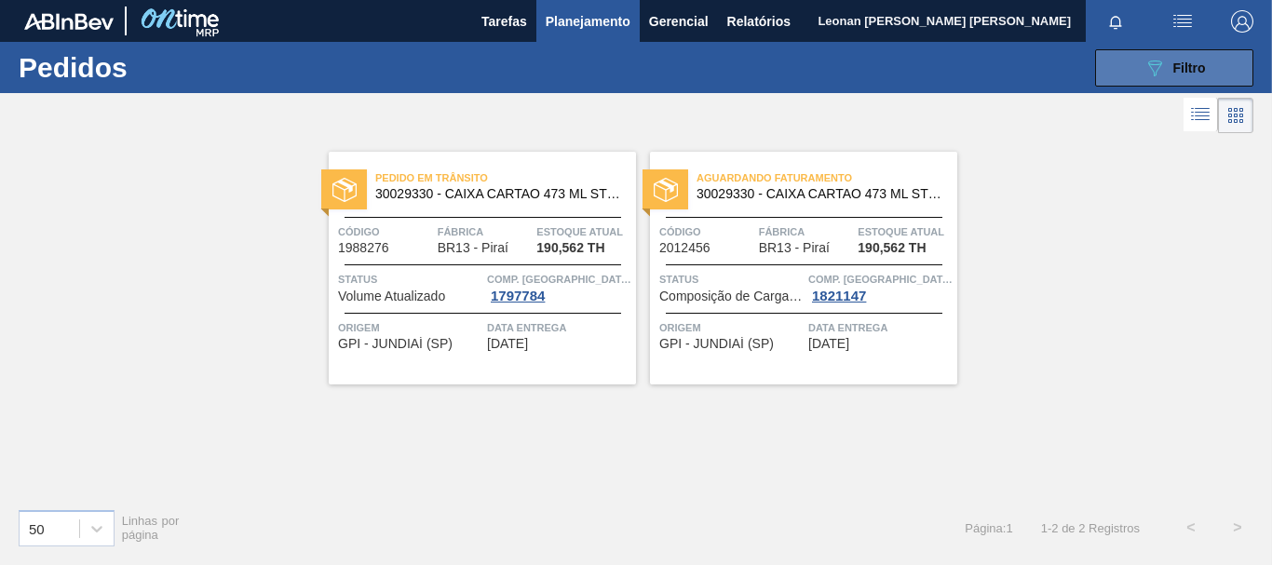
click at [1160, 55] on button "089F7B8B-B2A5-4AFE-B5C0-19BA573D28AC Filtro" at bounding box center [1174, 67] width 158 height 37
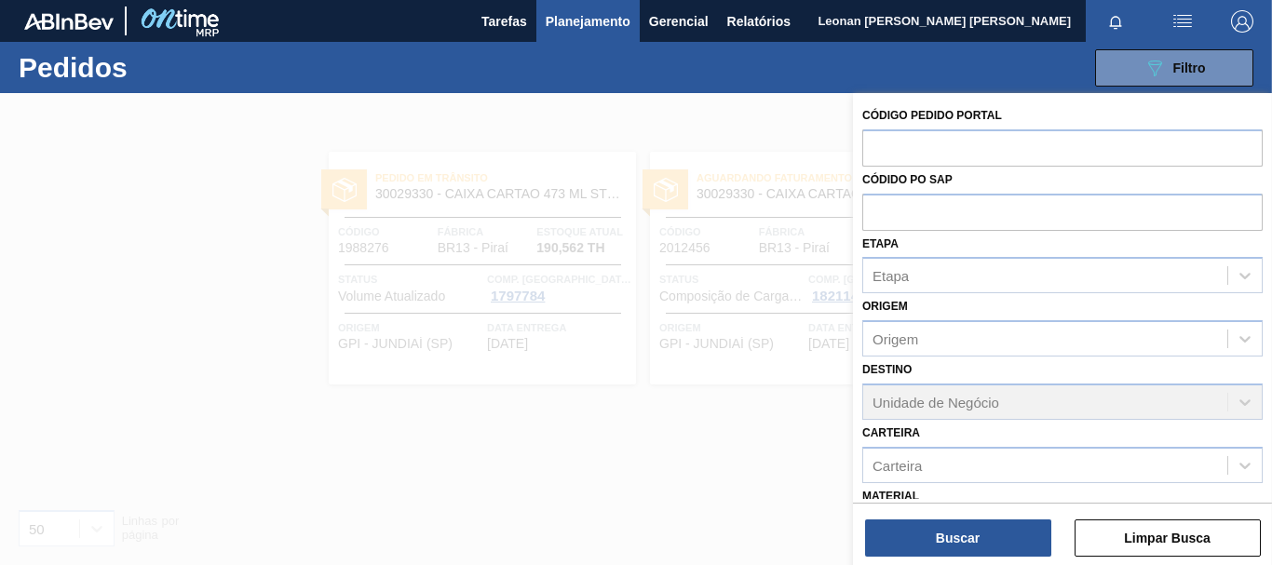
scroll to position [244, 0]
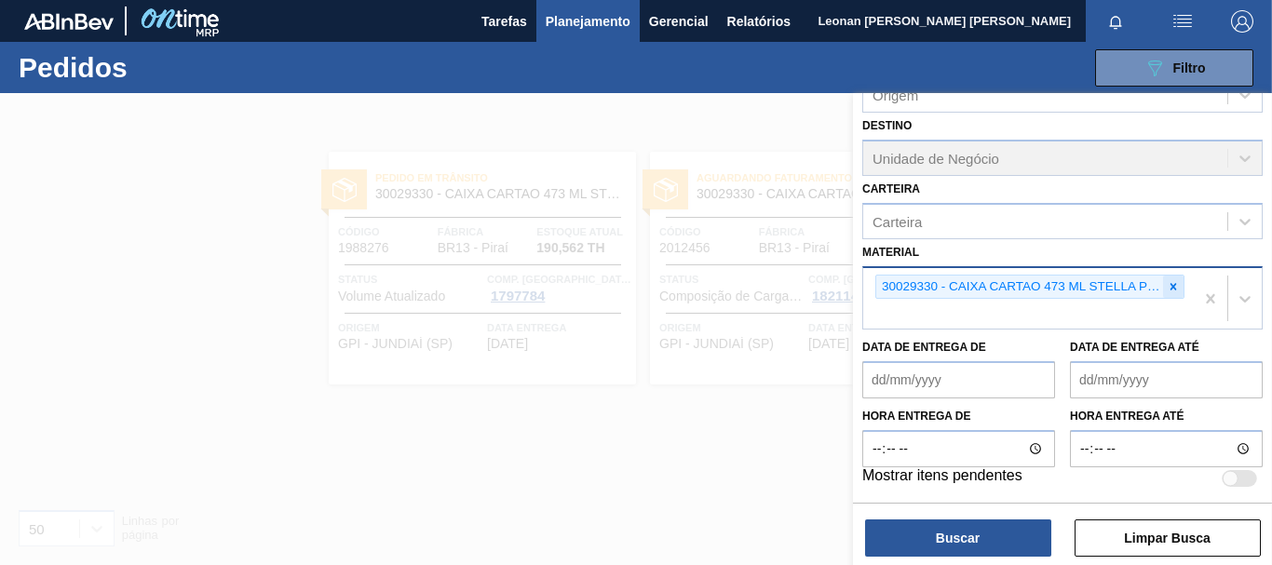
click at [1173, 290] on icon at bounding box center [1173, 286] width 7 height 7
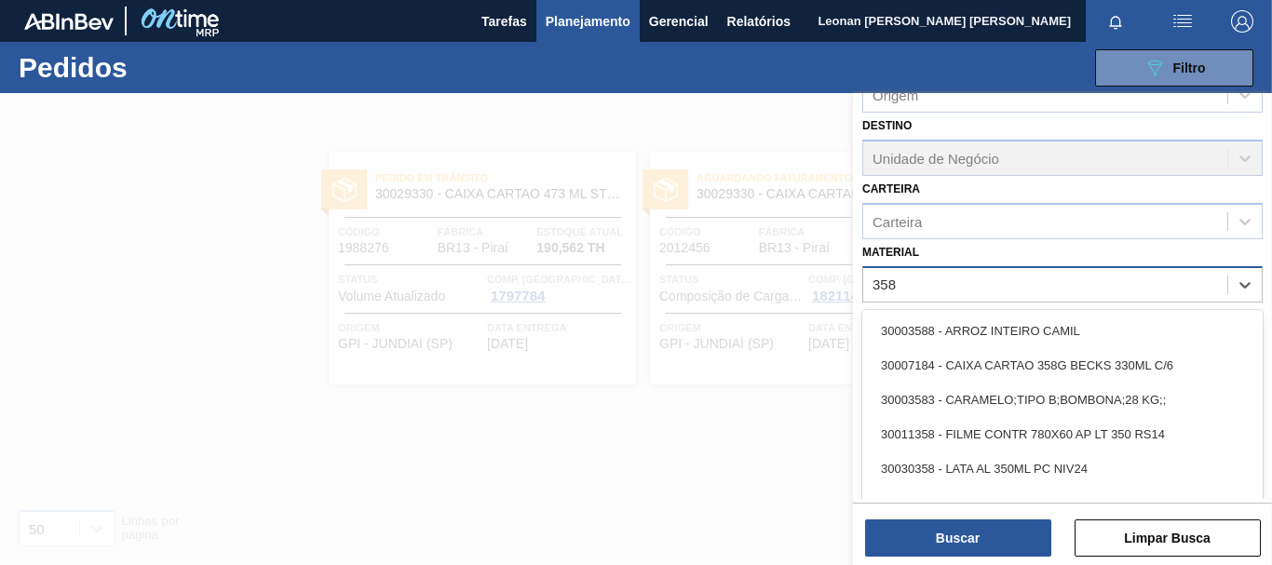
type input "3581"
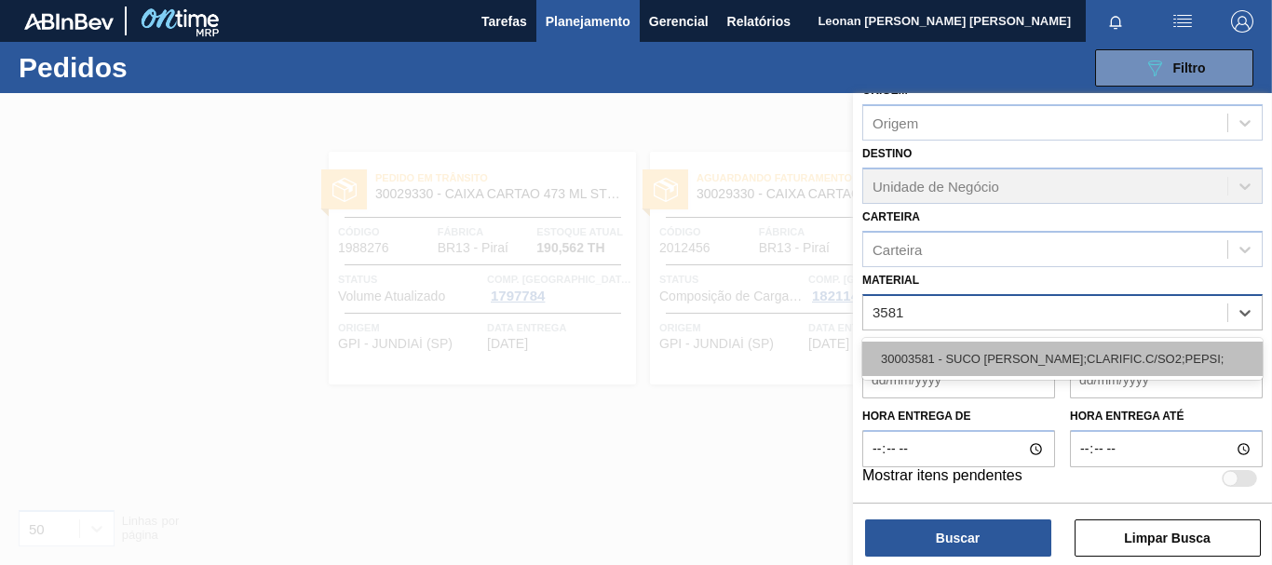
click at [1117, 357] on div "30003581 - SUCO [PERSON_NAME];CLARIFIC.C/SO2;PEPSI;" at bounding box center [1062, 359] width 400 height 34
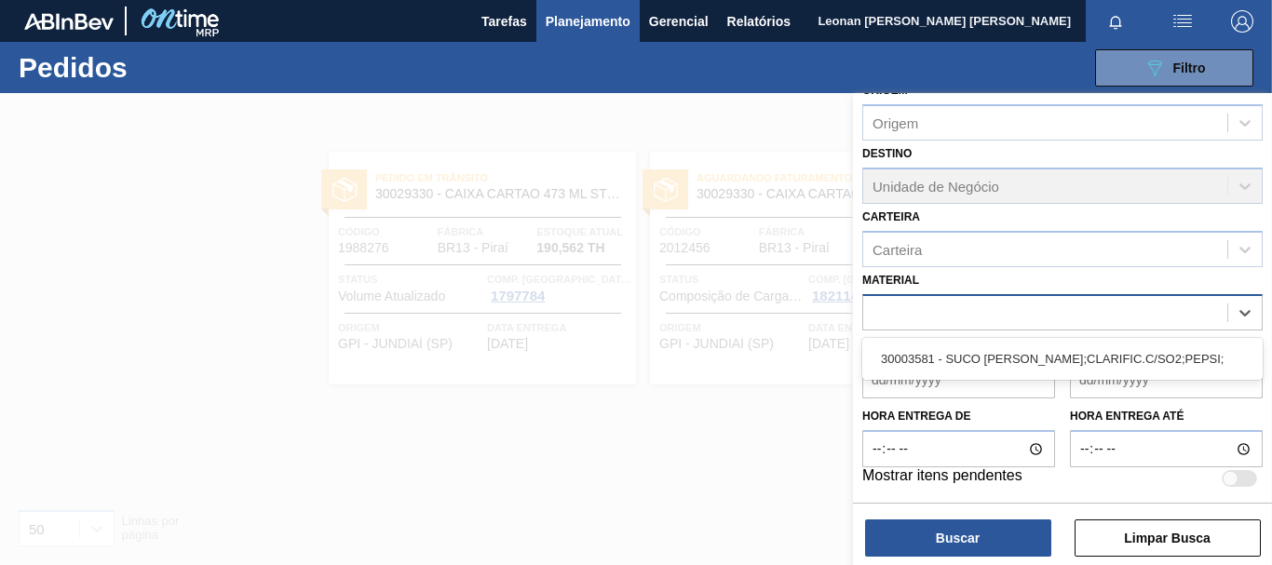
scroll to position [244, 0]
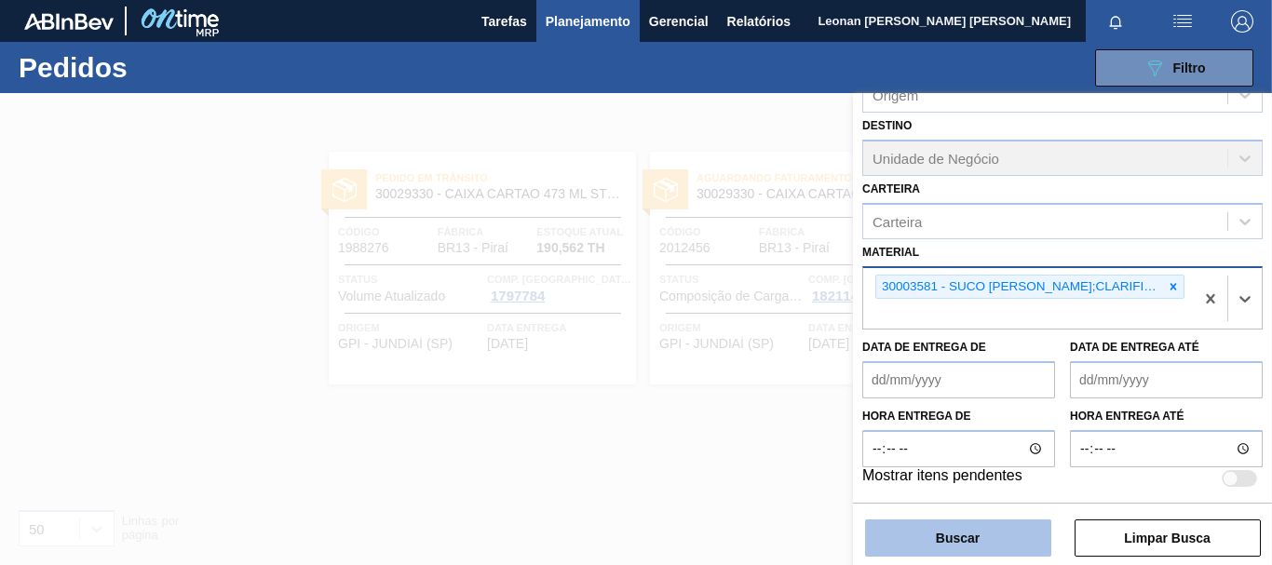
click at [993, 531] on button "Buscar" at bounding box center [958, 537] width 186 height 37
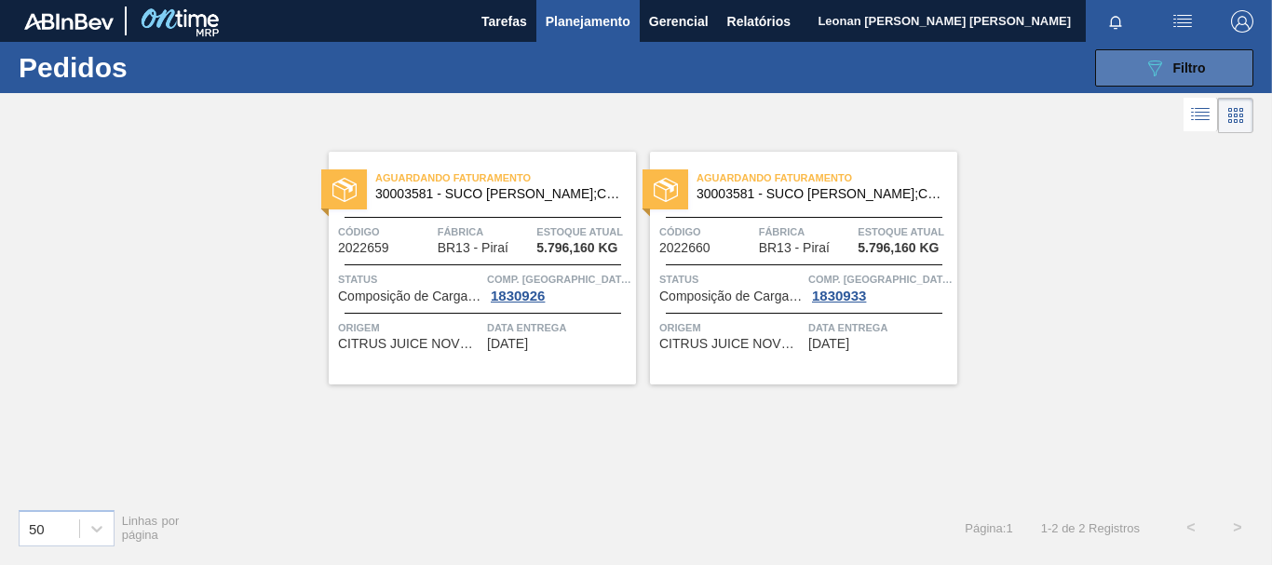
click at [1160, 53] on button "089F7B8B-B2A5-4AFE-B5C0-19BA573D28AC Filtro" at bounding box center [1174, 67] width 158 height 37
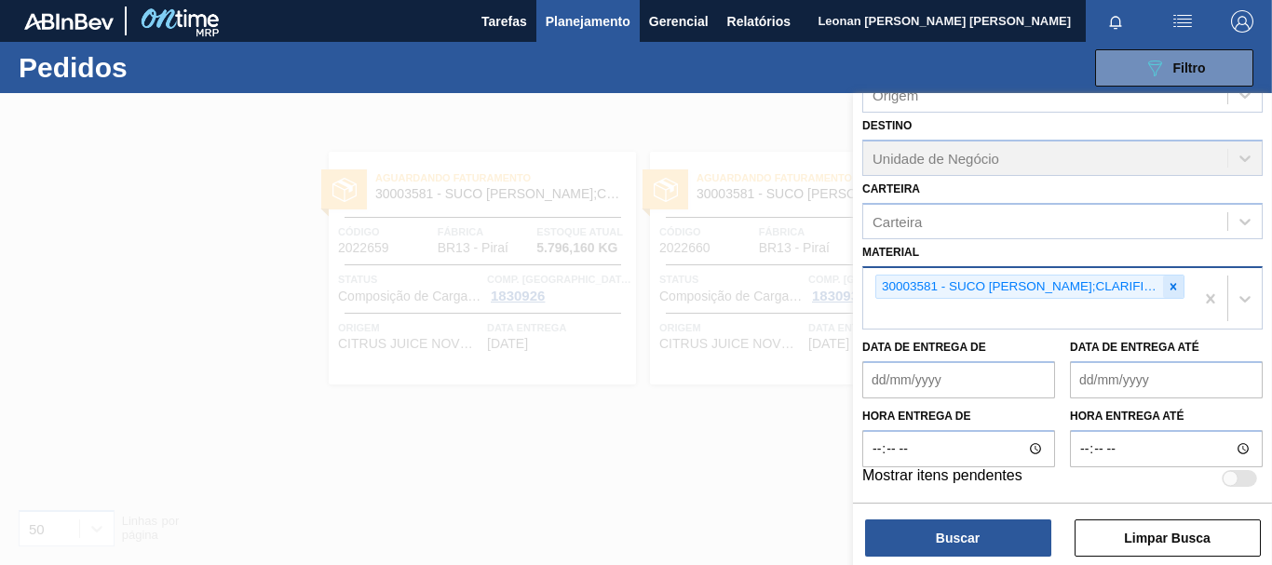
click at [1169, 282] on icon at bounding box center [1172, 286] width 13 height 13
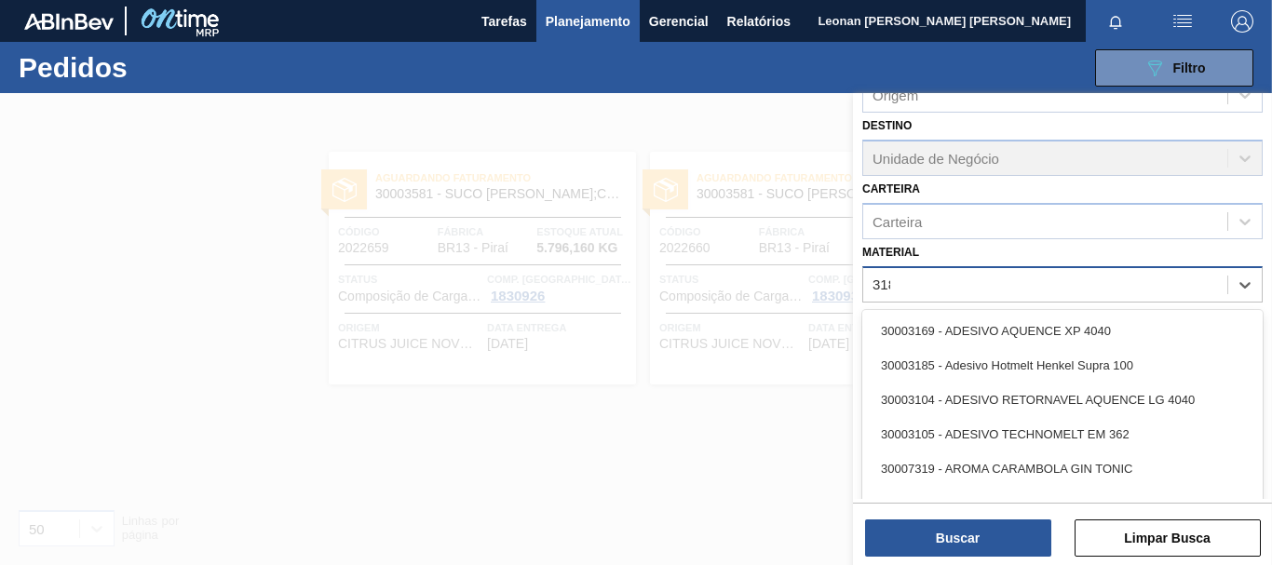
type input "3188"
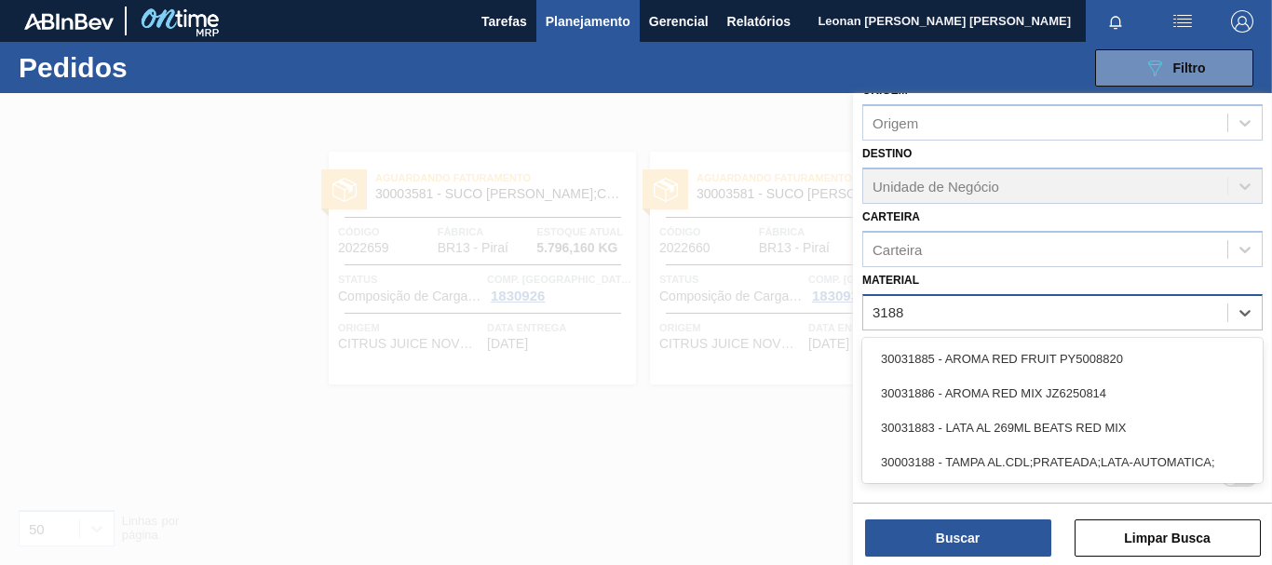
scroll to position [216, 0]
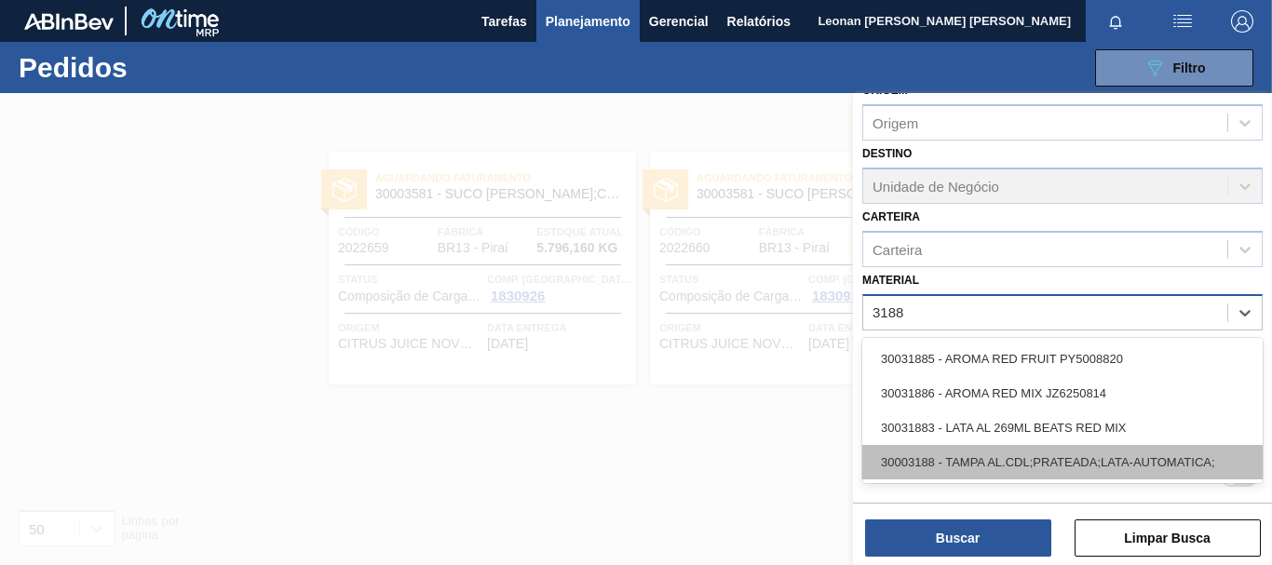
click at [1100, 469] on div "30003188 - TAMPA AL.CDL;PRATEADA;LATA-AUTOMATICA;" at bounding box center [1062, 462] width 400 height 34
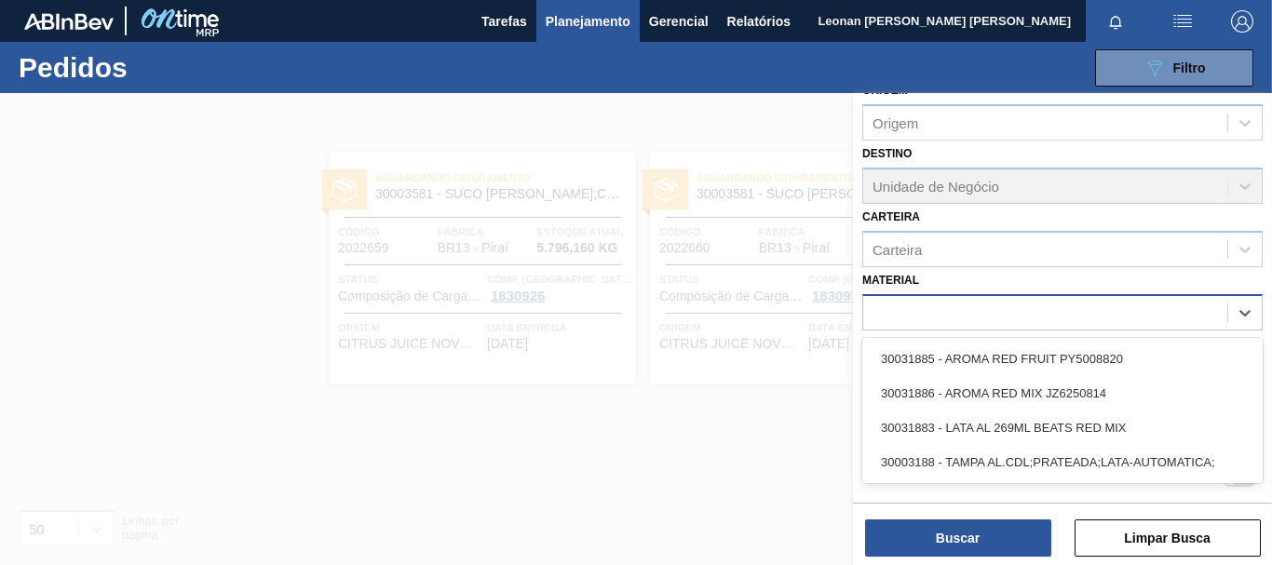
scroll to position [244, 0]
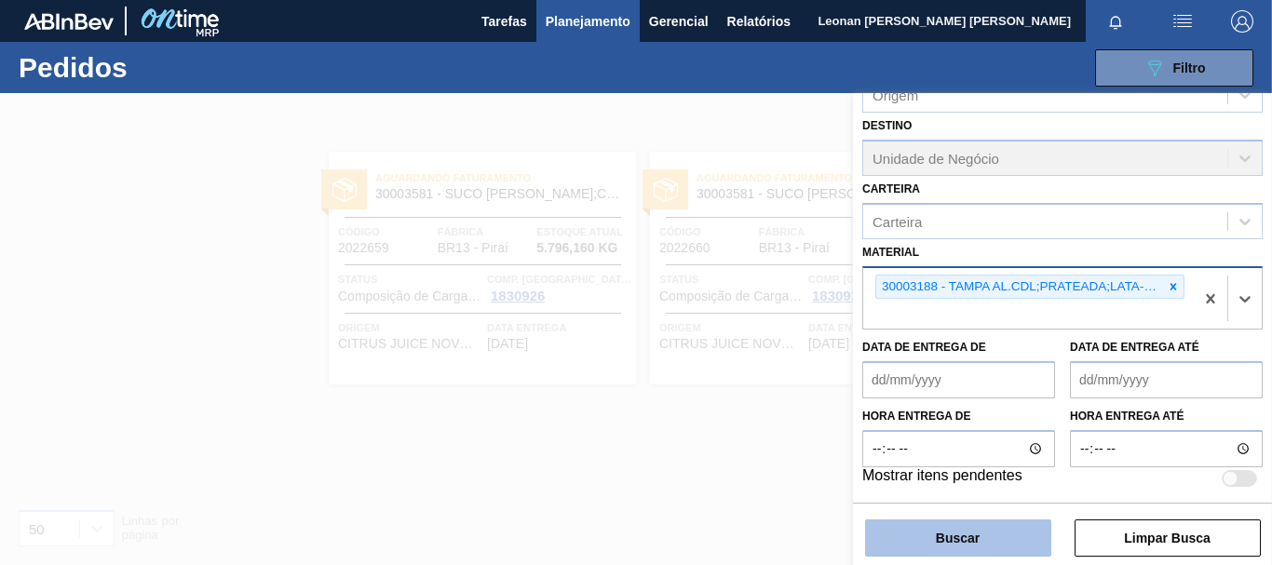
click at [1000, 539] on button "Buscar" at bounding box center [958, 537] width 186 height 37
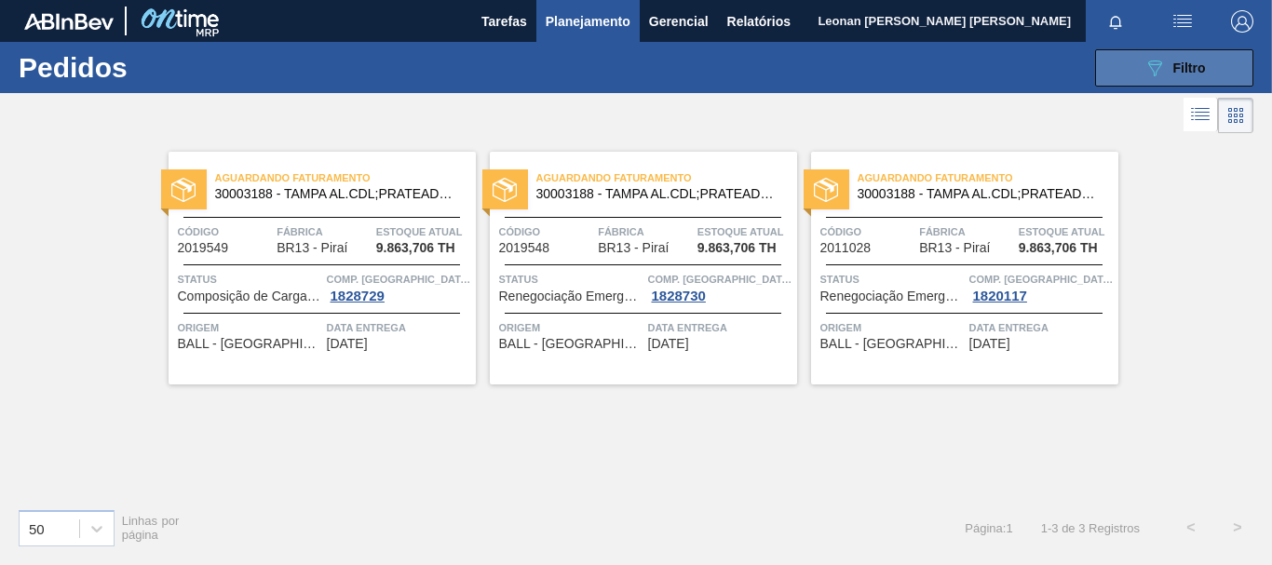
click at [1192, 64] on span "Filtro" at bounding box center [1189, 68] width 33 height 15
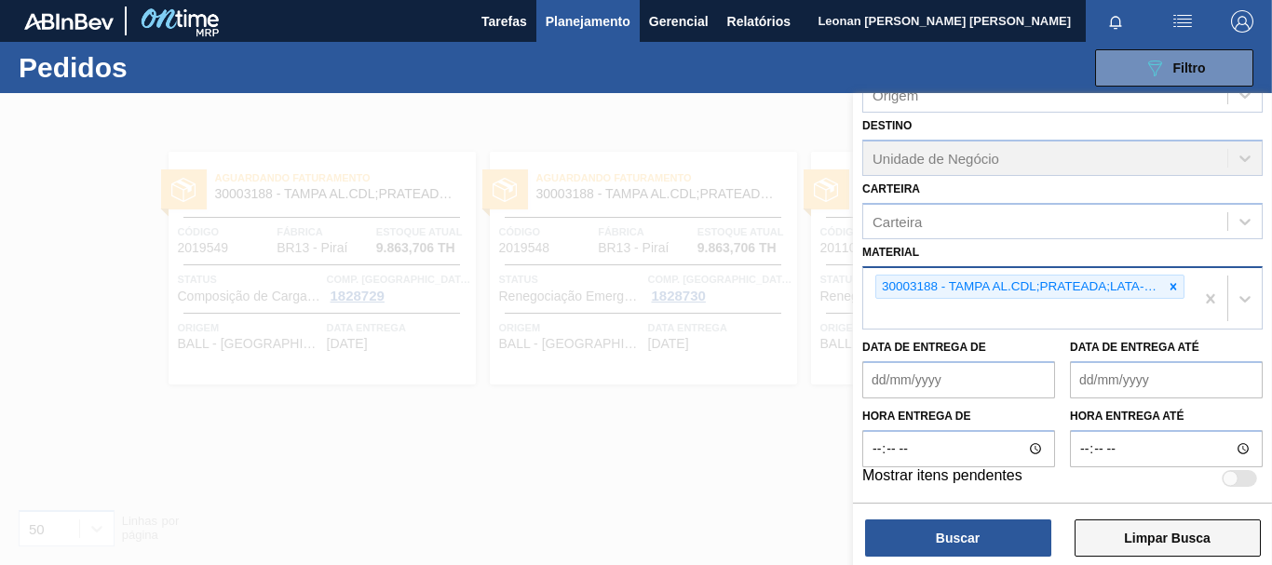
click at [1211, 527] on button "Limpar Busca" at bounding box center [1167, 537] width 186 height 37
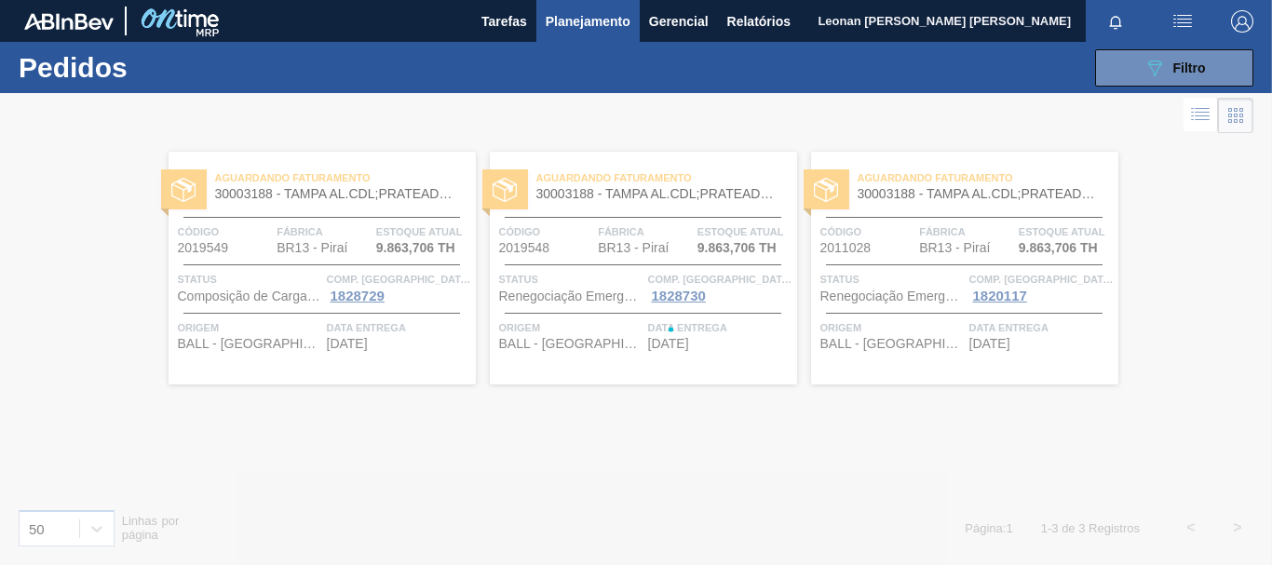
scroll to position [216, 0]
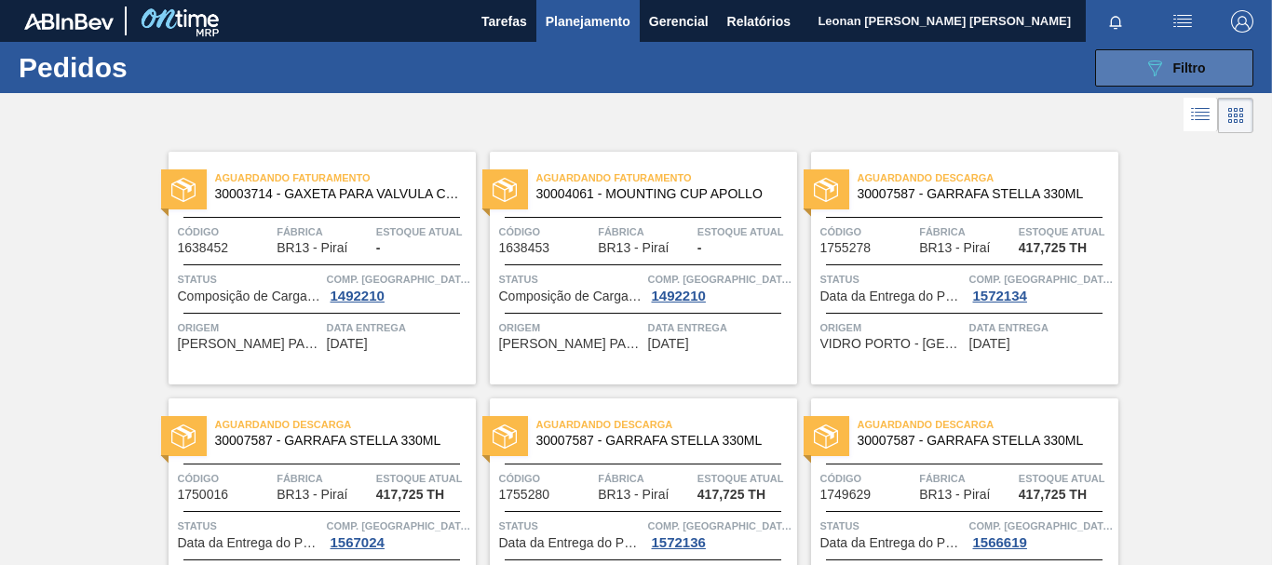
click at [1153, 58] on icon "089F7B8B-B2A5-4AFE-B5C0-19BA573D28AC" at bounding box center [1154, 68] width 22 height 22
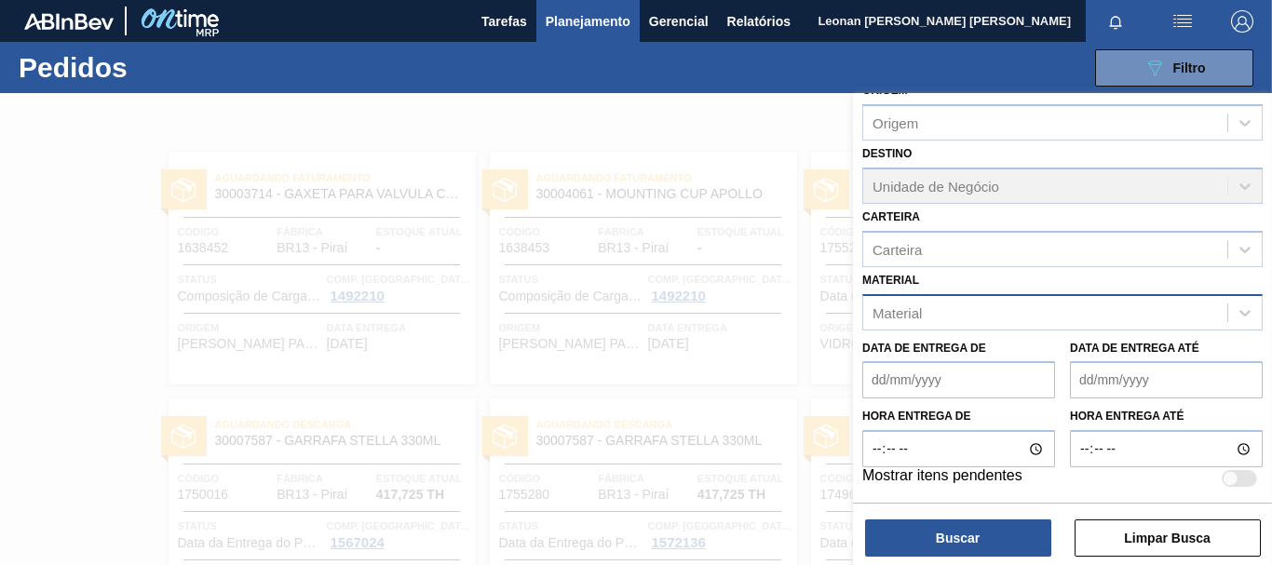
click at [734, 128] on div at bounding box center [636, 375] width 1272 height 565
